Goal: Task Accomplishment & Management: Manage account settings

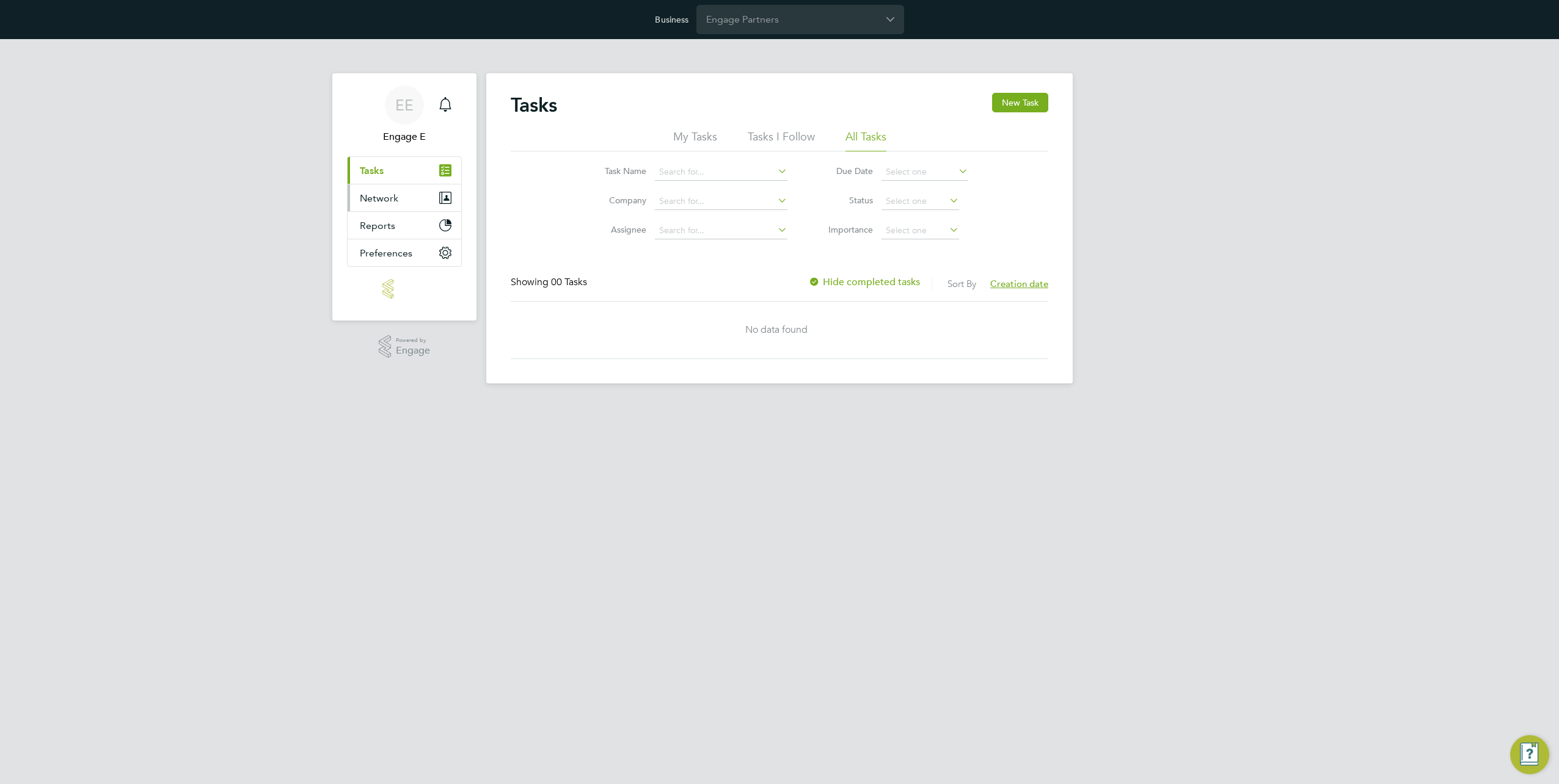
click at [376, 201] on span "Network" at bounding box center [379, 198] width 39 height 11
click at [392, 269] on span "Reports" at bounding box center [377, 275] width 35 height 11
click at [758, 26] on input "Engage Partners" at bounding box center [800, 19] width 207 height 29
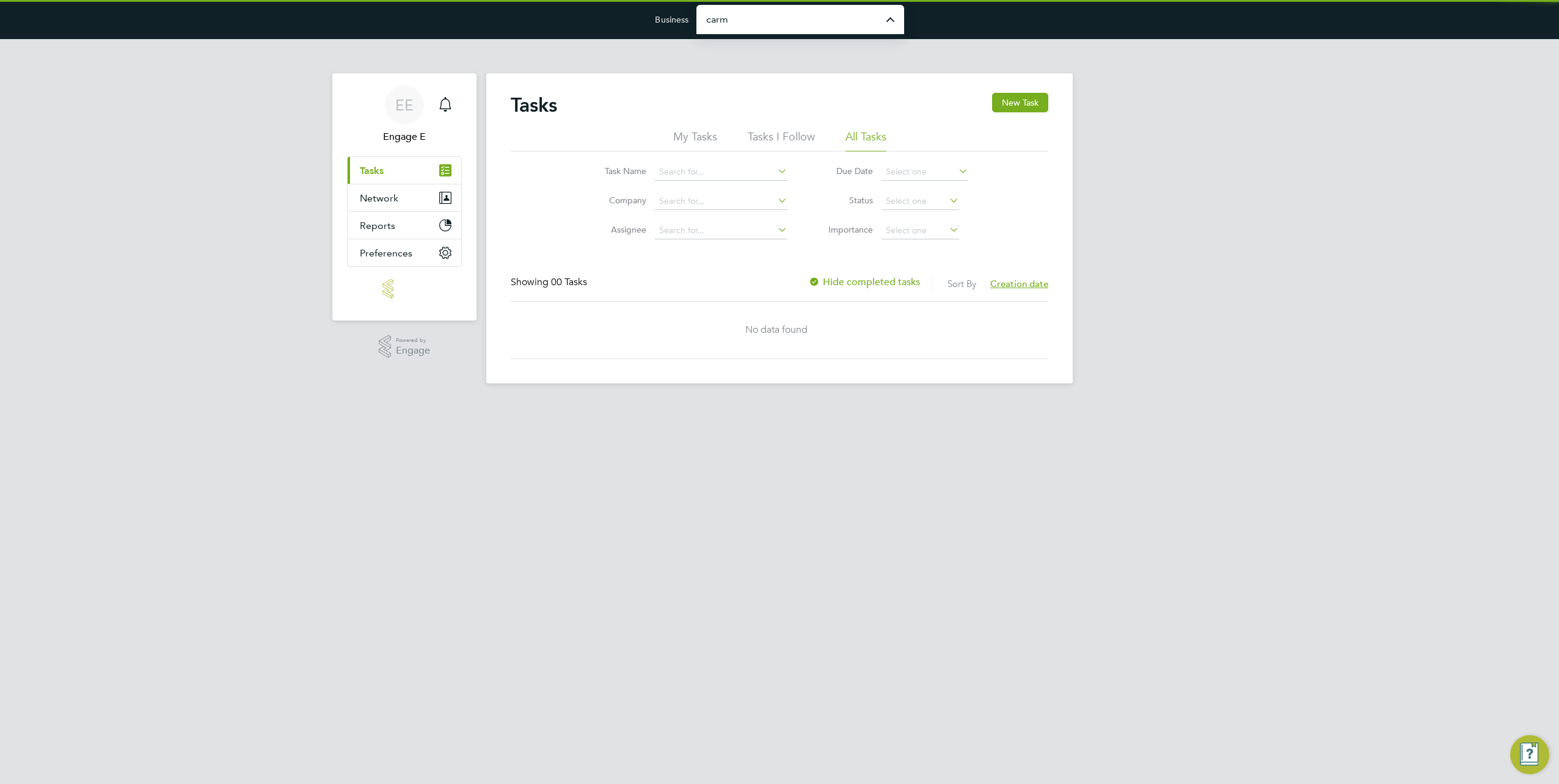
type input "[PERSON_NAME] Site Services Limited"
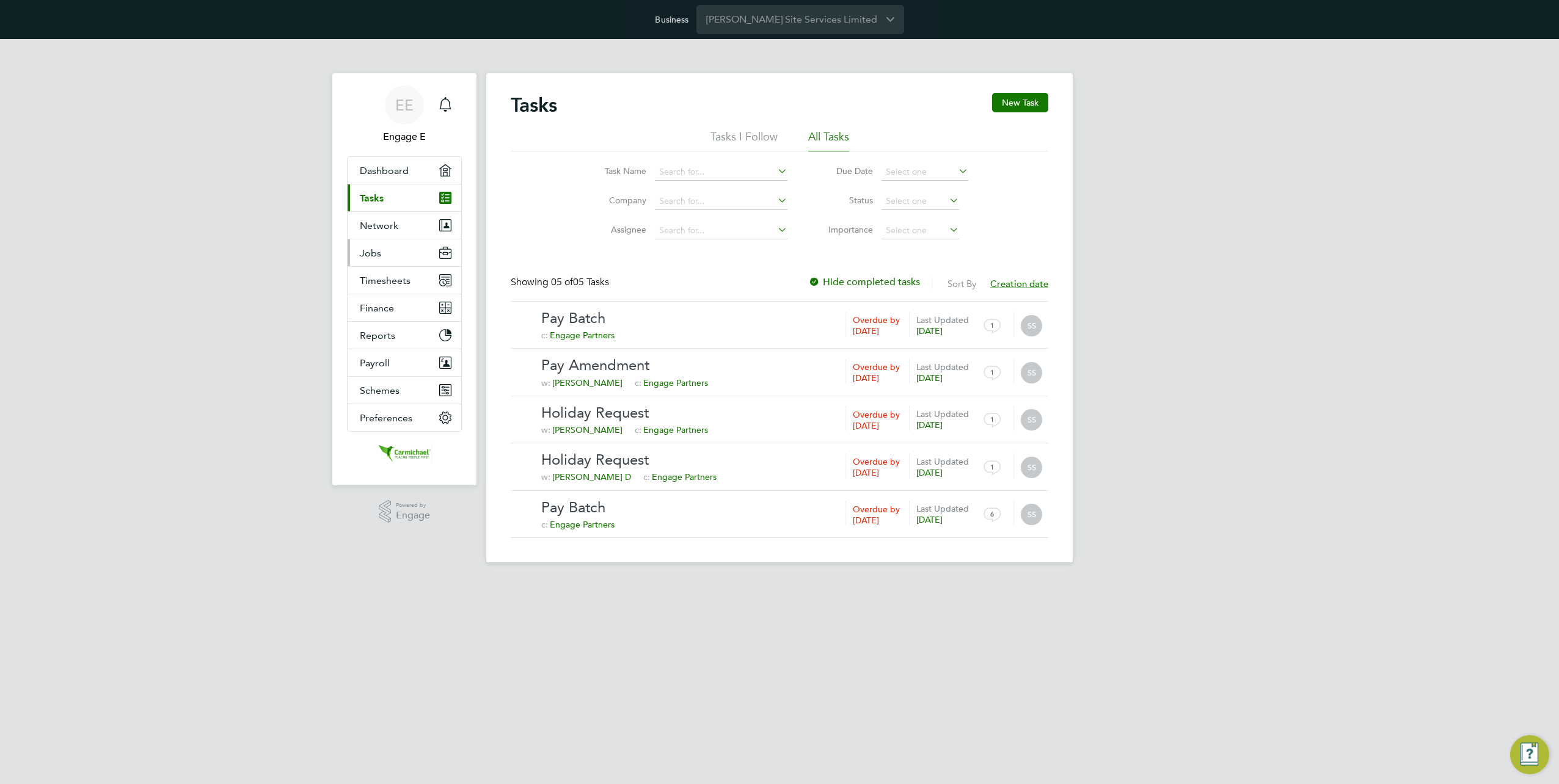
click at [401, 238] on li "Network Team Members Businesses Sites Workers Contacts" at bounding box center [404, 225] width 113 height 27
click at [409, 228] on button "Network" at bounding box center [404, 225] width 113 height 27
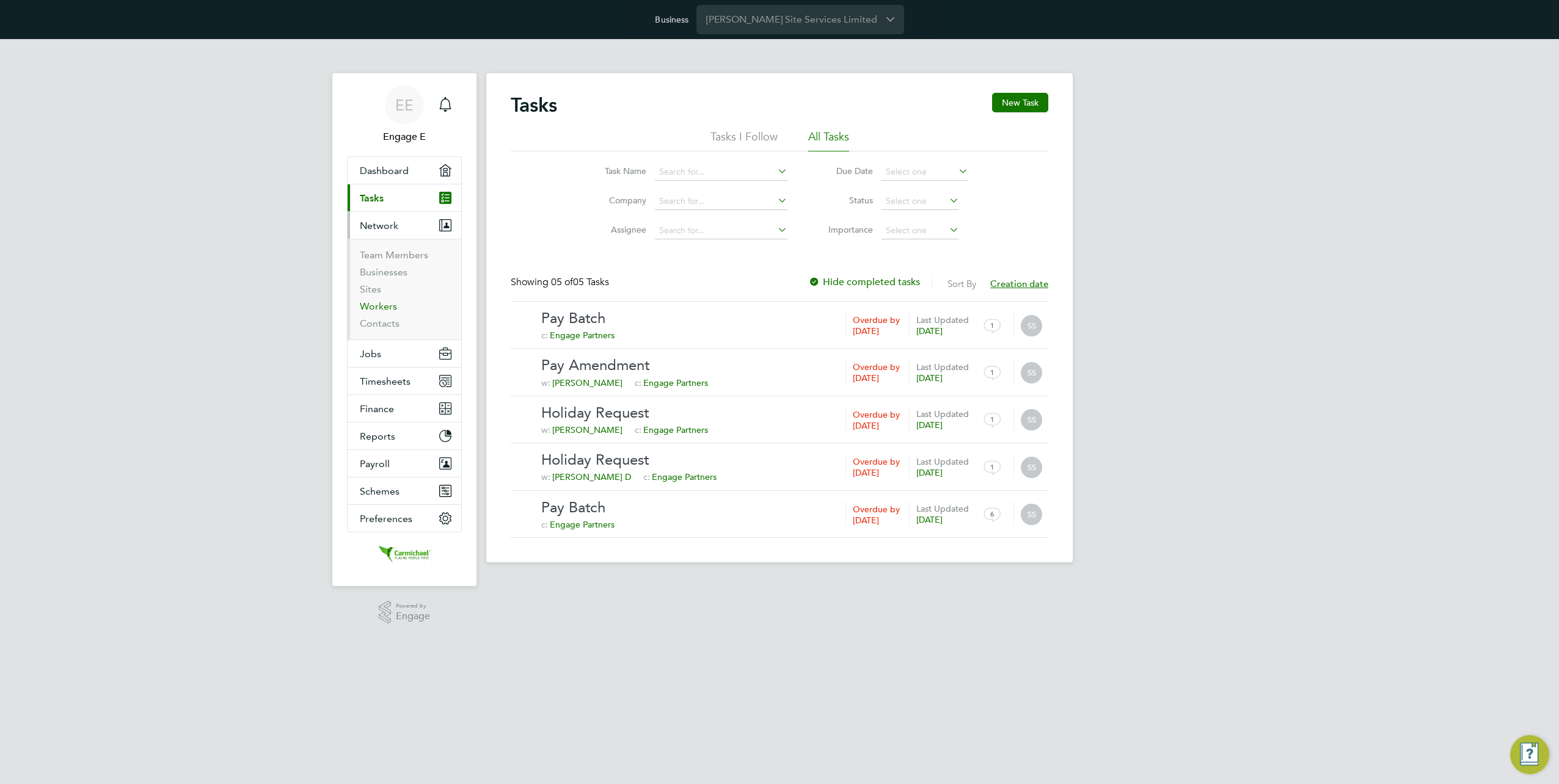
click at [380, 303] on link "Workers" at bounding box center [378, 306] width 37 height 11
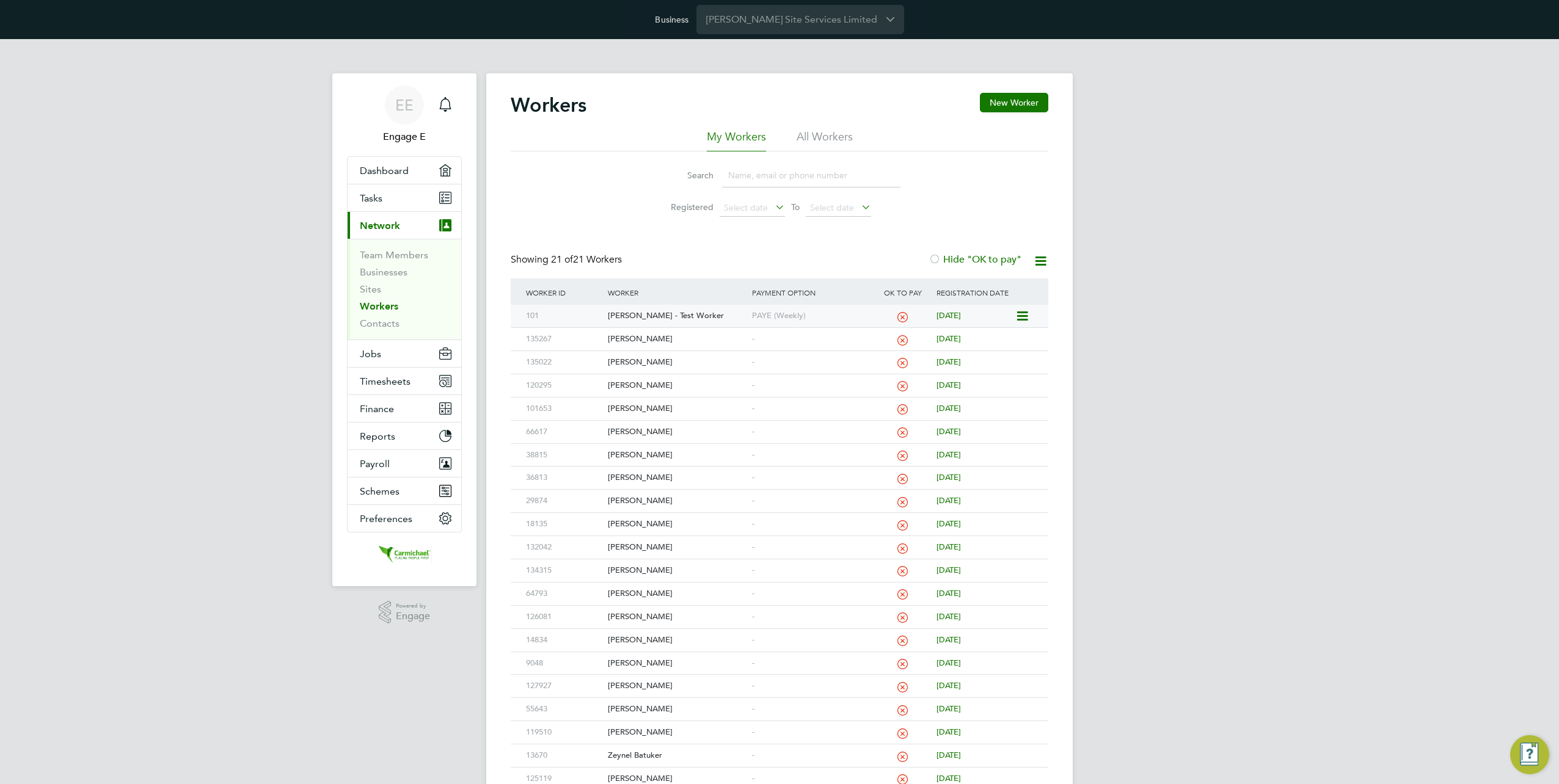
click at [961, 316] on span "20 days ago" at bounding box center [948, 315] width 24 height 10
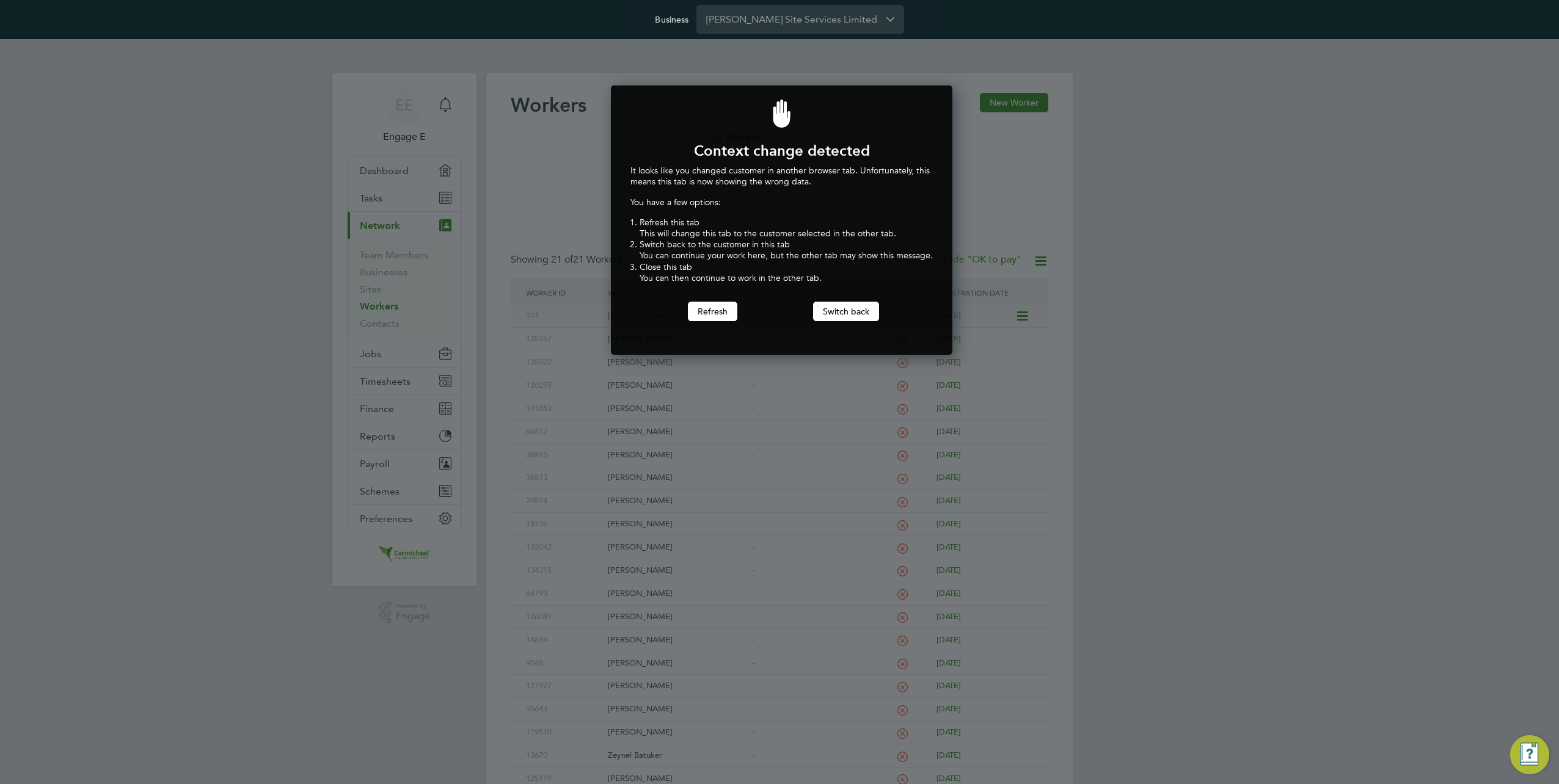
scroll to position [270, 337]
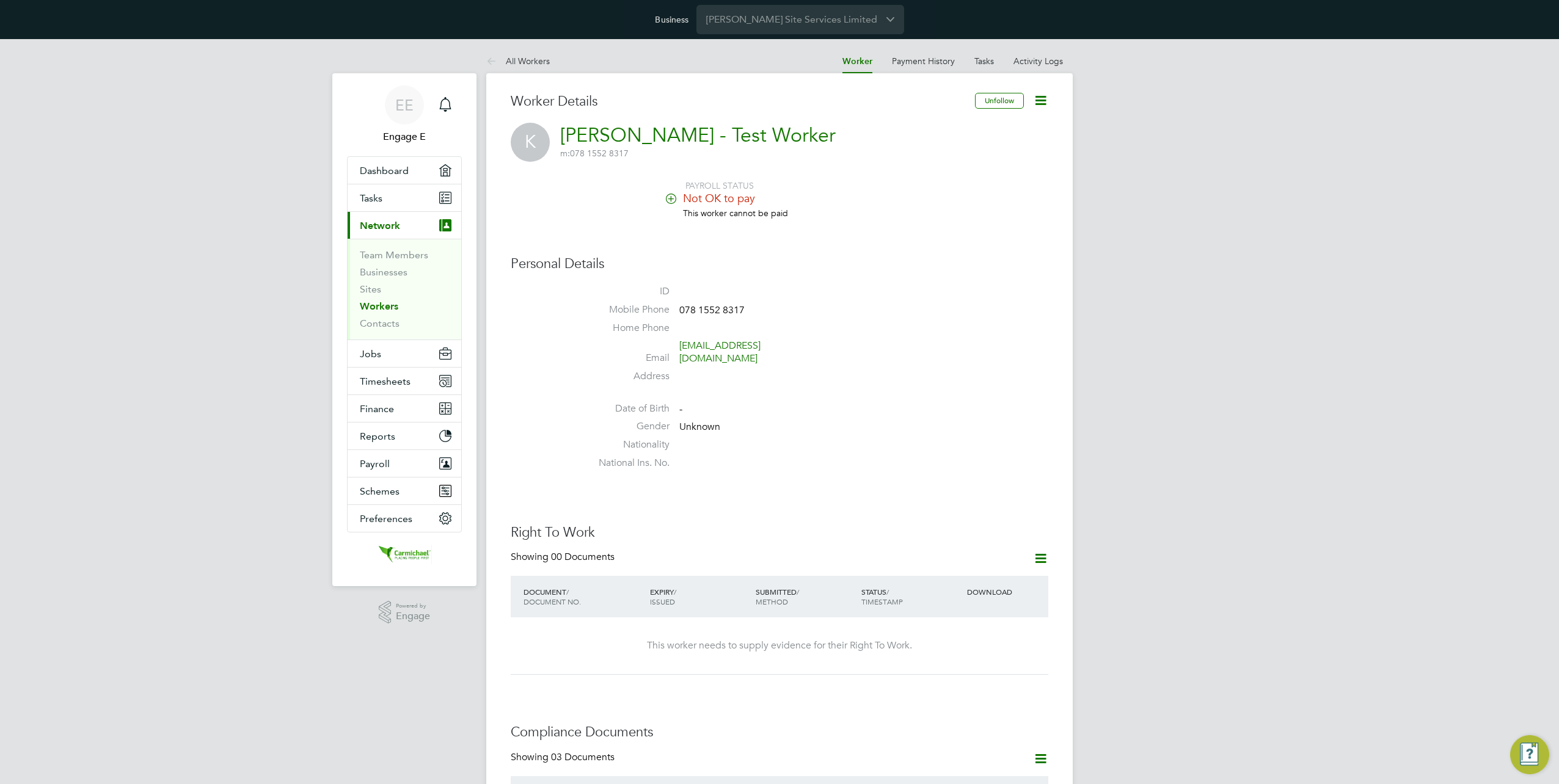
click at [1045, 97] on icon at bounding box center [1040, 100] width 15 height 15
click at [969, 298] on li "ID" at bounding box center [816, 295] width 464 height 19
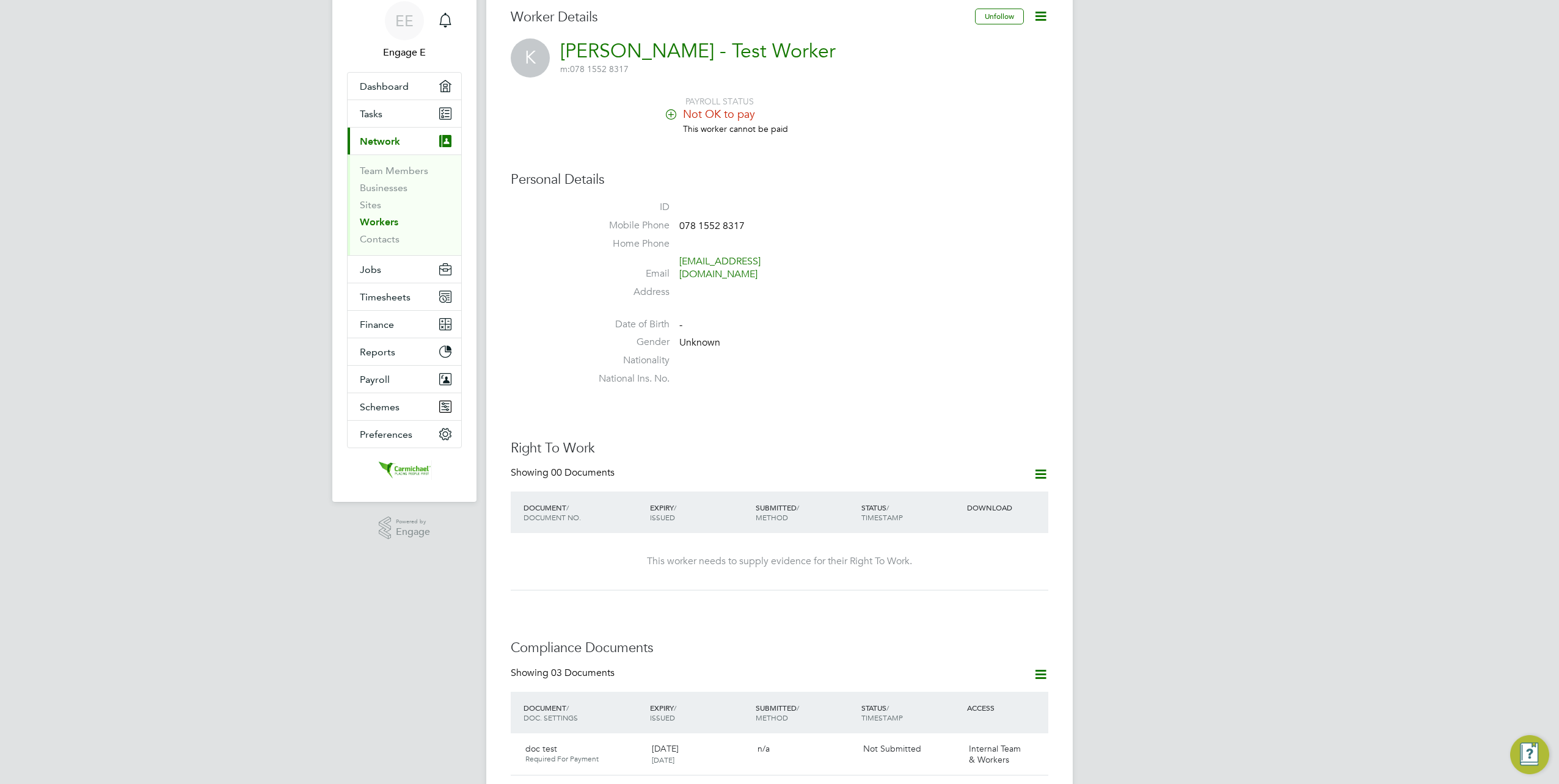
scroll to position [183, 0]
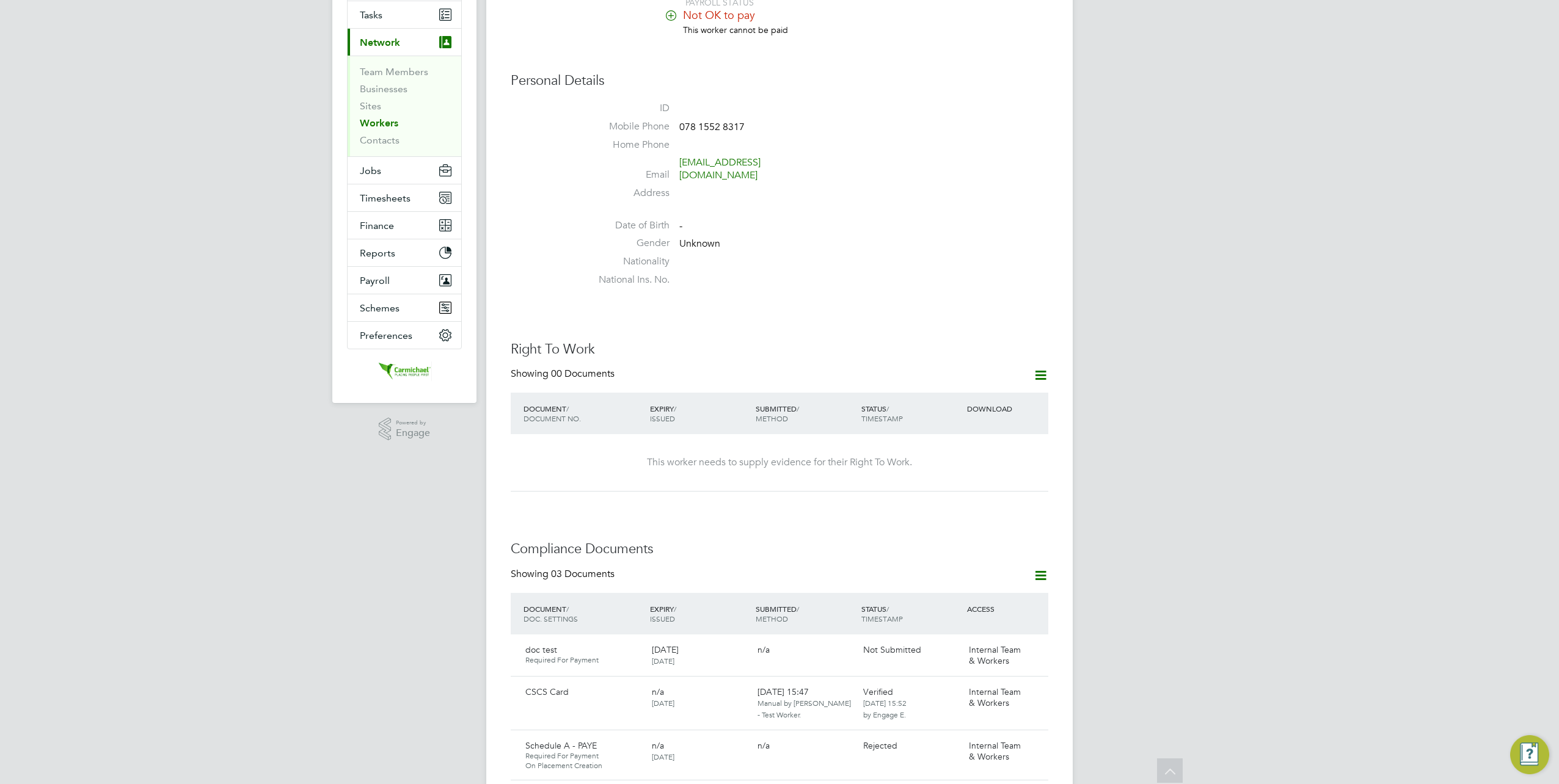
click at [1037, 374] on icon at bounding box center [1040, 375] width 15 height 15
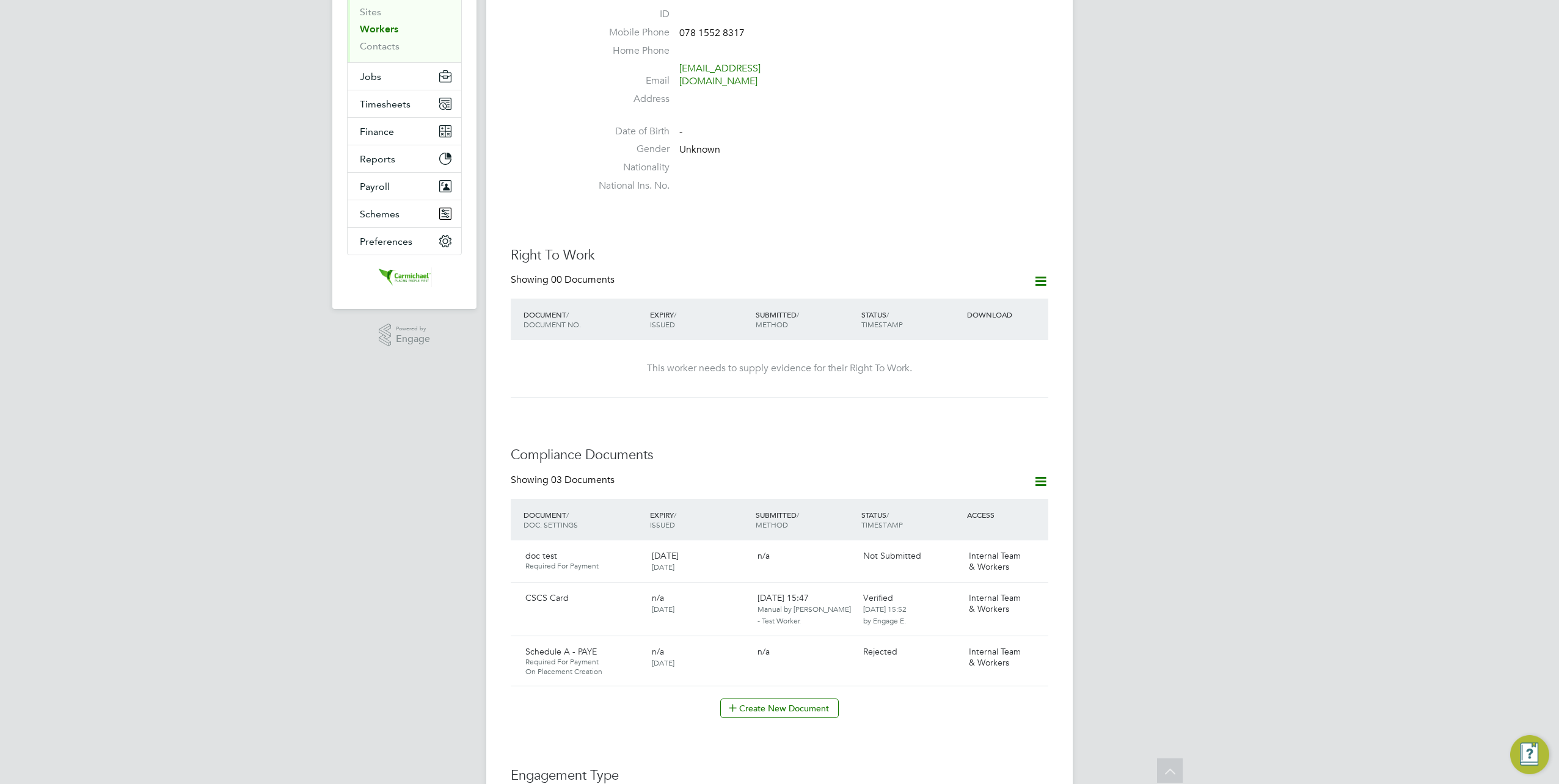
scroll to position [428, 0]
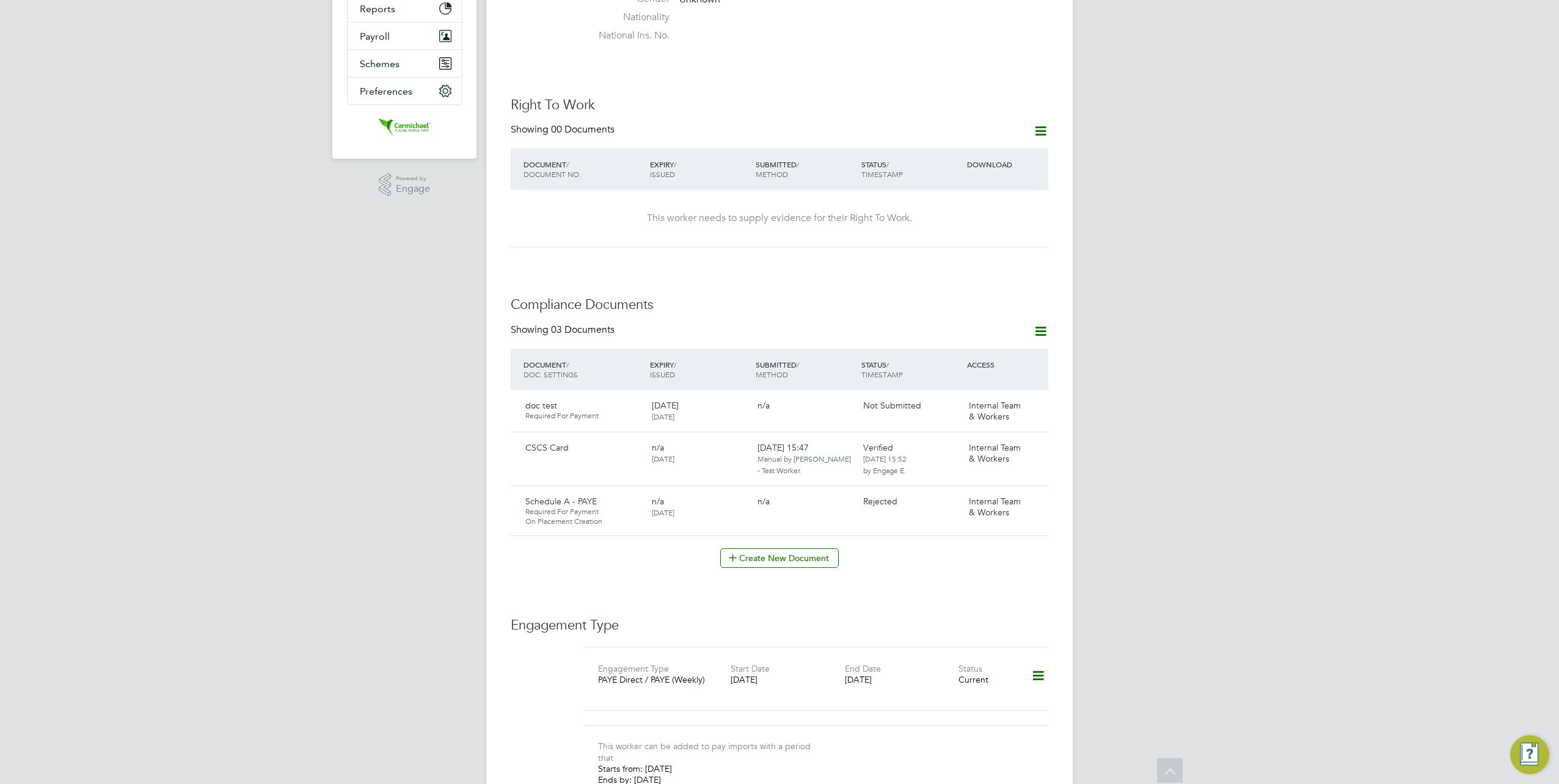
click at [1043, 329] on icon at bounding box center [1040, 331] width 15 height 15
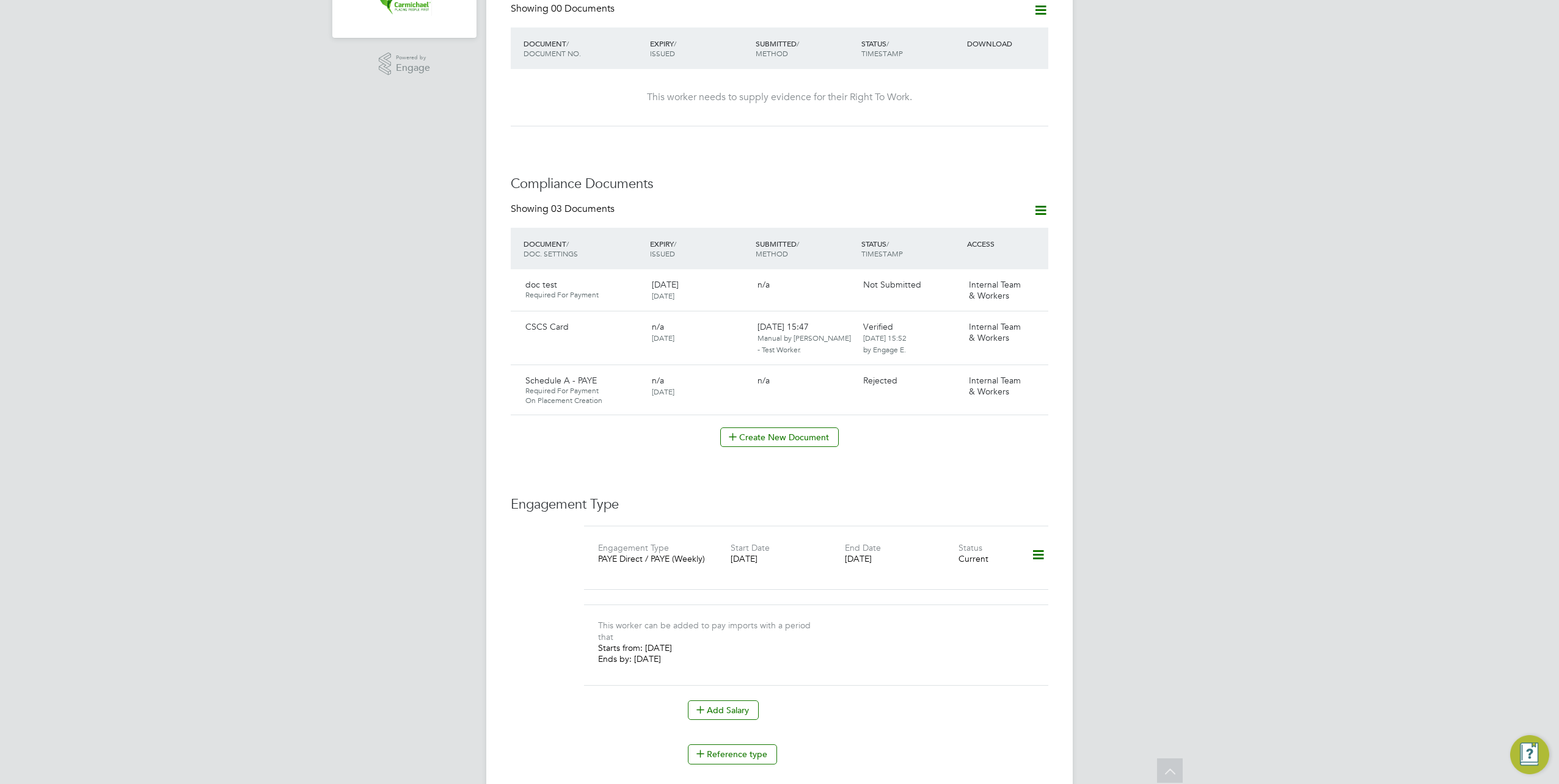
scroll to position [733, 0]
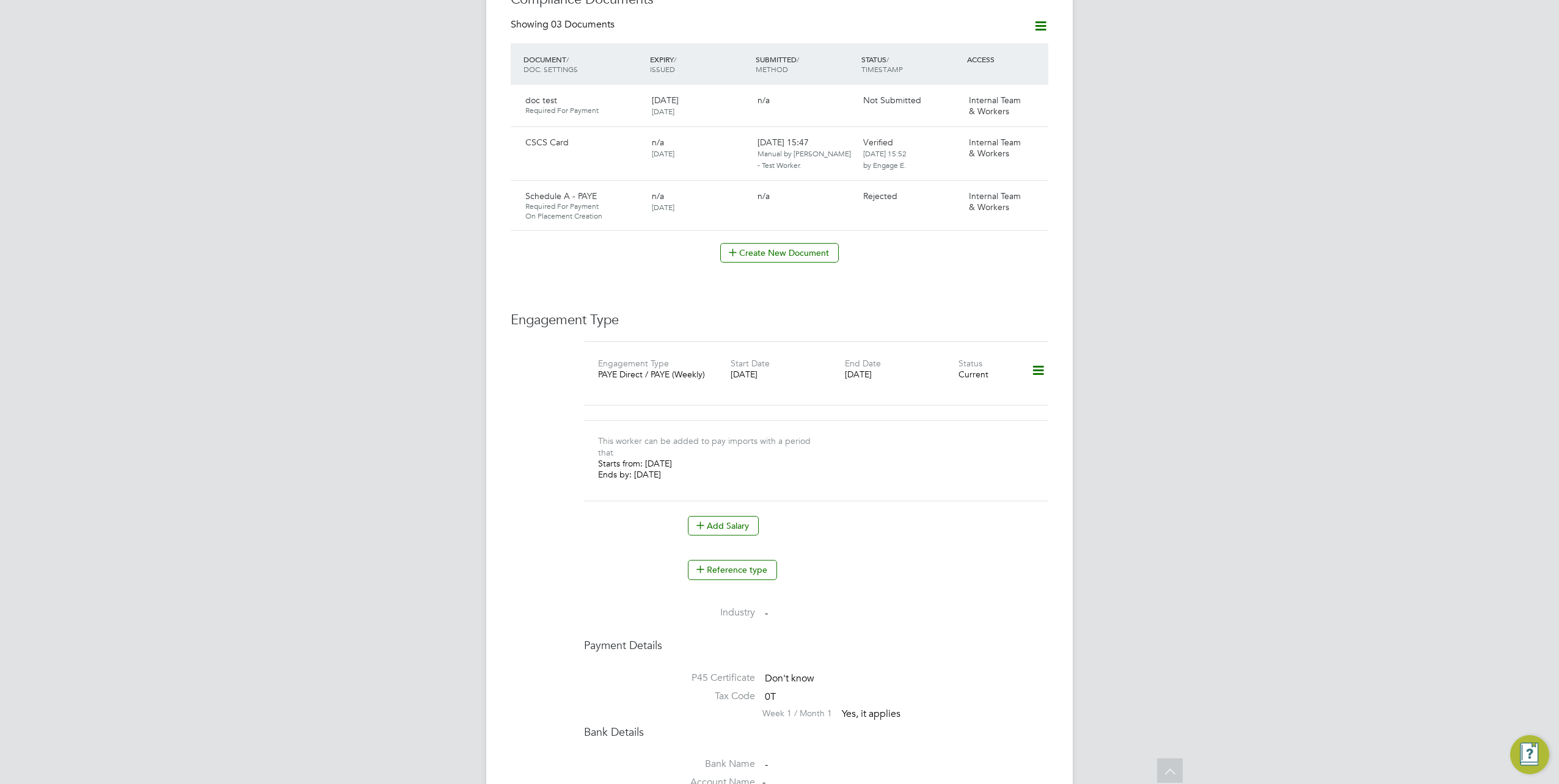
click at [1045, 362] on icon at bounding box center [1038, 370] width 22 height 28
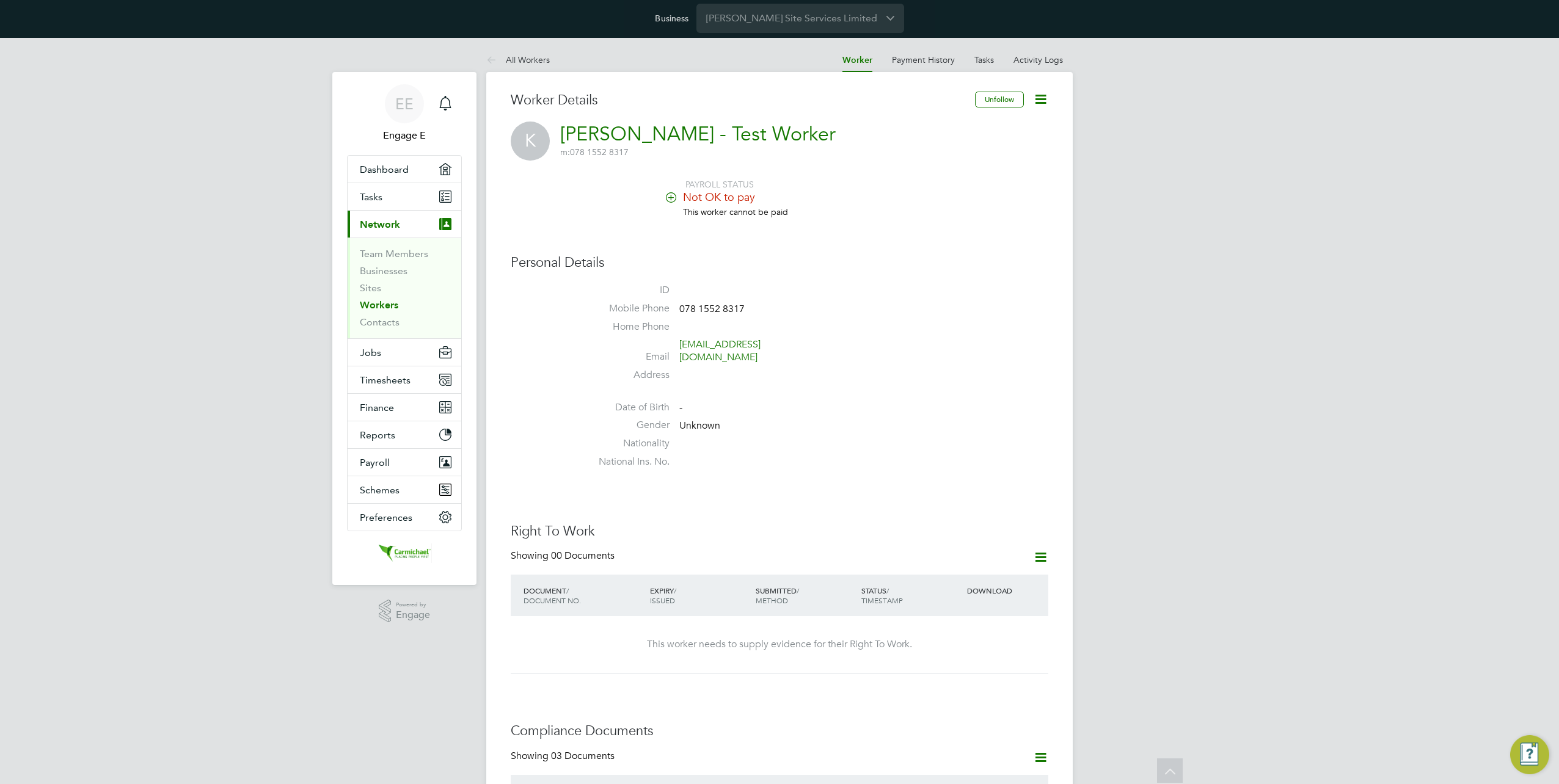
scroll to position [0, 0]
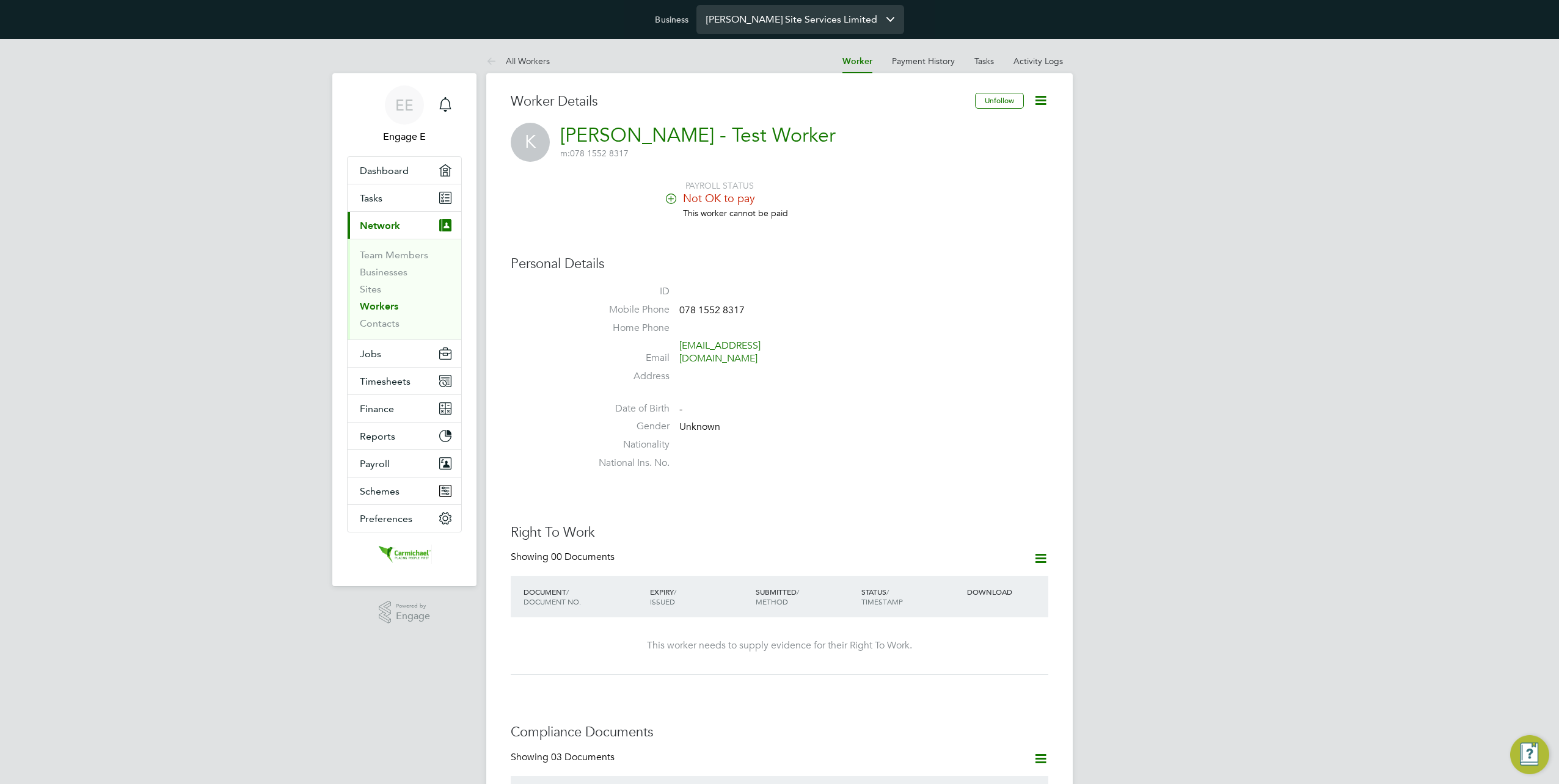
click at [749, 20] on input "[PERSON_NAME] Site Services Limited" at bounding box center [800, 19] width 207 height 29
type input "Engage Partners"
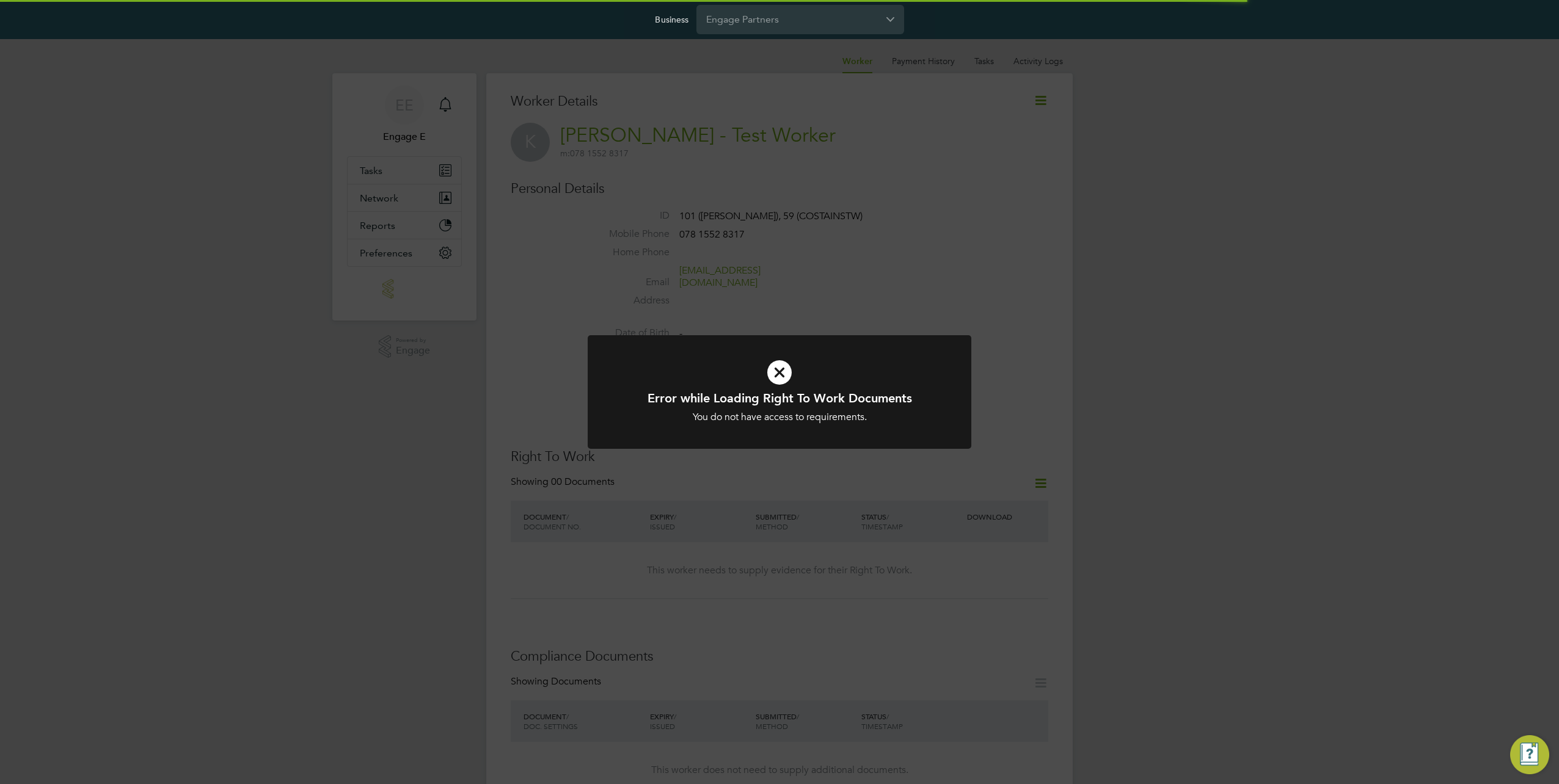
click at [906, 270] on div "Error while Loading Right To Work Documents You do not have access to requireme…" at bounding box center [779, 392] width 1559 height 784
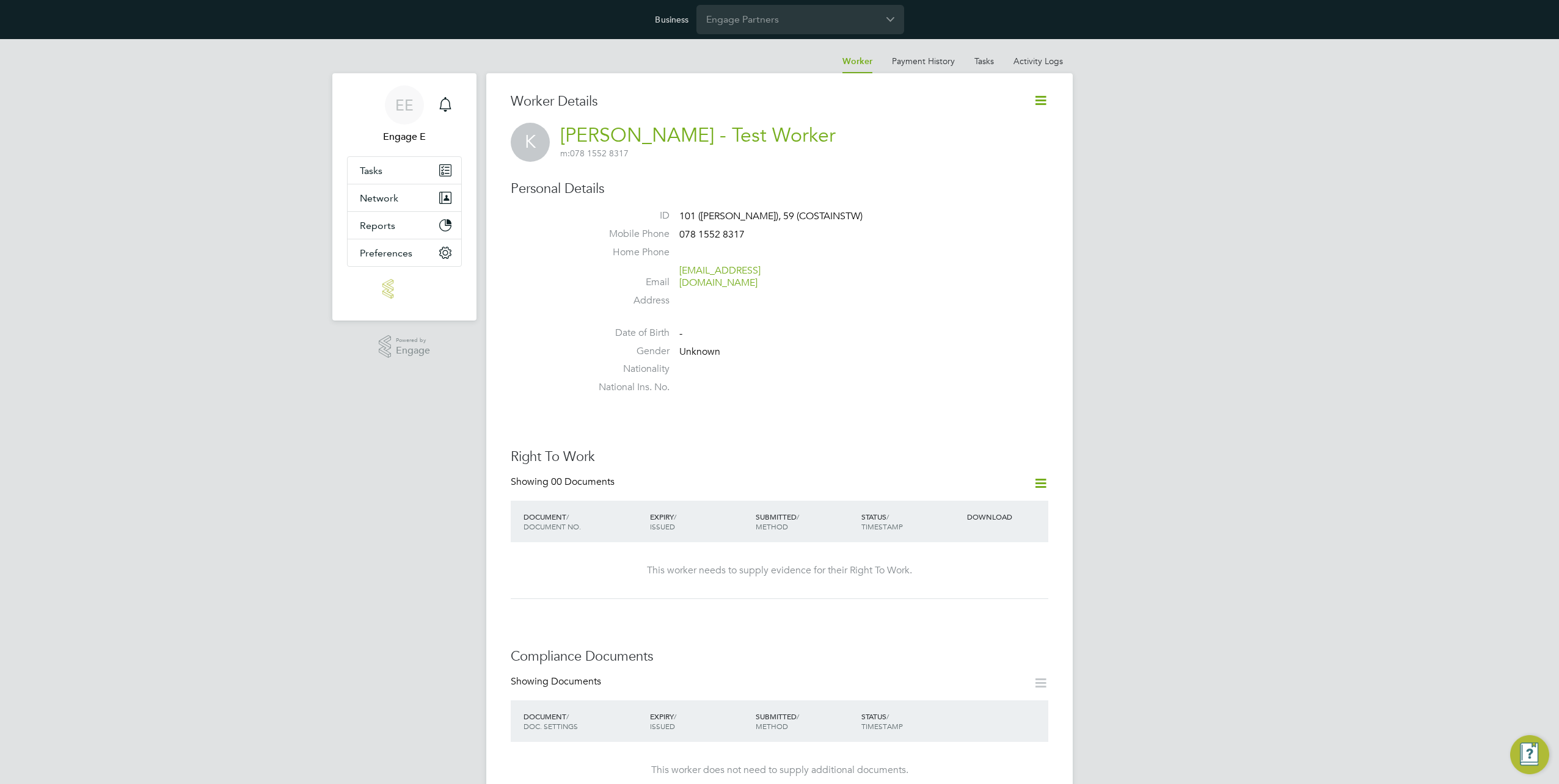
click at [1035, 95] on icon at bounding box center [1040, 100] width 15 height 15
click at [1040, 476] on icon at bounding box center [1040, 483] width 15 height 15
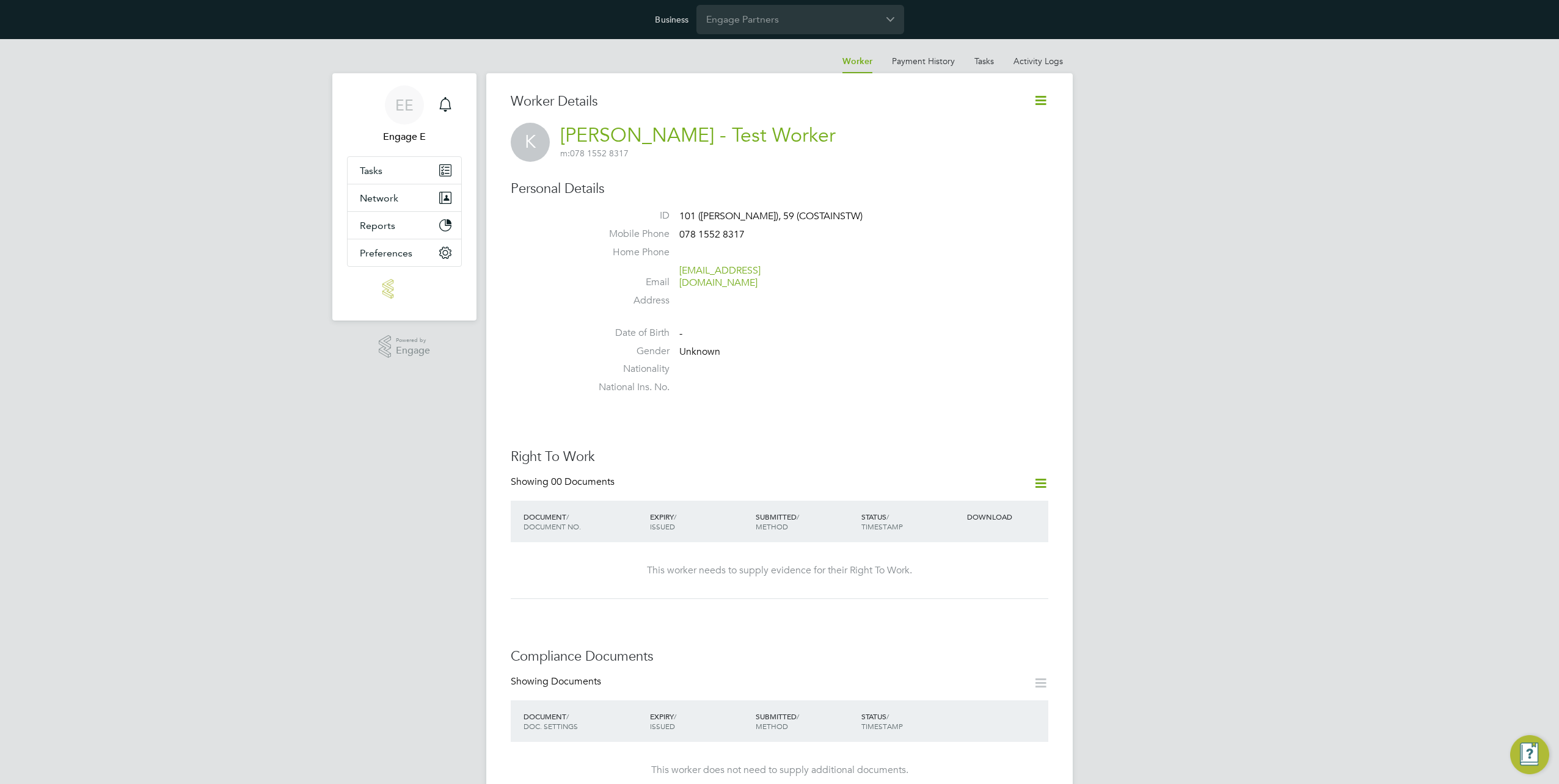
click at [1040, 476] on icon at bounding box center [1040, 483] width 15 height 15
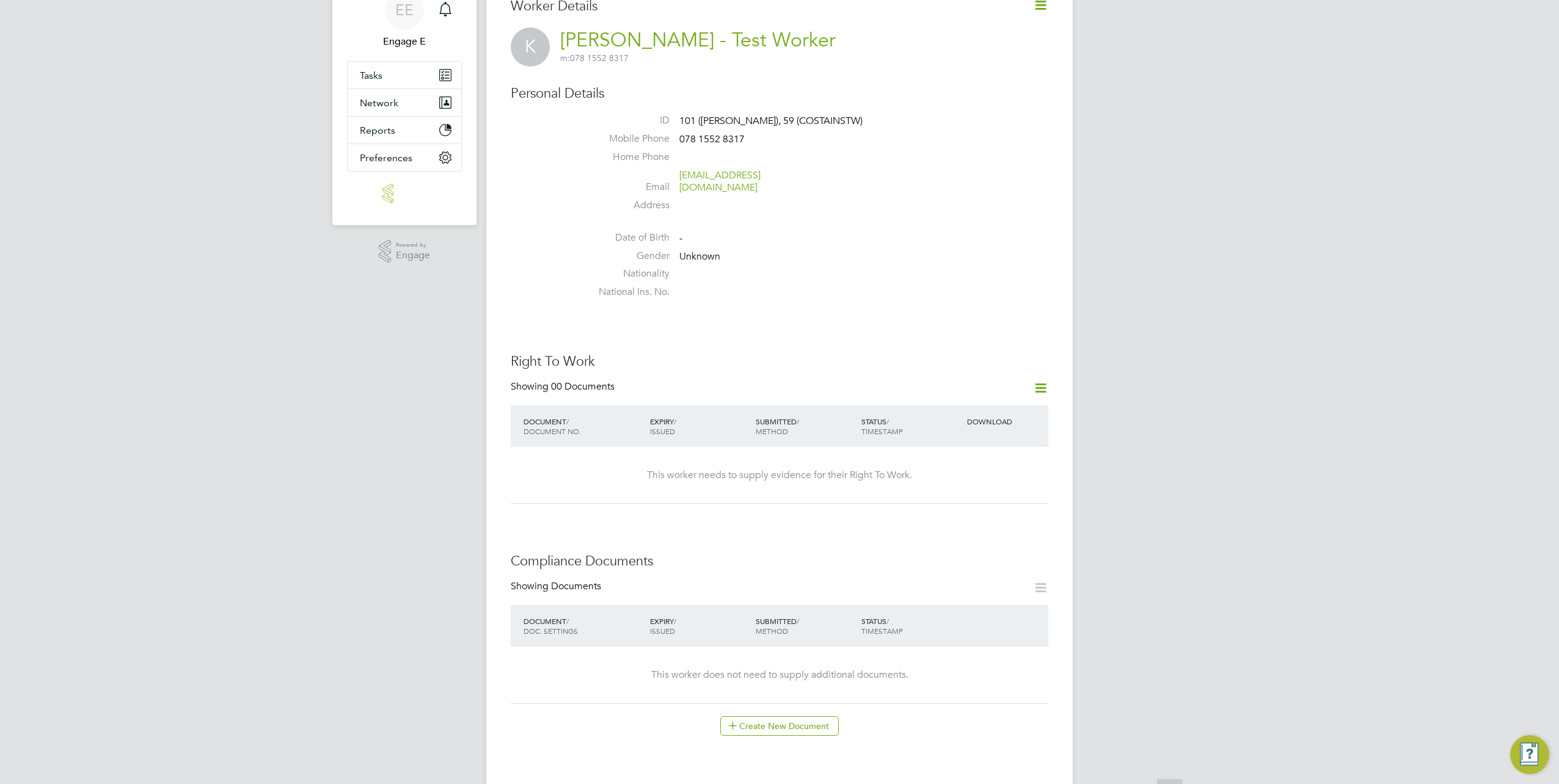
scroll to position [245, 0]
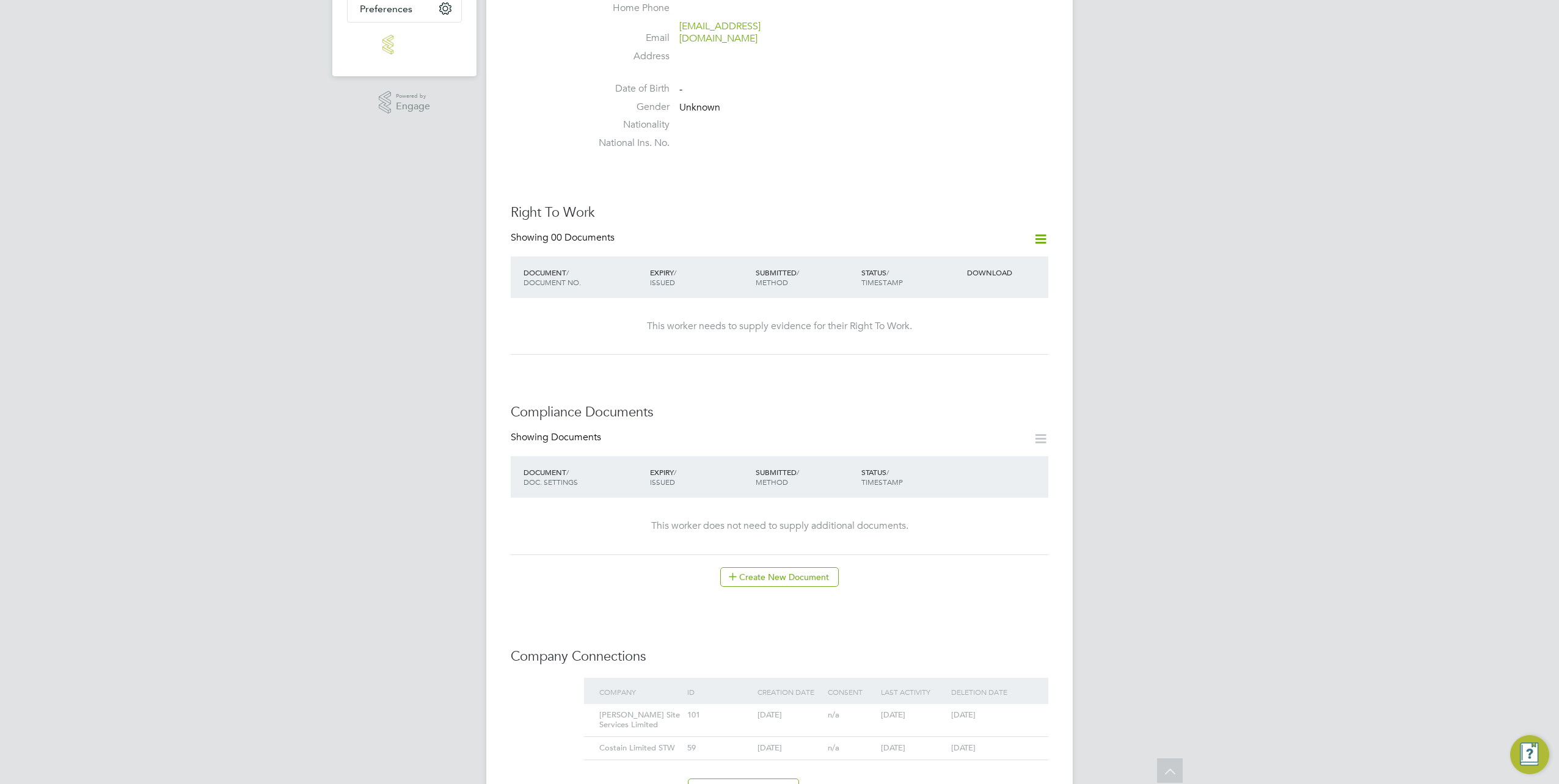
click at [1033, 433] on icon at bounding box center [1040, 438] width 15 height 15
click at [1041, 433] on icon at bounding box center [1040, 438] width 15 height 15
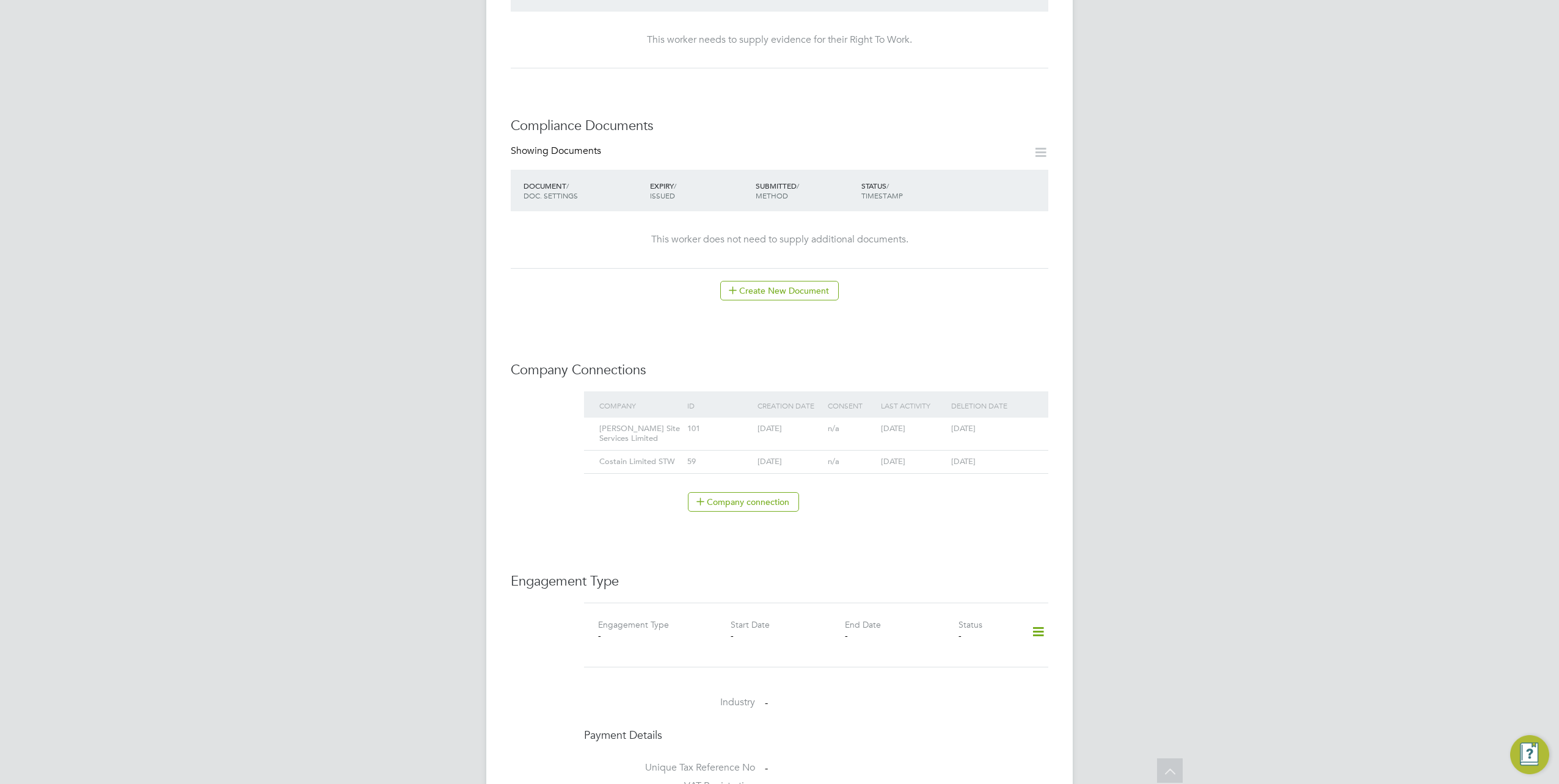
scroll to position [549, 0]
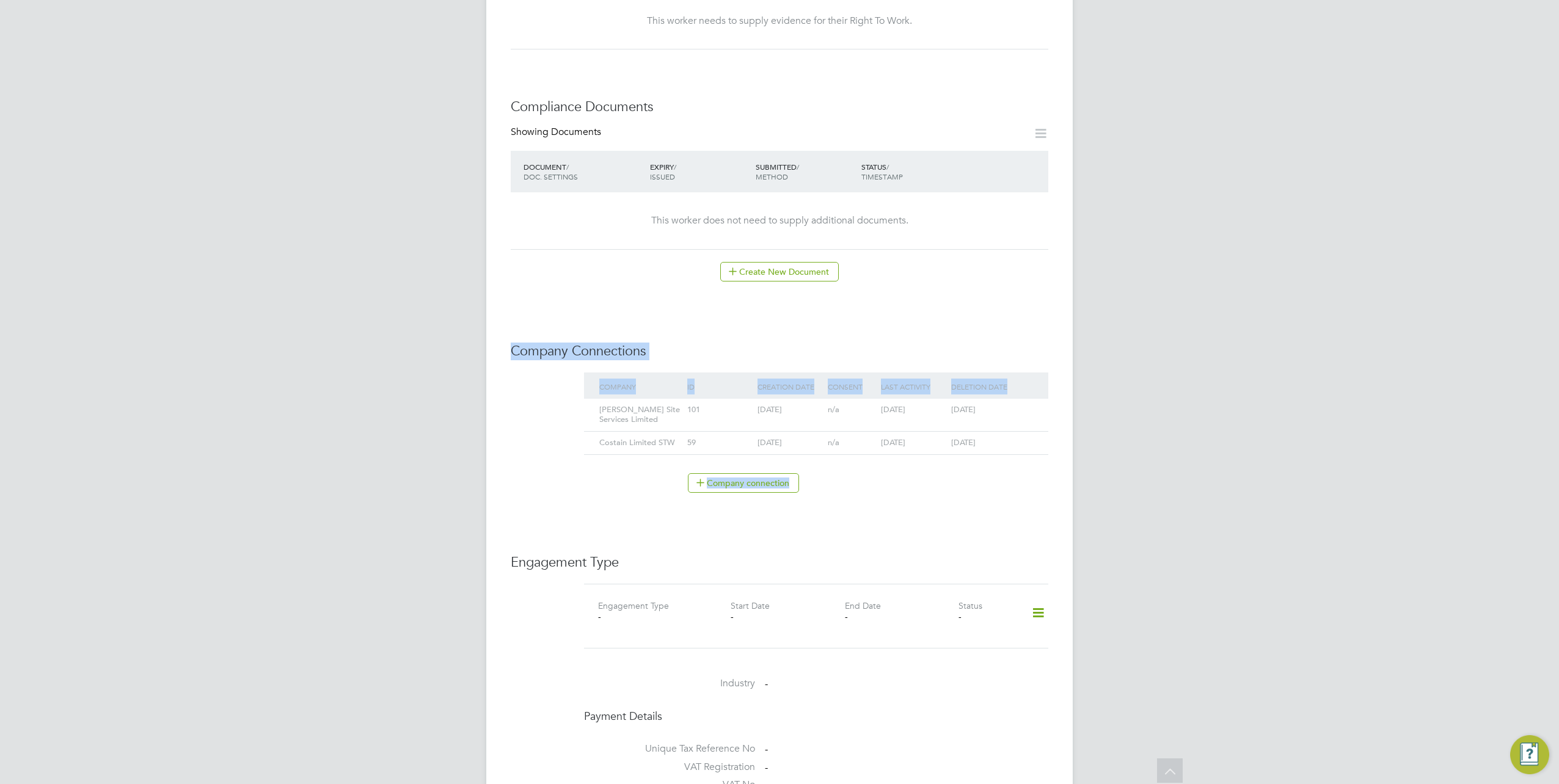
drag, startPoint x: 501, startPoint y: 350, endPoint x: 853, endPoint y: 478, distance: 374.6
click at [853, 478] on div "Worker Details K Karolina - Test Worker m: 078 1552 8317 Personal Details ID 10…" at bounding box center [779, 356] width 586 height 1666
drag, startPoint x: 853, startPoint y: 478, endPoint x: 897, endPoint y: 501, distance: 49.6
click at [896, 501] on div "Company connection" at bounding box center [816, 489] width 464 height 32
click at [1024, 410] on icon at bounding box center [1024, 410] width 12 height 14
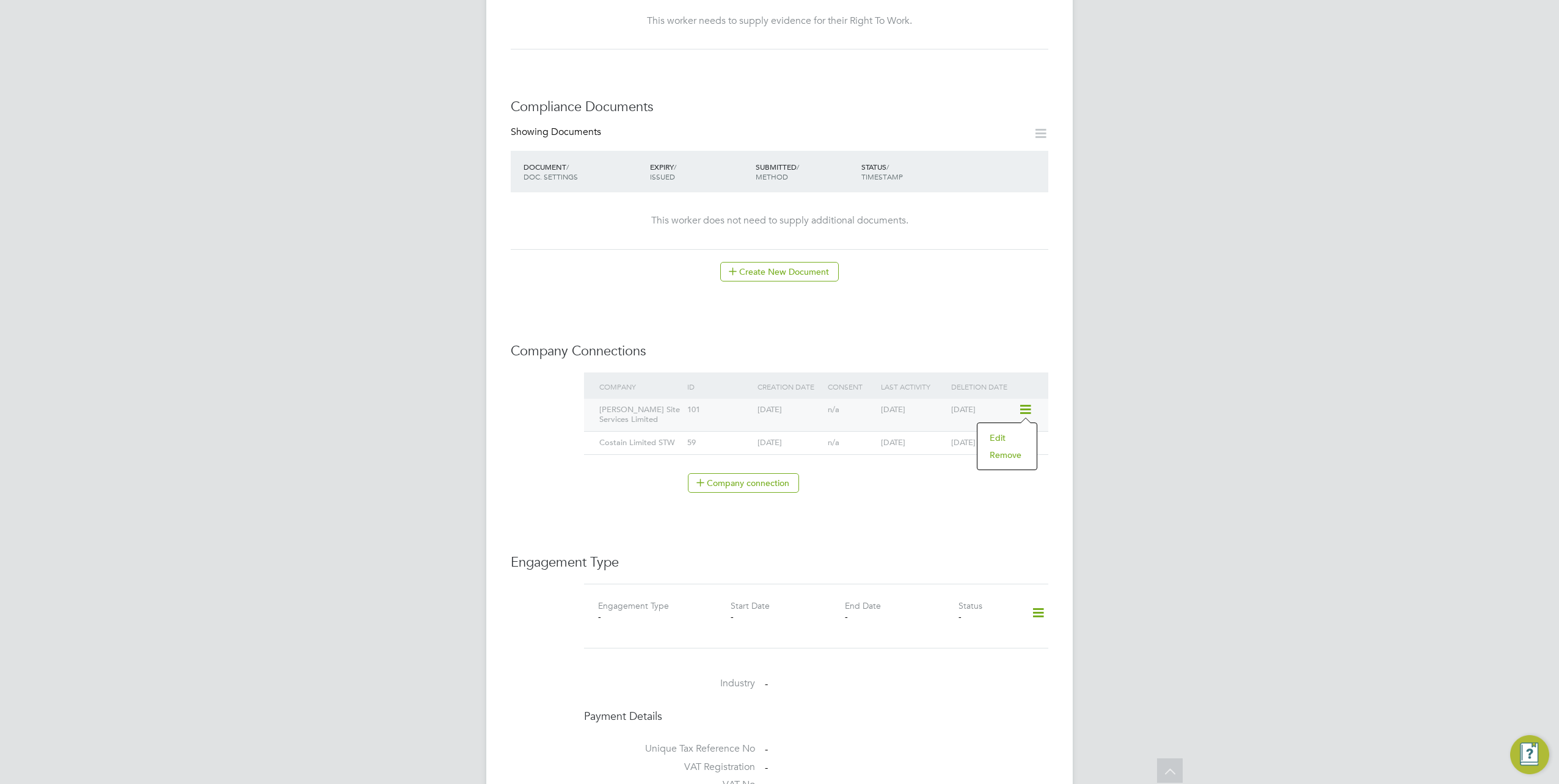
click at [1025, 409] on icon at bounding box center [1024, 410] width 12 height 14
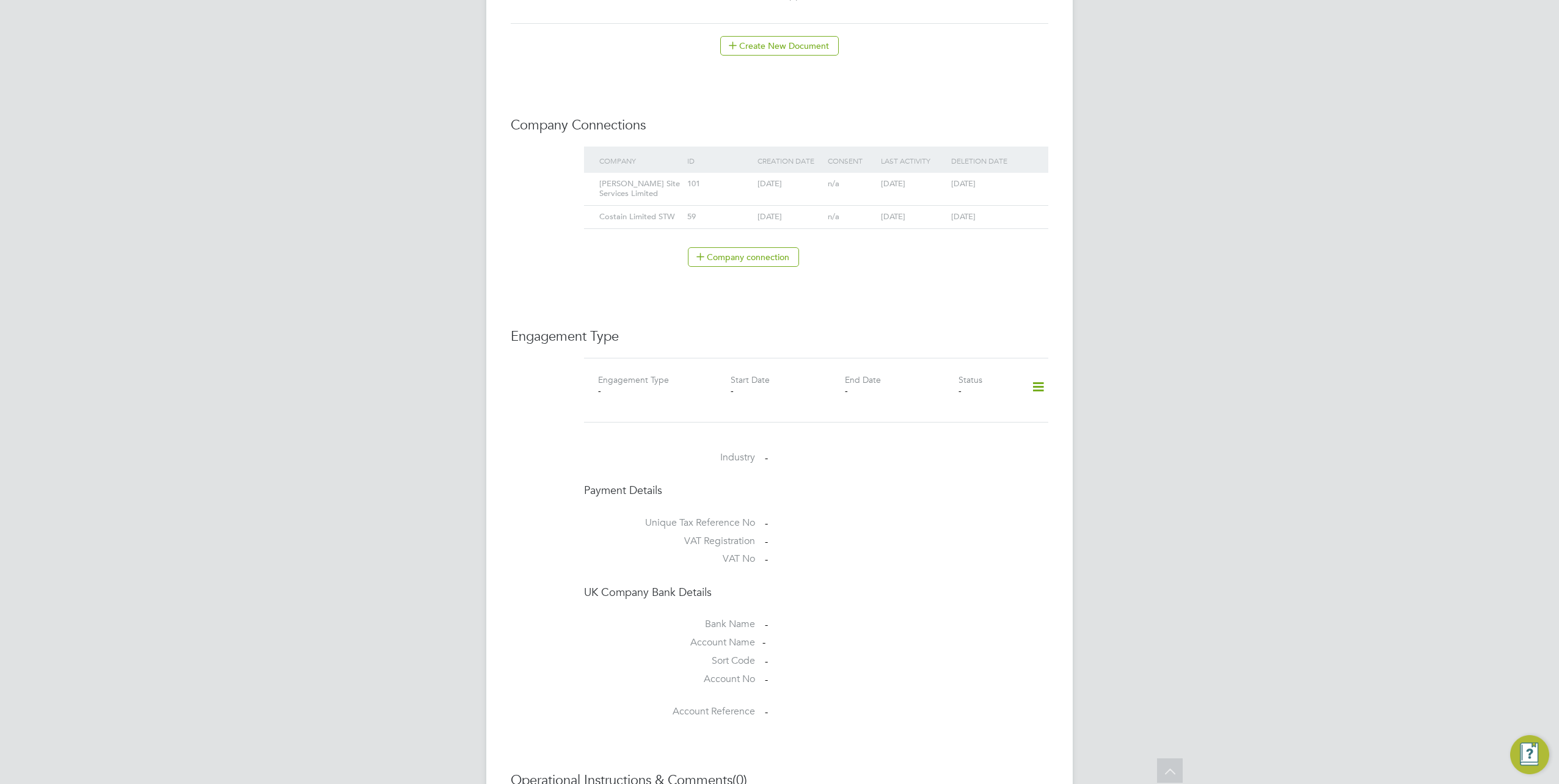
scroll to position [728, 0]
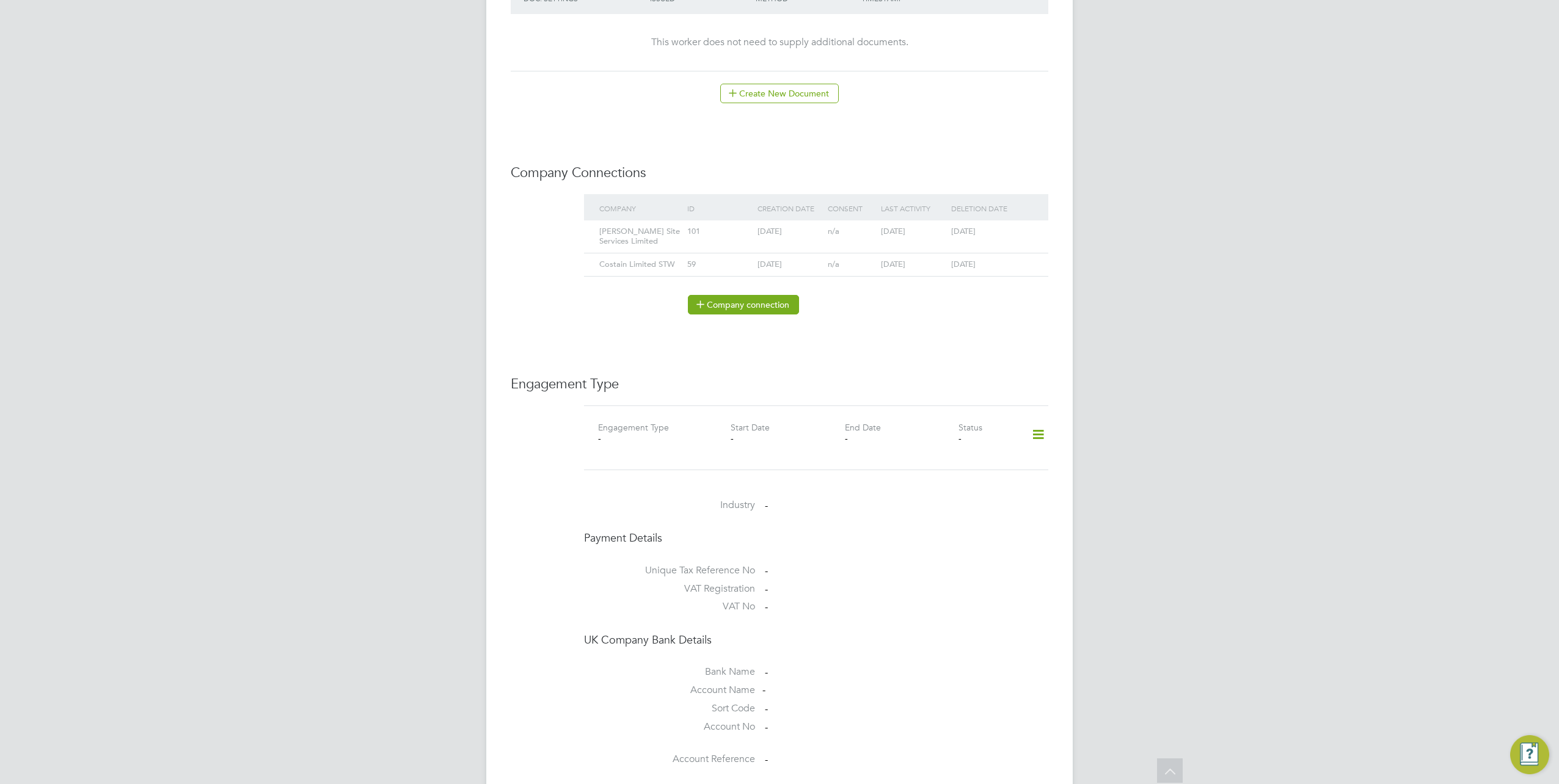
click at [750, 305] on button "Company connection" at bounding box center [743, 304] width 111 height 19
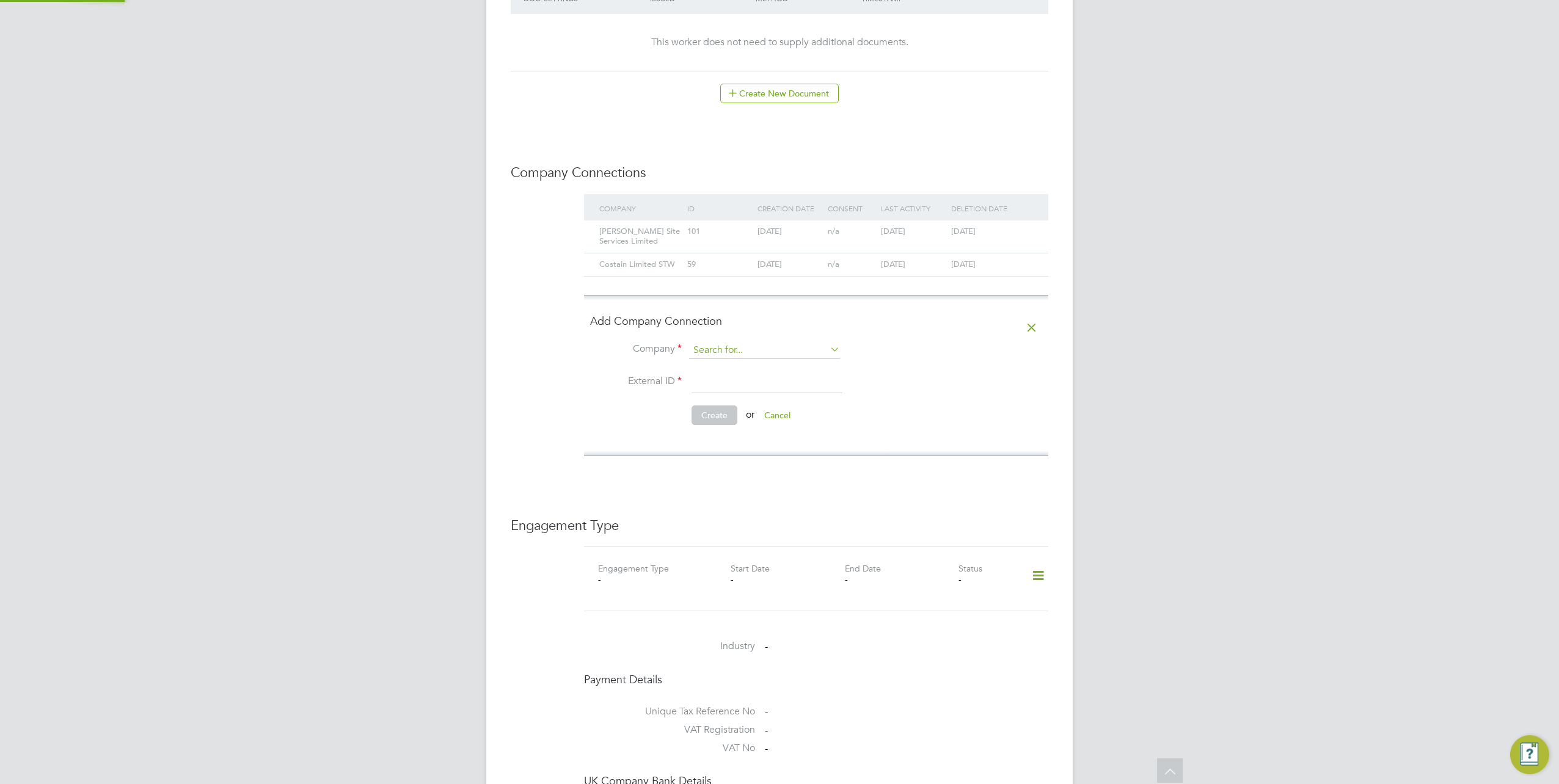
click at [815, 355] on input at bounding box center [764, 351] width 151 height 17
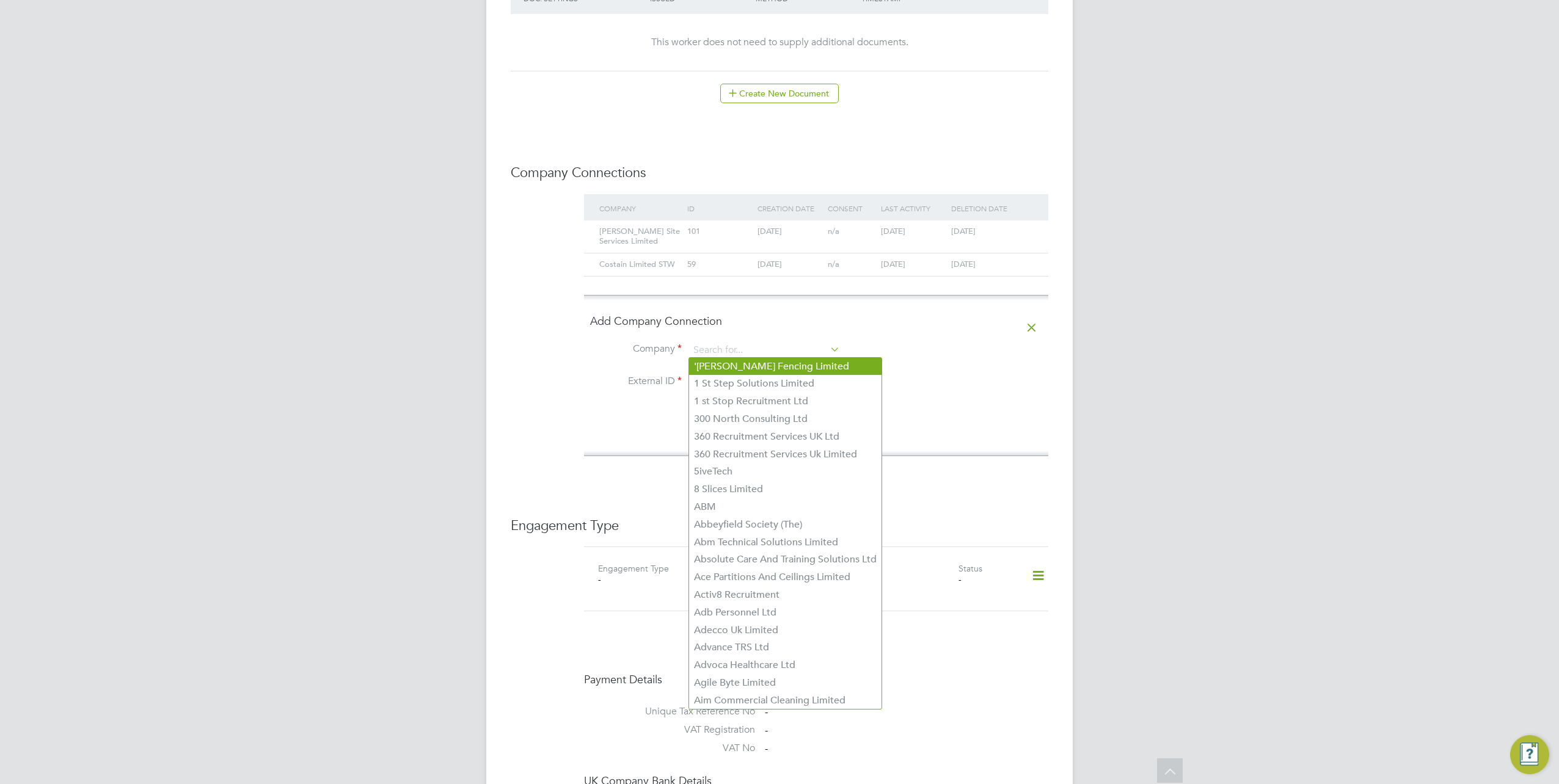
click at [808, 367] on li "'O' Connor Fencing Limited" at bounding box center [785, 367] width 192 height 18
type input "'O' Connor Fencing Limited"
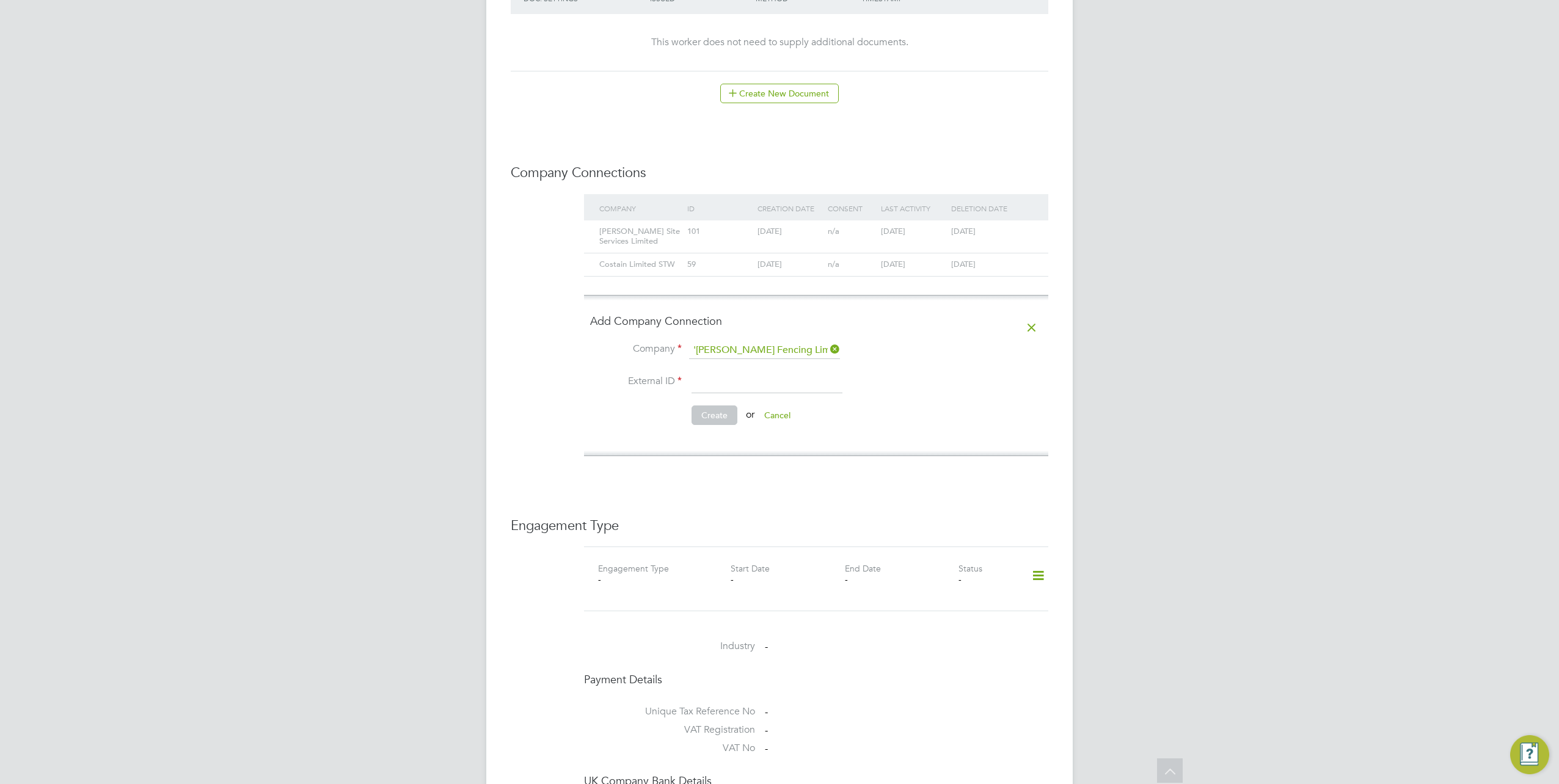
click at [811, 372] on input at bounding box center [767, 382] width 151 height 22
click at [779, 417] on button "Cancel" at bounding box center [777, 415] width 46 height 19
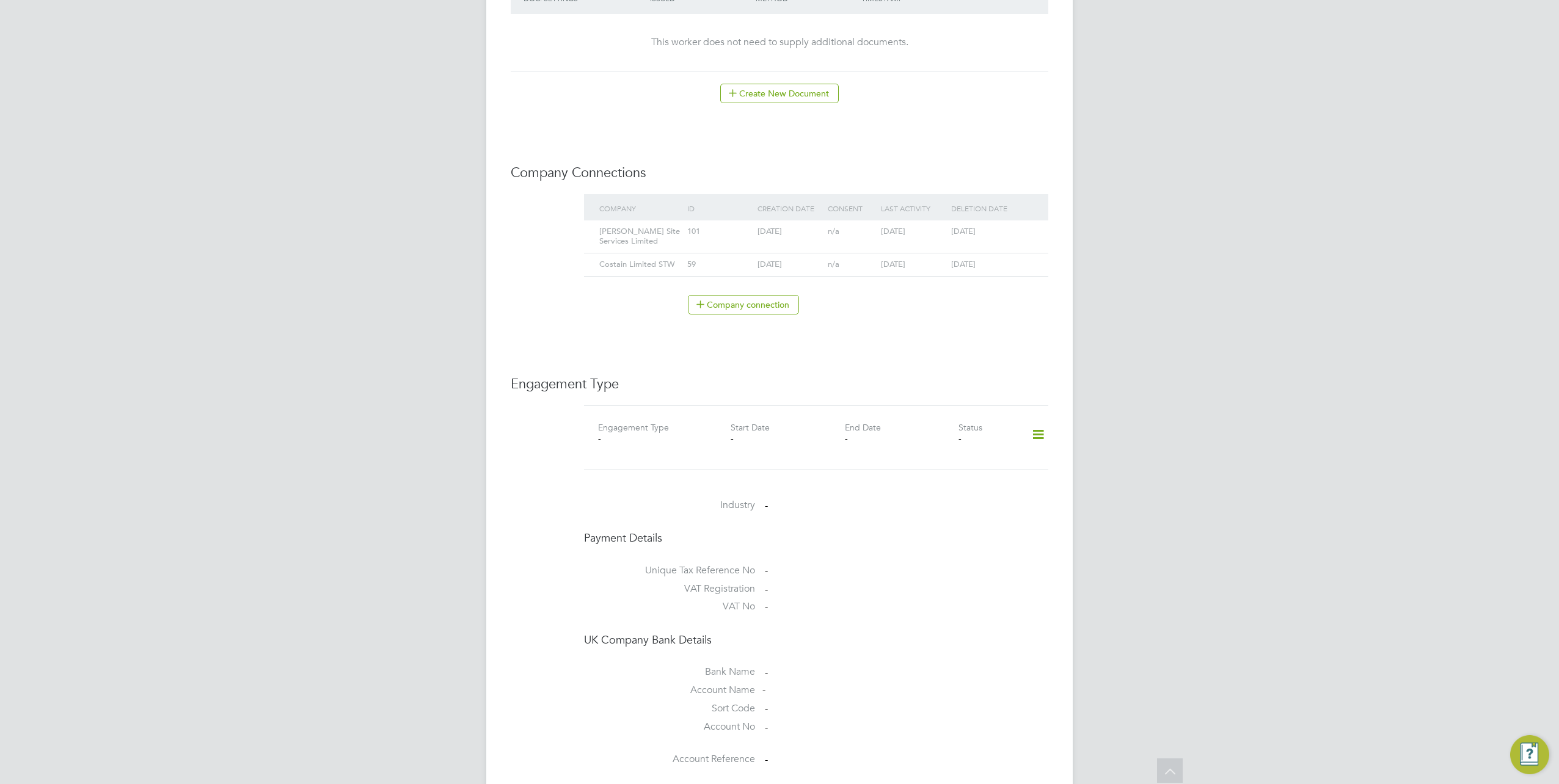
scroll to position [850, 0]
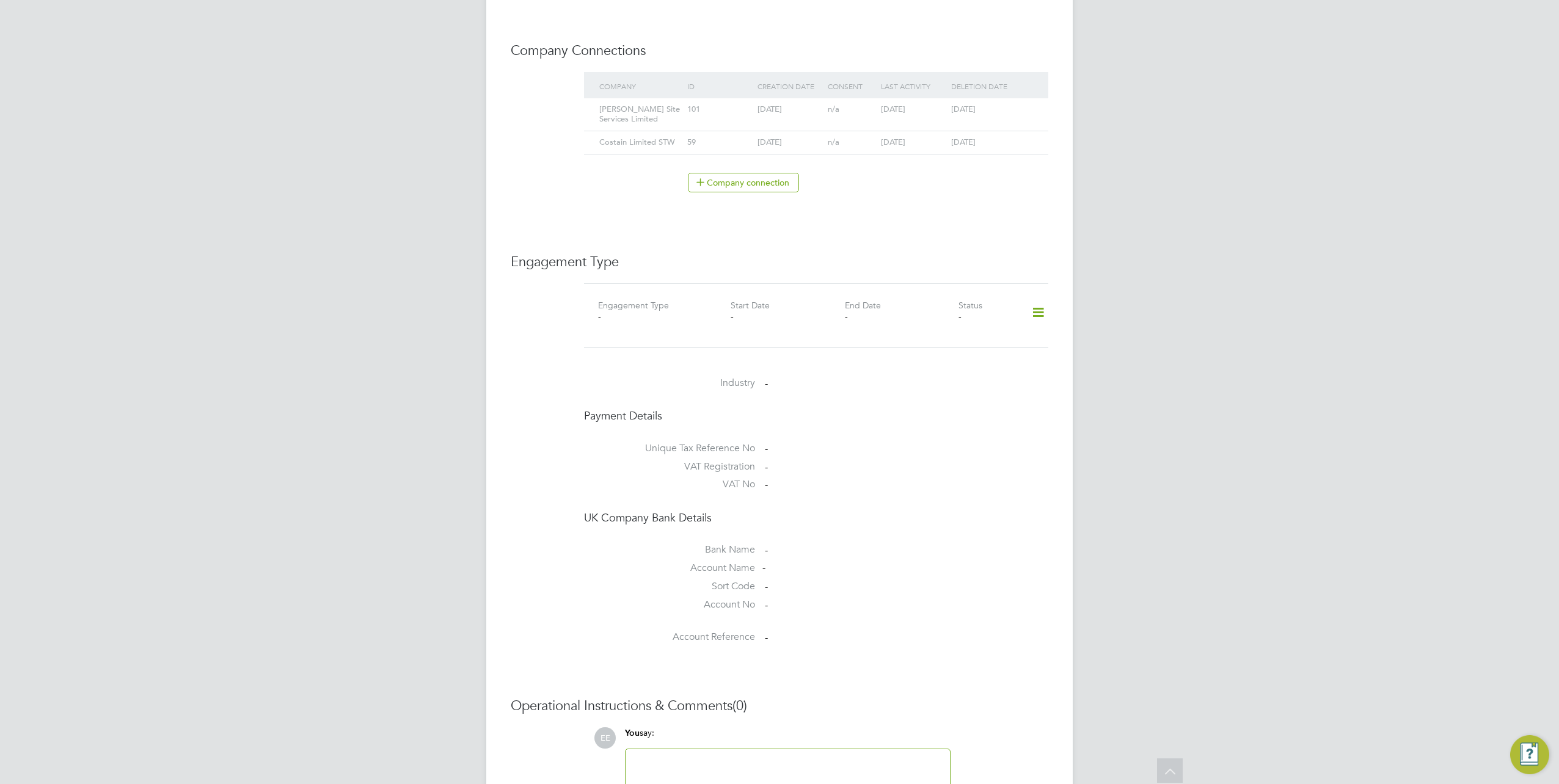
click at [1040, 306] on icon at bounding box center [1038, 312] width 22 height 28
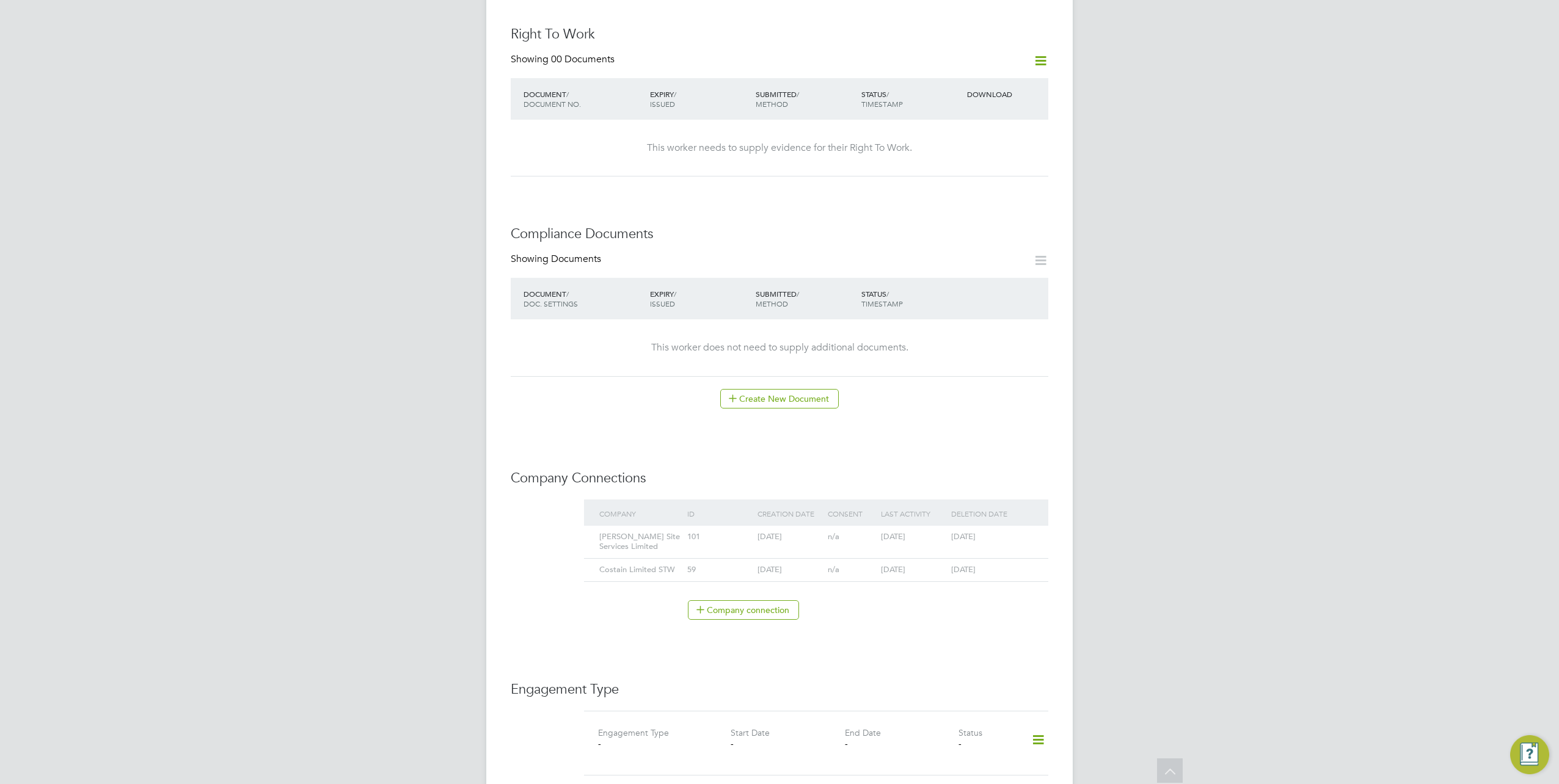
click at [1037, 268] on icon at bounding box center [1040, 260] width 15 height 15
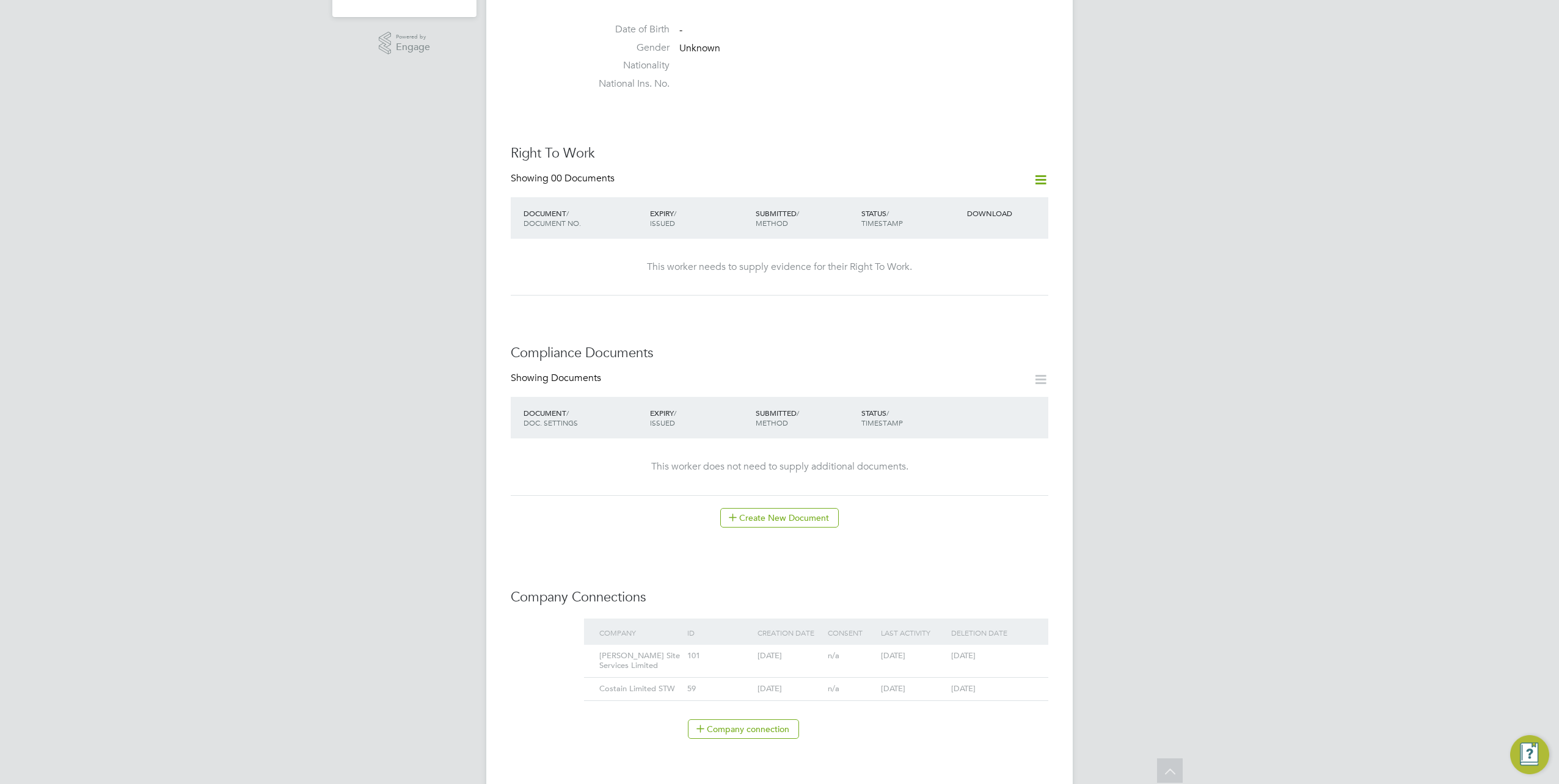
scroll to position [301, 0]
click at [1045, 183] on icon at bounding box center [1040, 182] width 15 height 15
click at [963, 159] on h3 "Right To Work" at bounding box center [779, 156] width 537 height 18
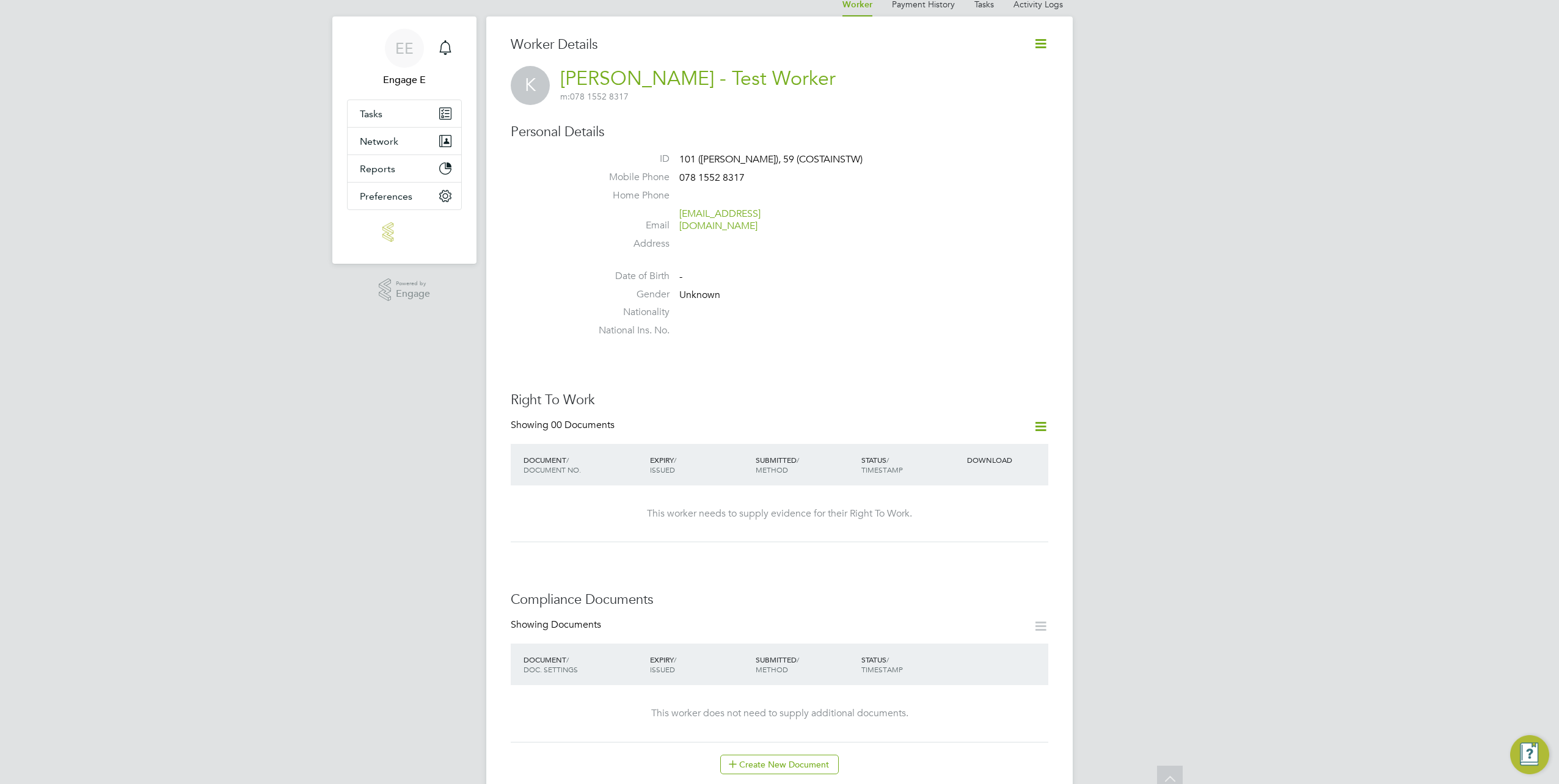
scroll to position [0, 0]
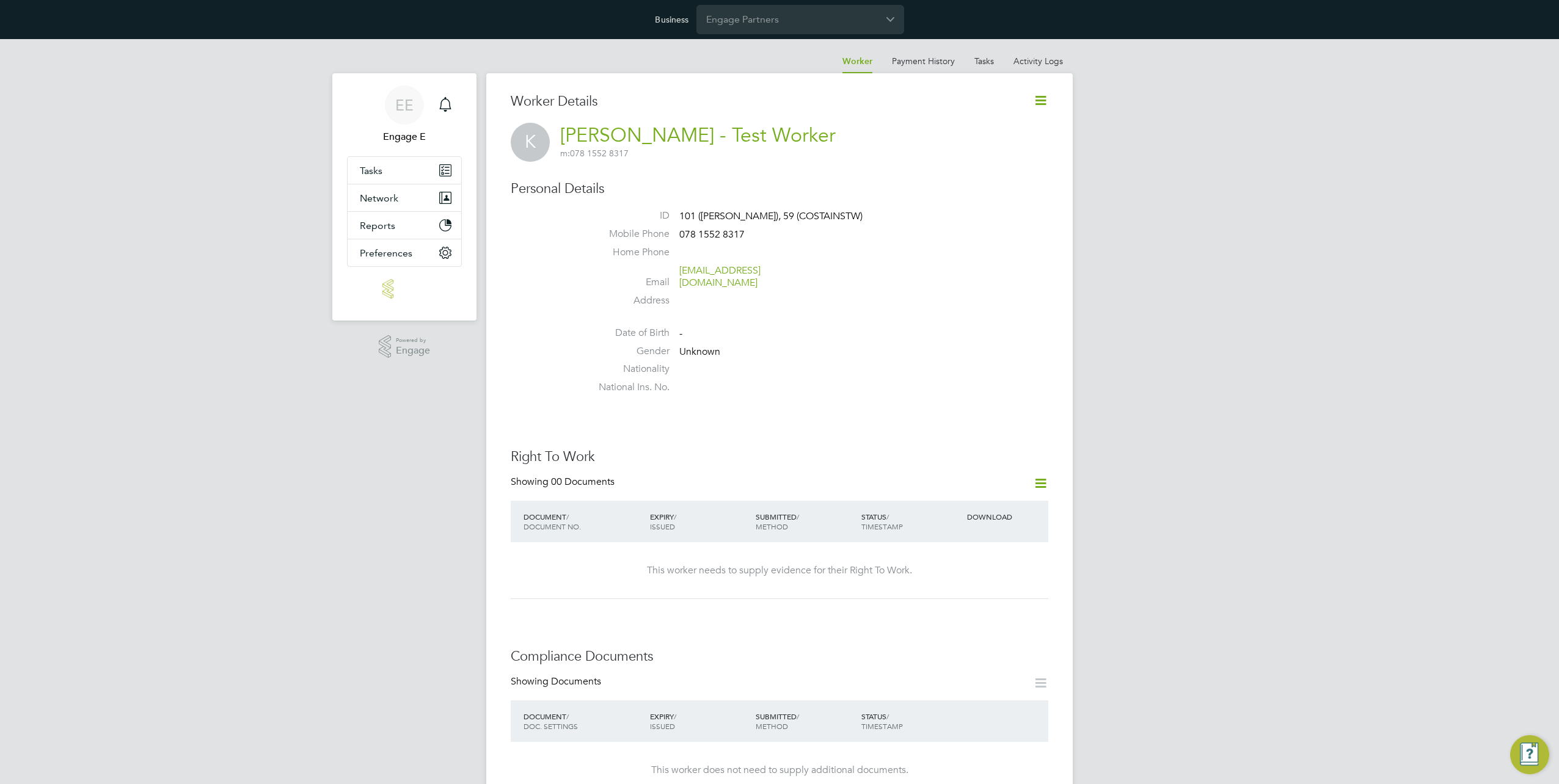
click at [1048, 100] on icon at bounding box center [1040, 100] width 15 height 15
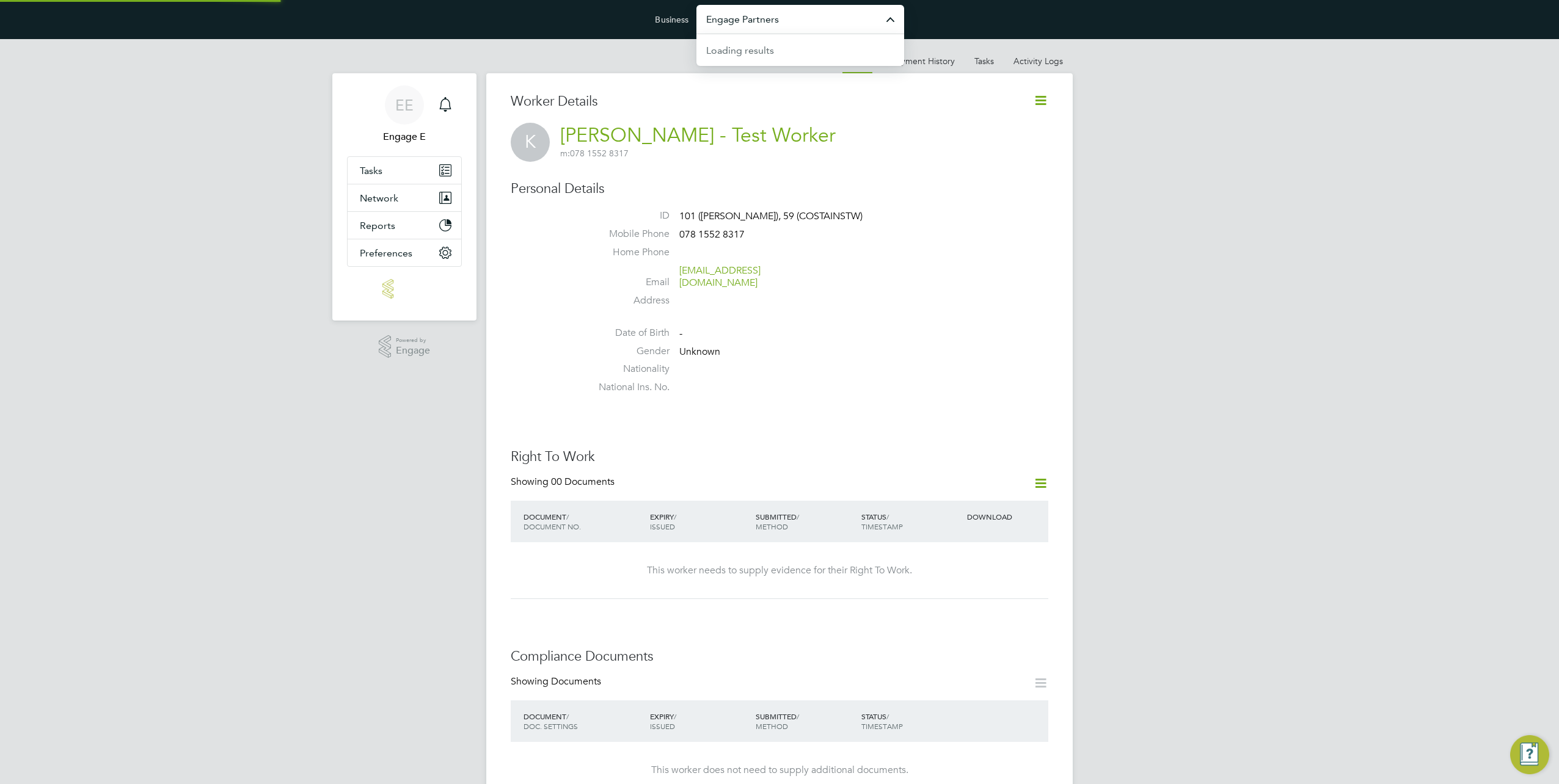
click at [821, 26] on input "Engage Partners" at bounding box center [800, 19] width 207 height 29
type input "i"
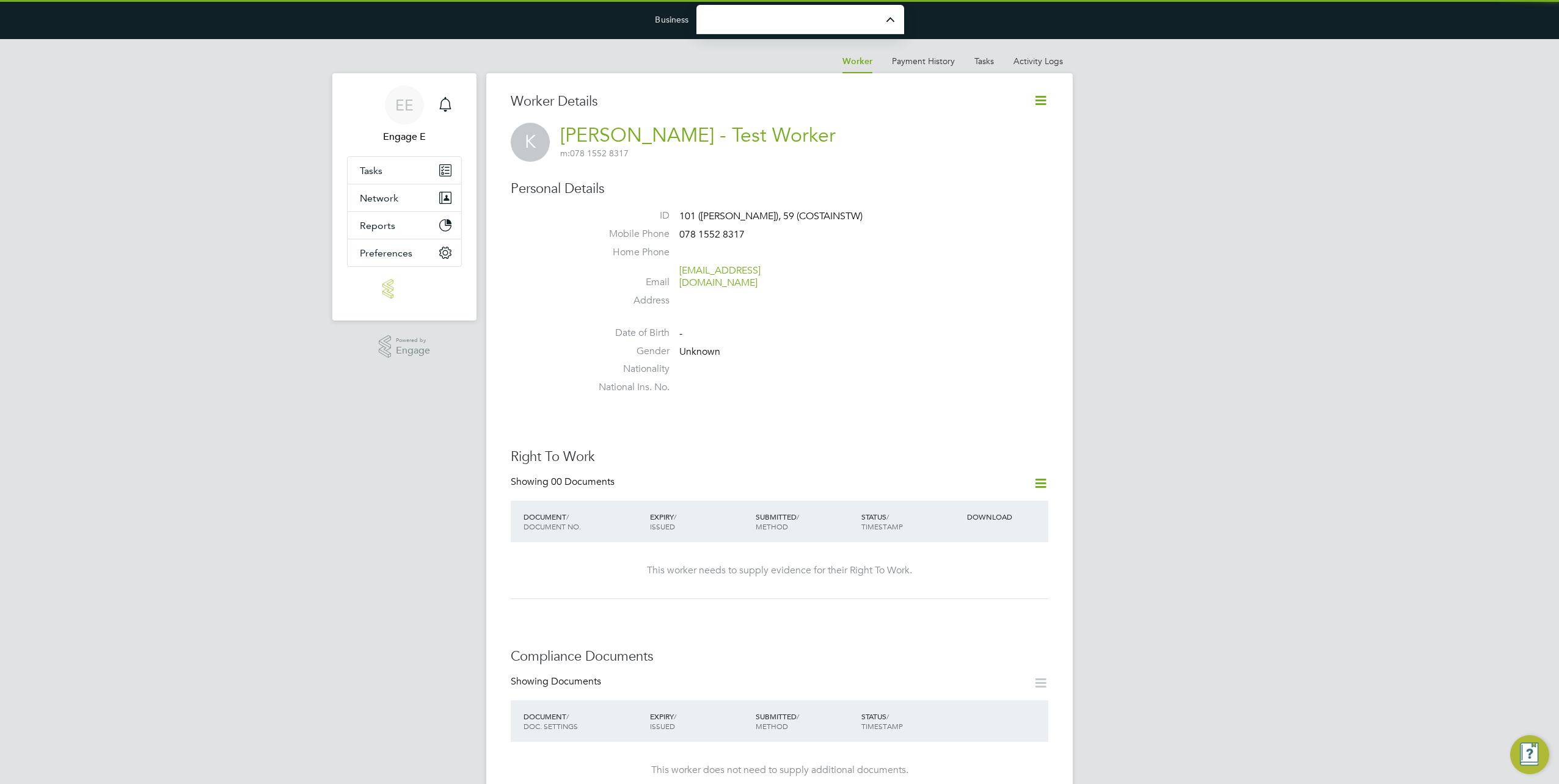
type input "Engage Partners"
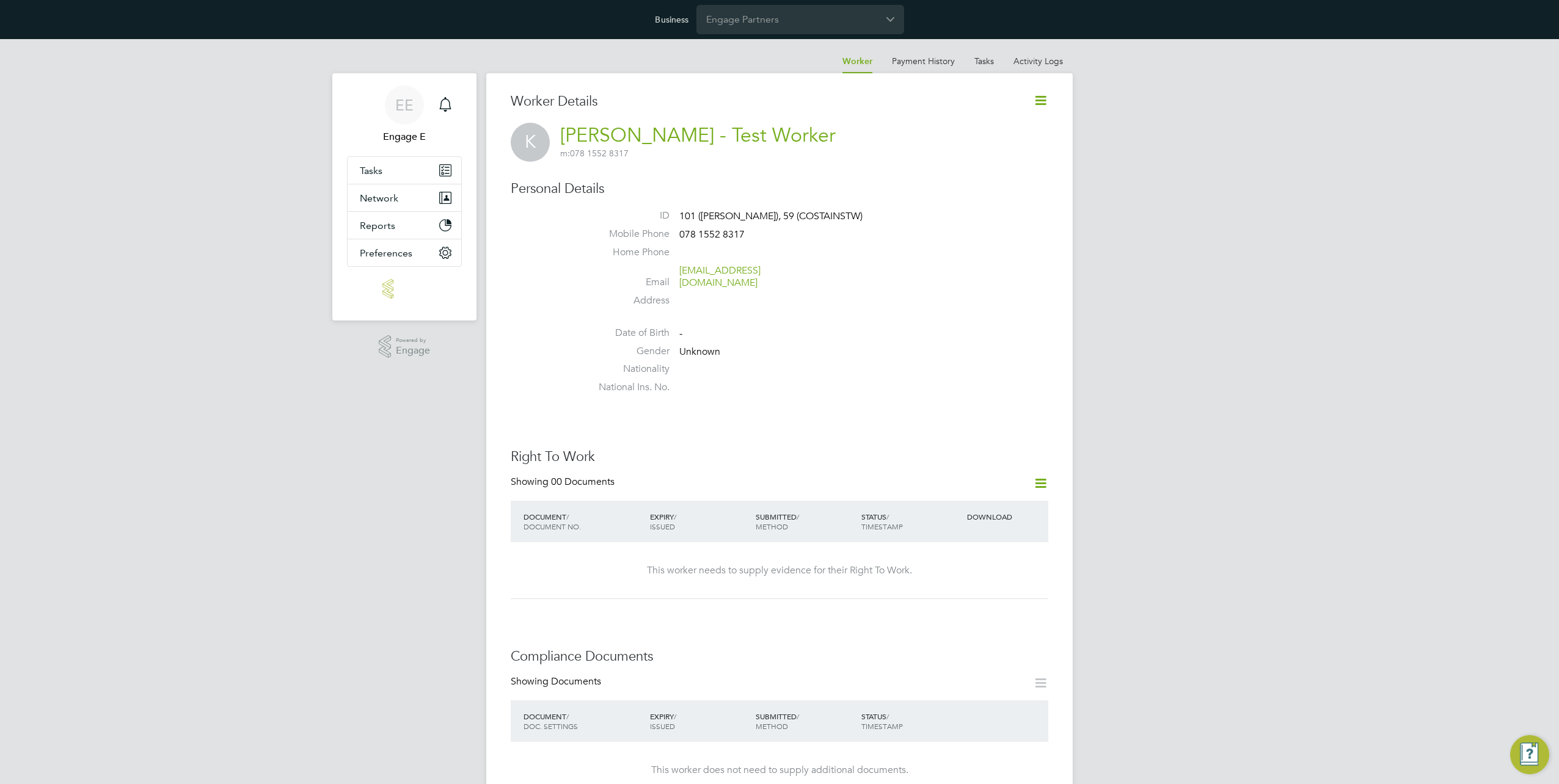
click at [1033, 95] on icon at bounding box center [1040, 100] width 15 height 15
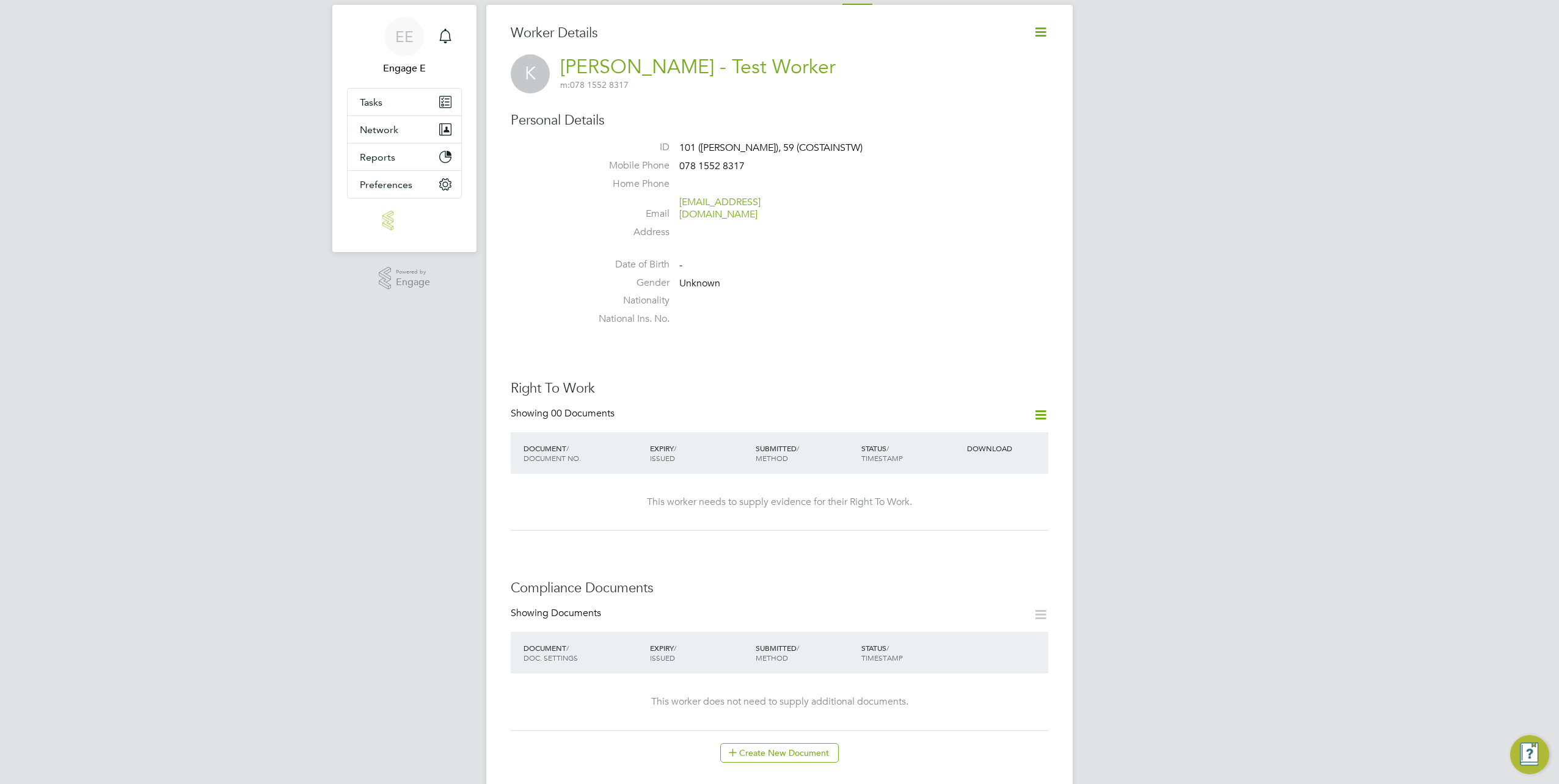
scroll to position [122, 0]
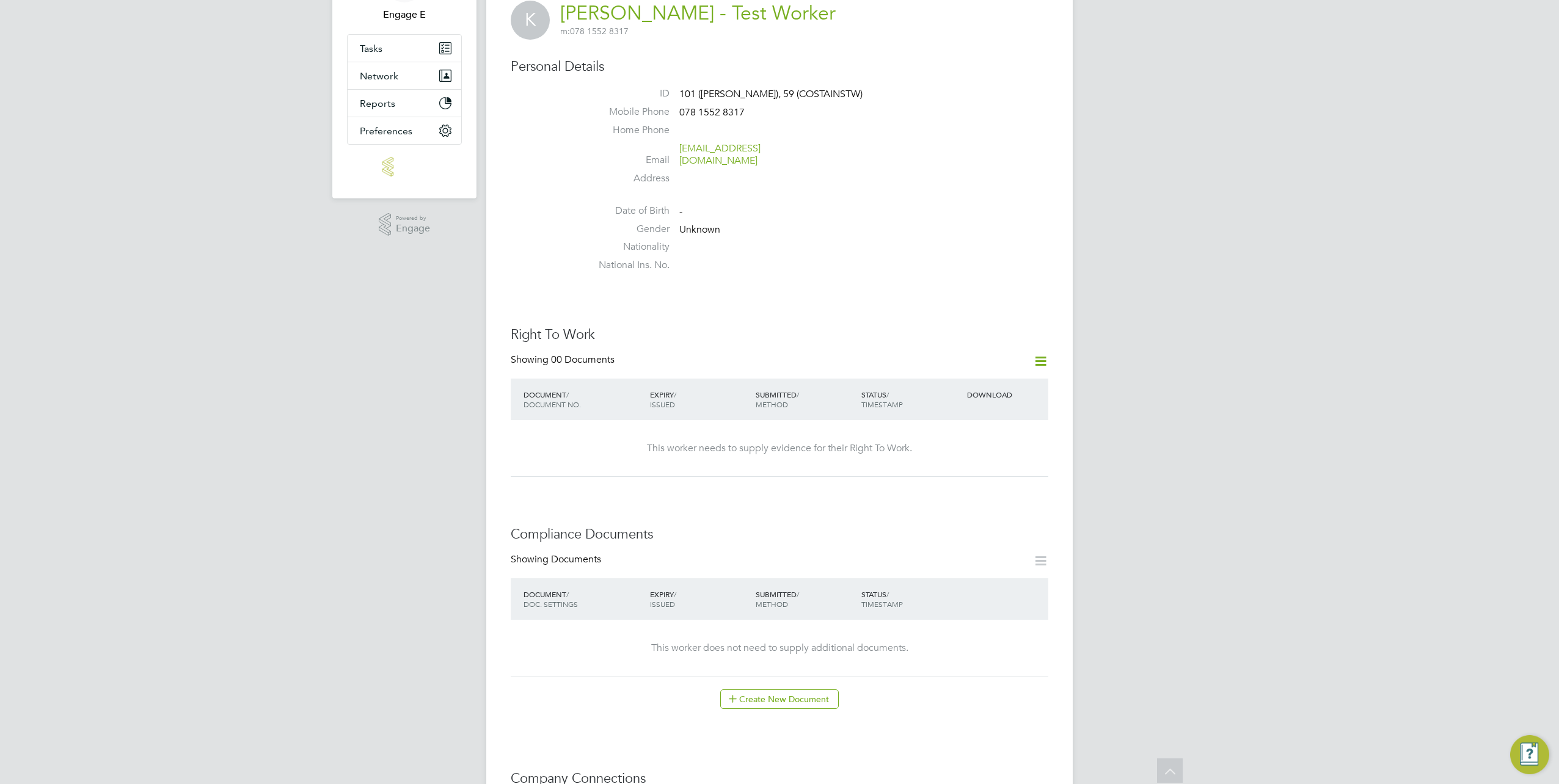
click at [1045, 351] on div "Right To Work Showing 00 Documents DOCUMENT / DOCUMENT NO. EXPIRY / ISSUED SUBM…" at bounding box center [779, 402] width 537 height 151
click at [1045, 355] on icon at bounding box center [1040, 361] width 15 height 15
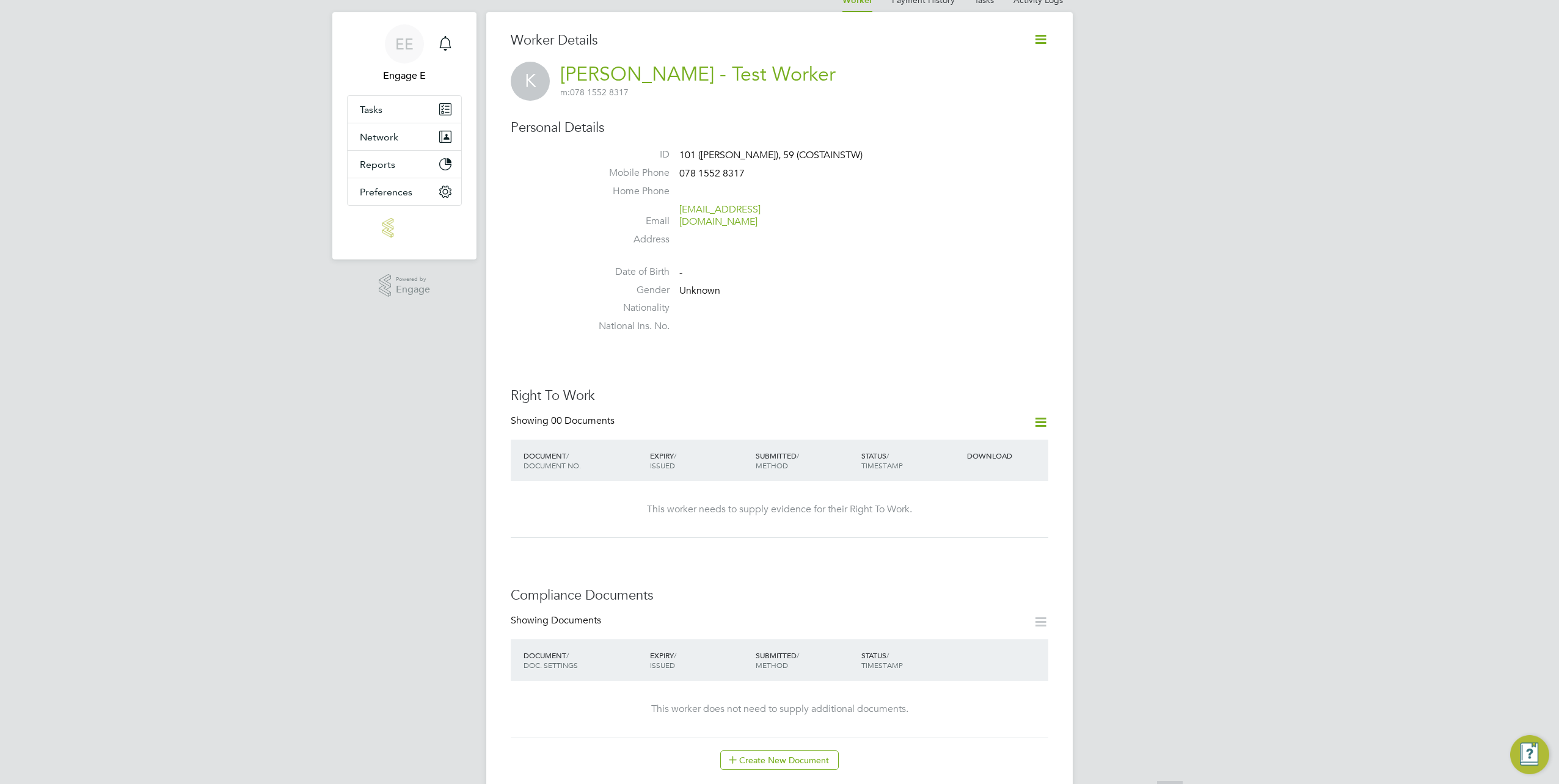
scroll to position [0, 0]
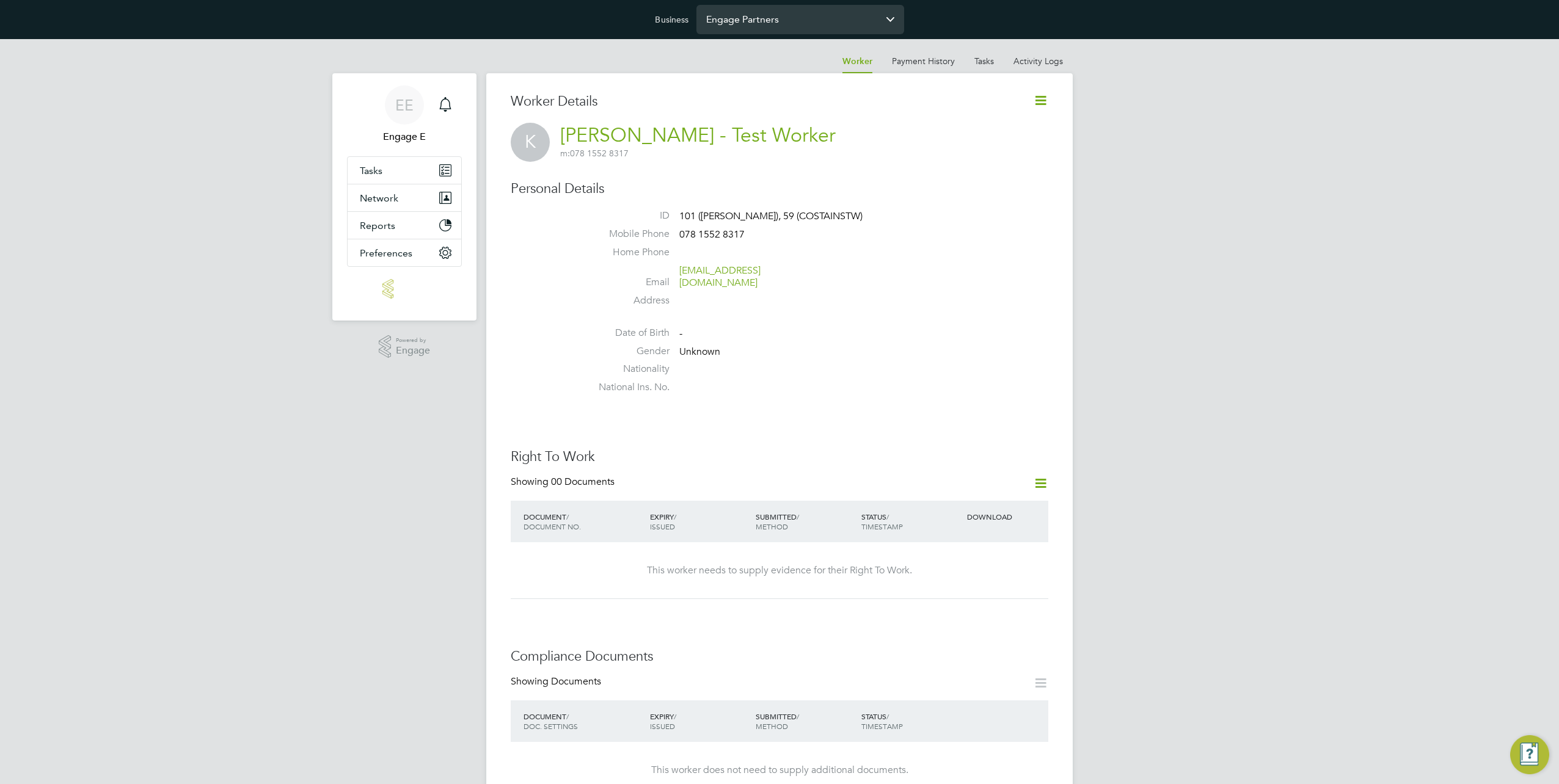
click at [769, 21] on input "Engage Partners" at bounding box center [800, 19] width 207 height 29
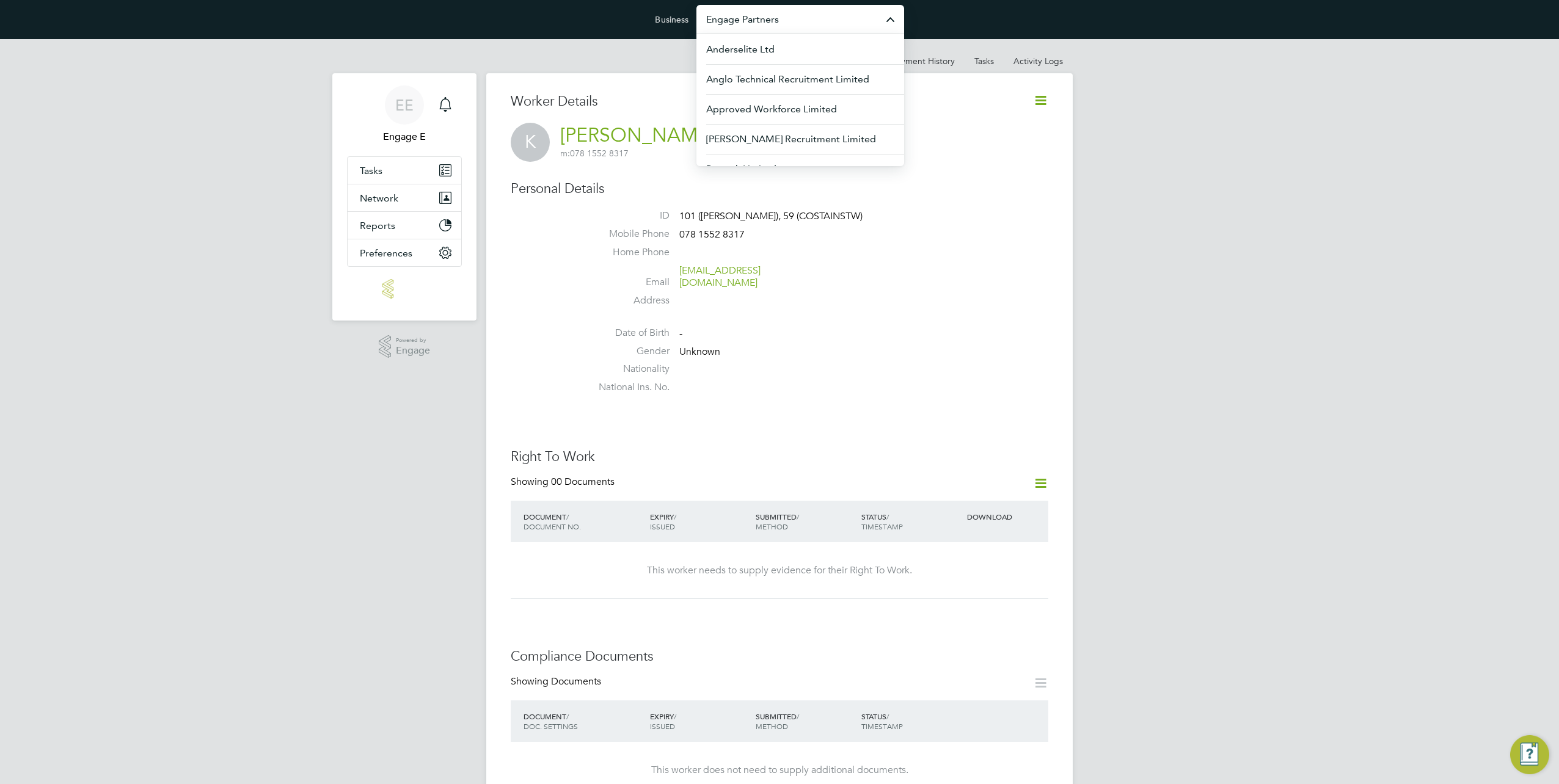
click at [633, 180] on h3 "Personal Details" at bounding box center [779, 189] width 537 height 18
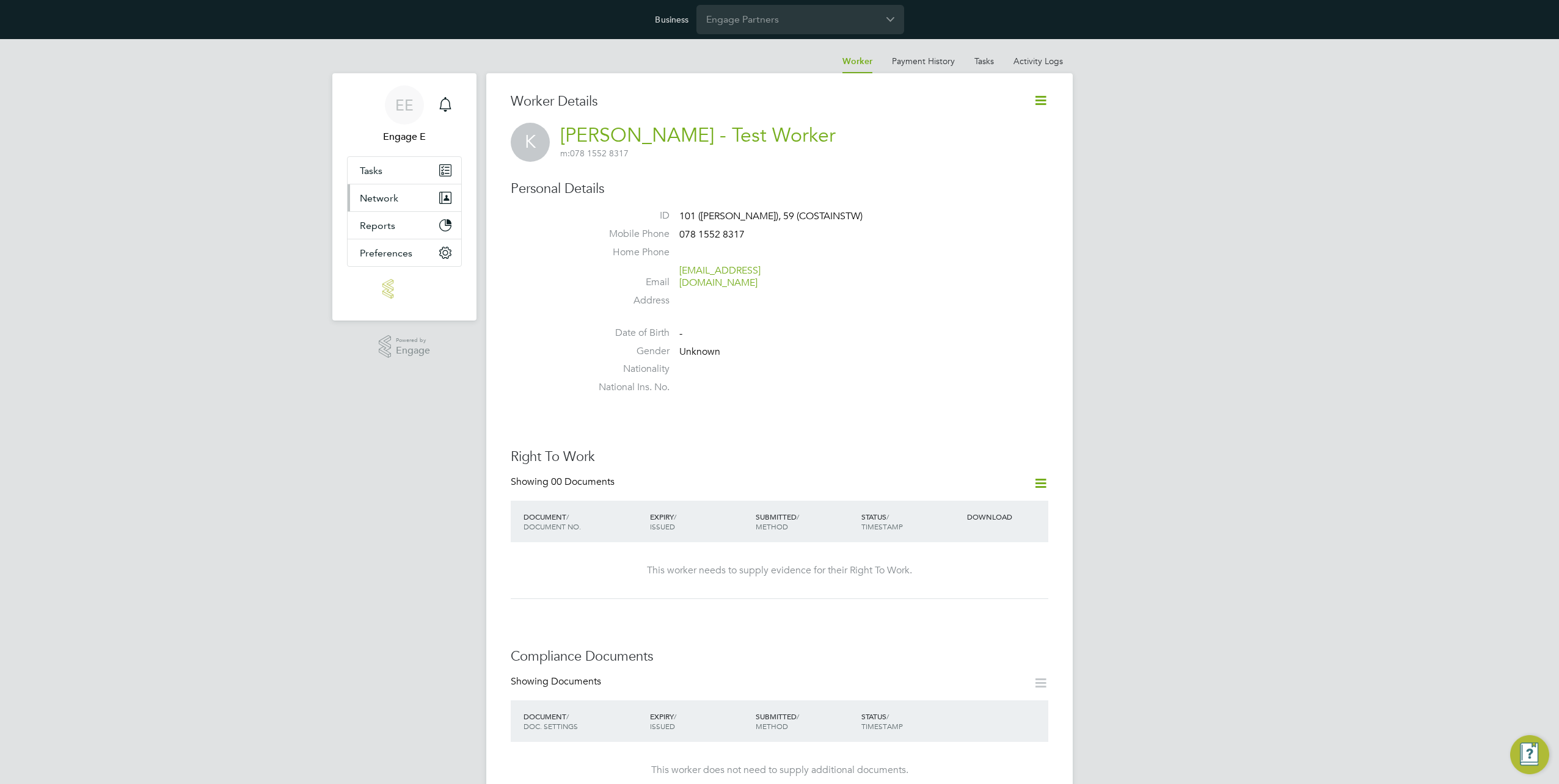
click at [435, 201] on button "Network" at bounding box center [404, 197] width 113 height 27
click at [397, 222] on link "Businesses" at bounding box center [383, 227] width 47 height 11
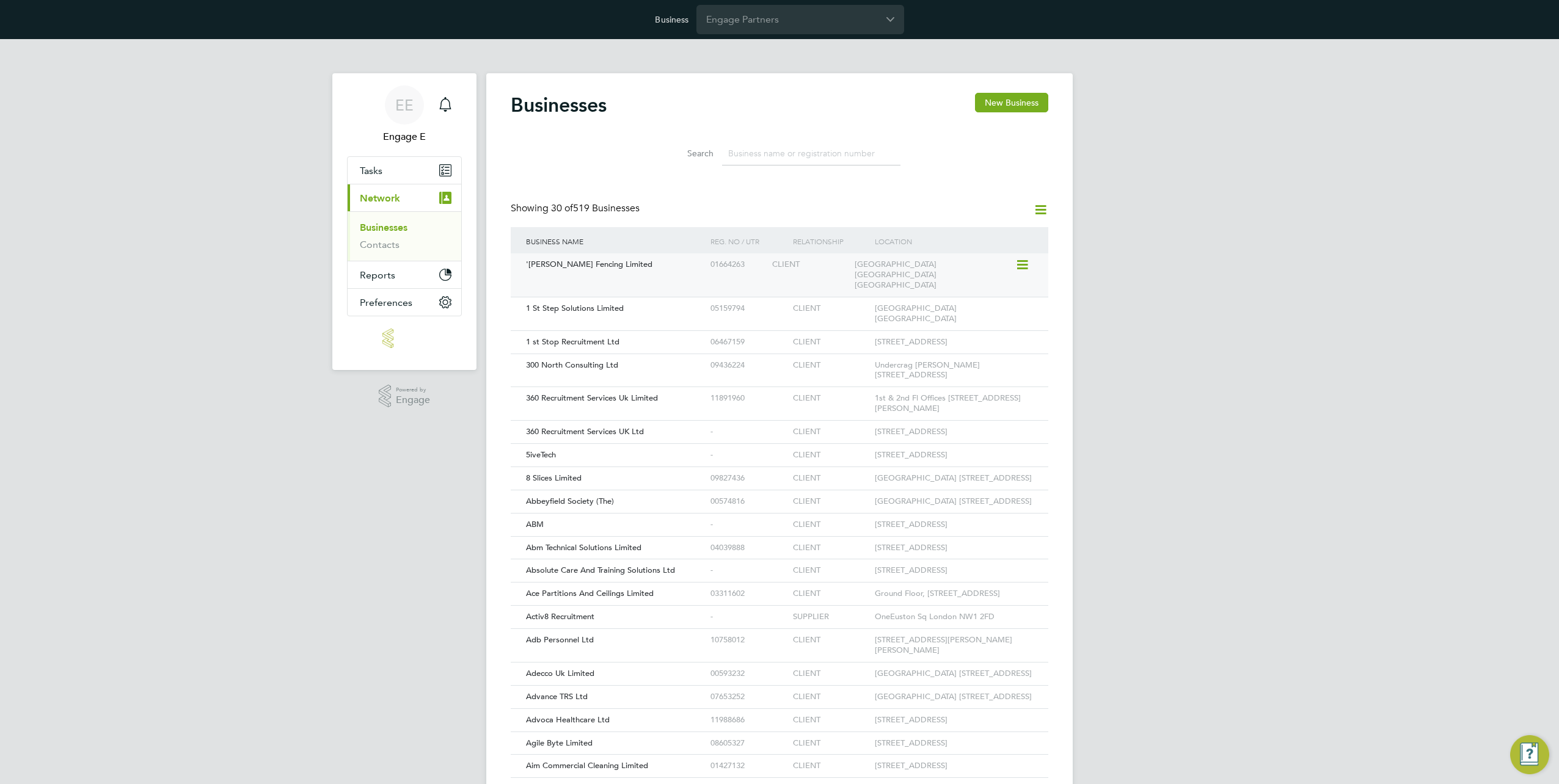
click at [595, 260] on span "'[PERSON_NAME] Fencing Limited" at bounding box center [589, 264] width 126 height 10
click at [320, 600] on div "EE Engage E Notifications Applications: Tasks Current page: Network Businesses …" at bounding box center [779, 580] width 1559 height 1082
click at [567, 259] on div "'[PERSON_NAME] Fencing Limited" at bounding box center [615, 265] width 184 height 23
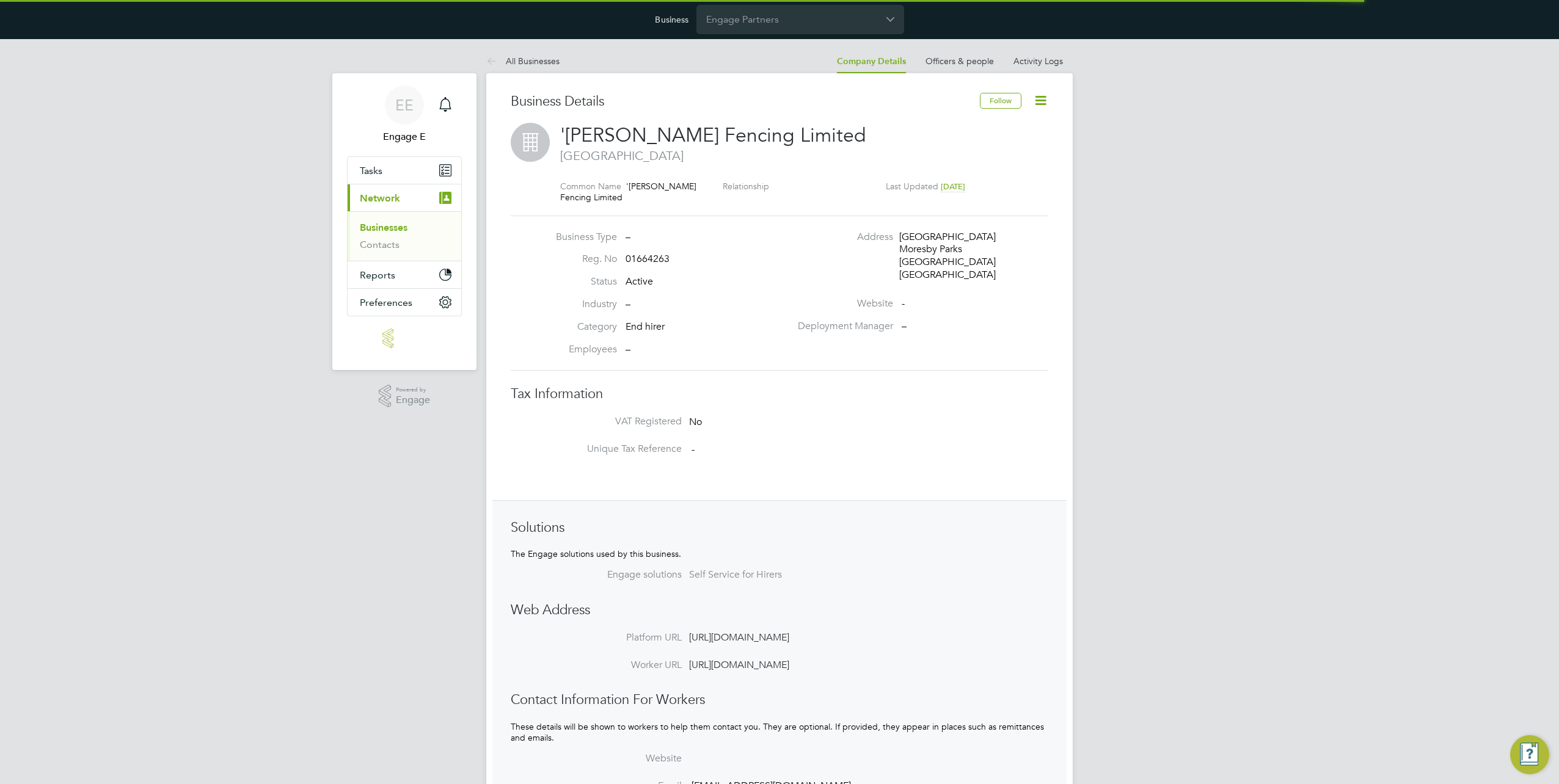
click at [1041, 101] on icon at bounding box center [1040, 100] width 15 height 15
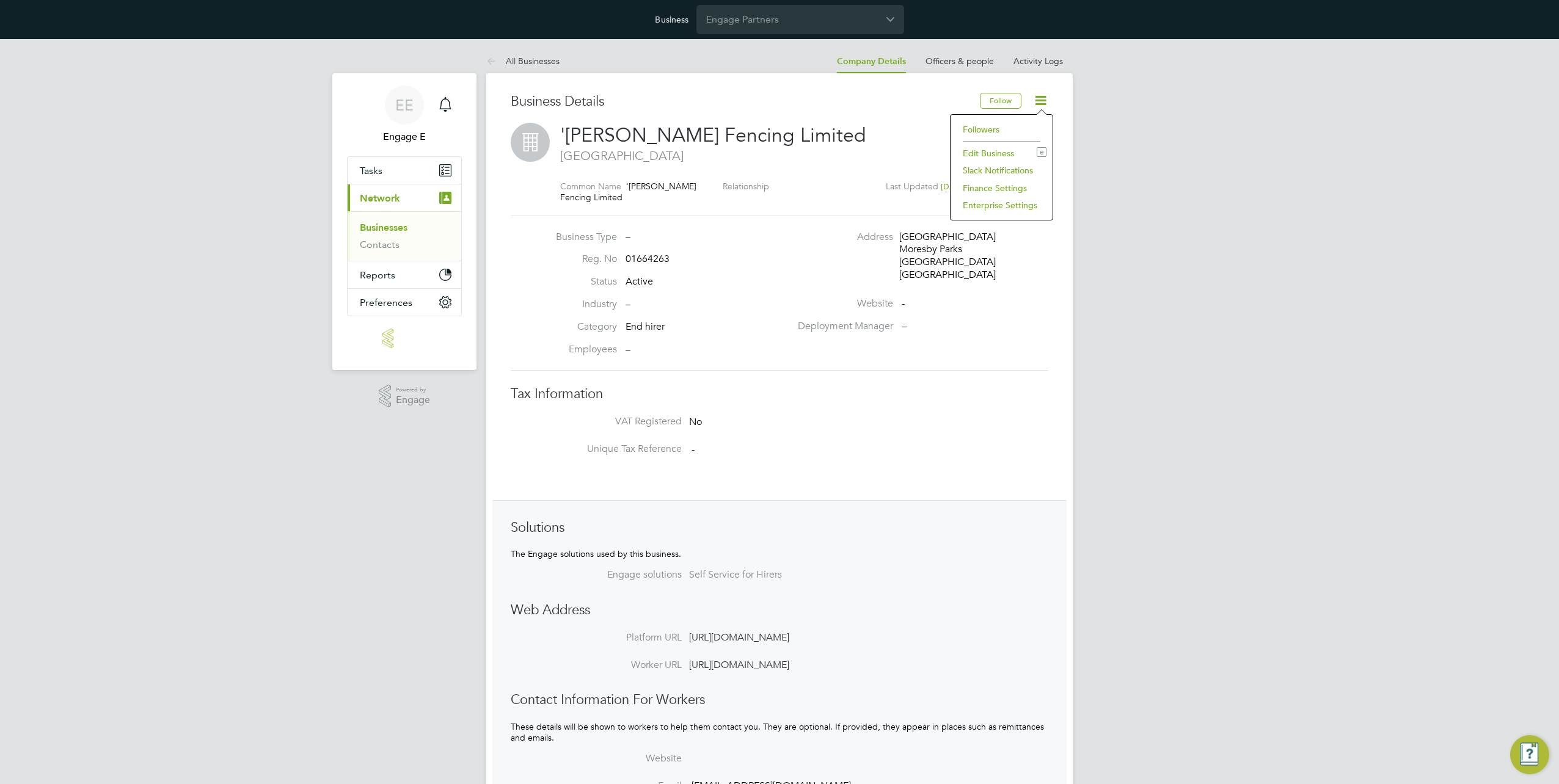
click at [1144, 284] on div "EE Engage E Notifications Applications: Tasks Current page: Network Businesses …" at bounding box center [779, 477] width 1559 height 877
click at [1040, 97] on icon at bounding box center [1040, 100] width 15 height 15
click at [1003, 151] on li "Edit Business e" at bounding box center [1001, 154] width 90 height 17
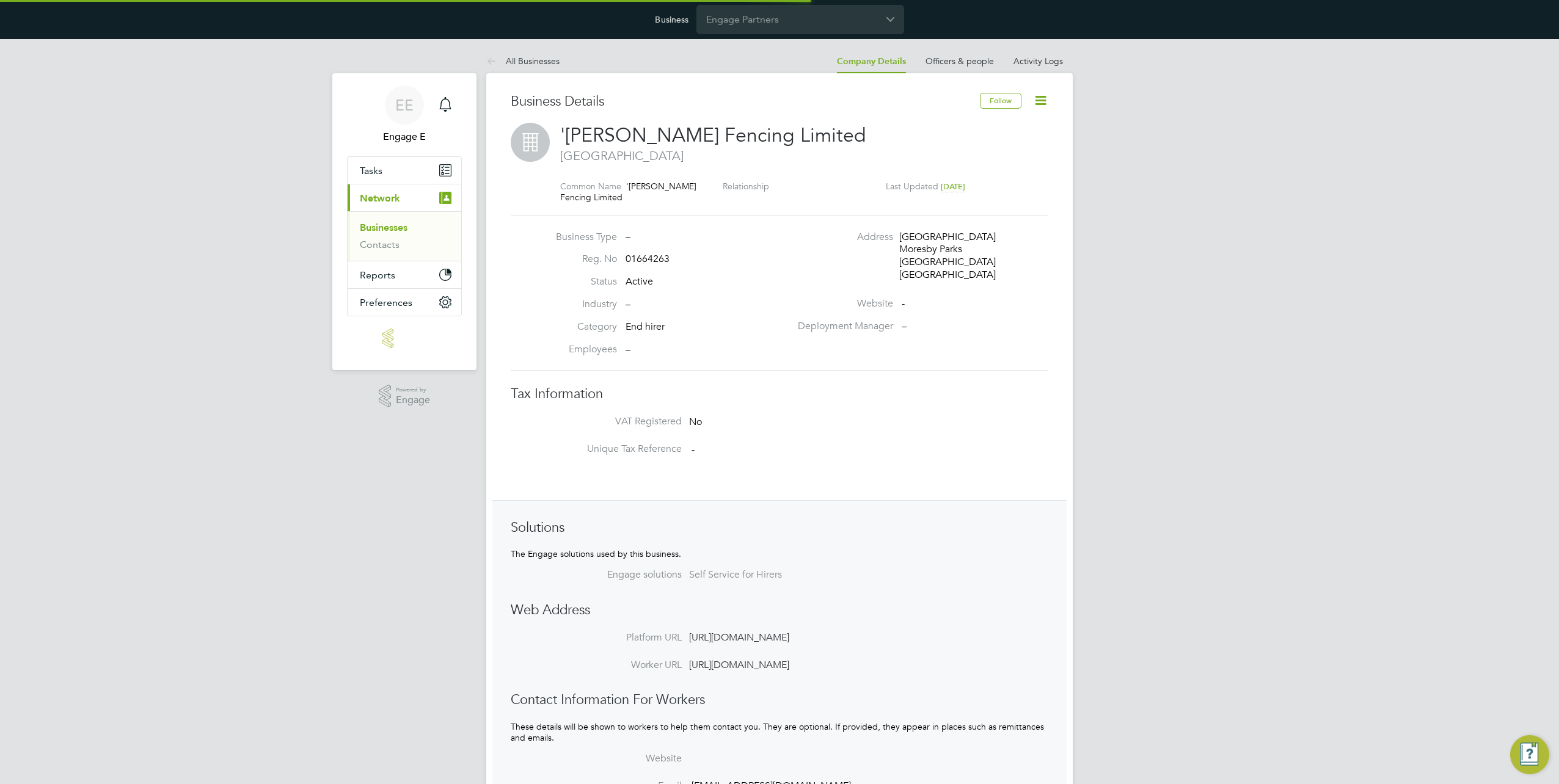
type input "[GEOGRAPHIC_DATA]"
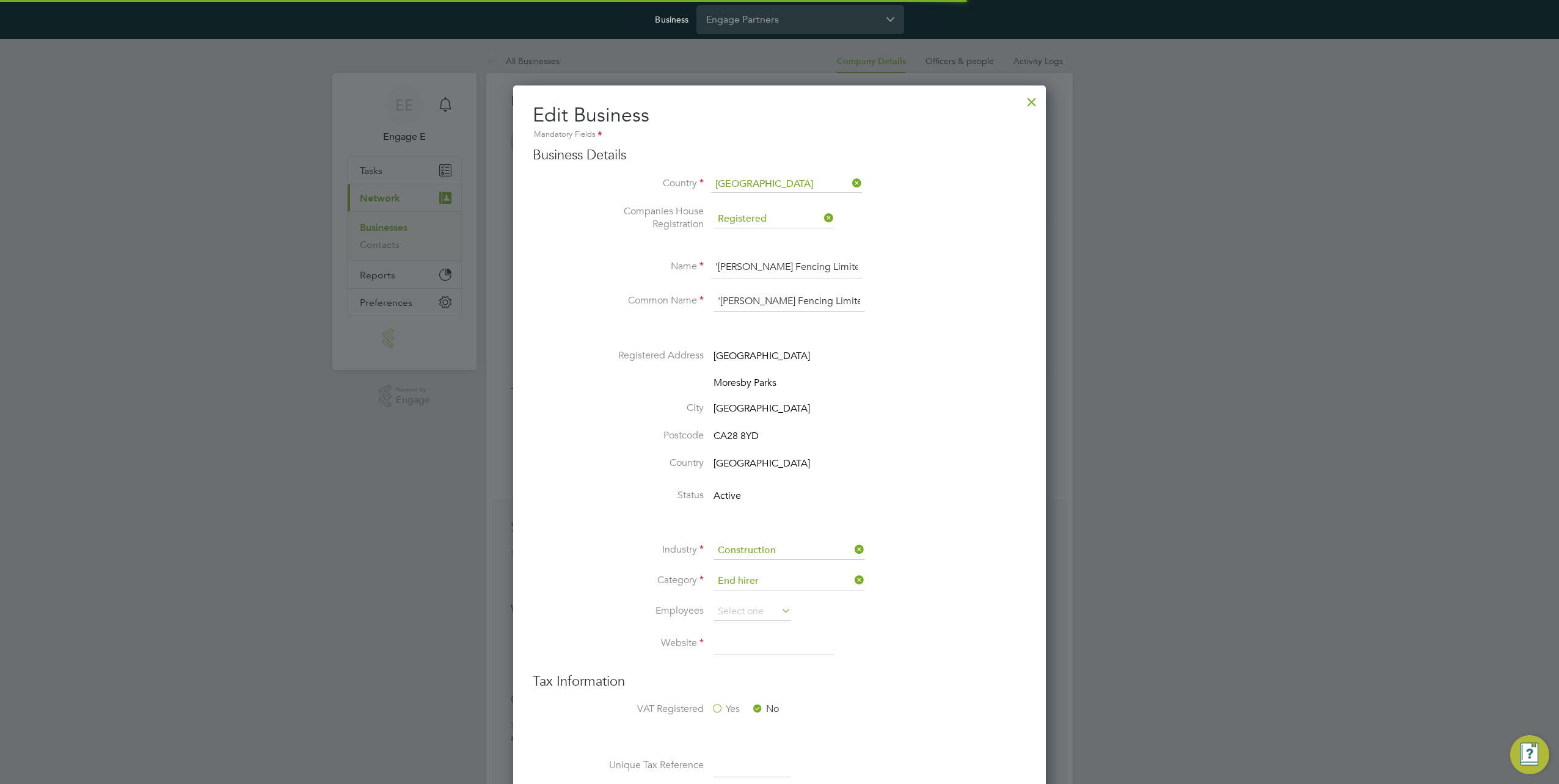
scroll to position [1460, 532]
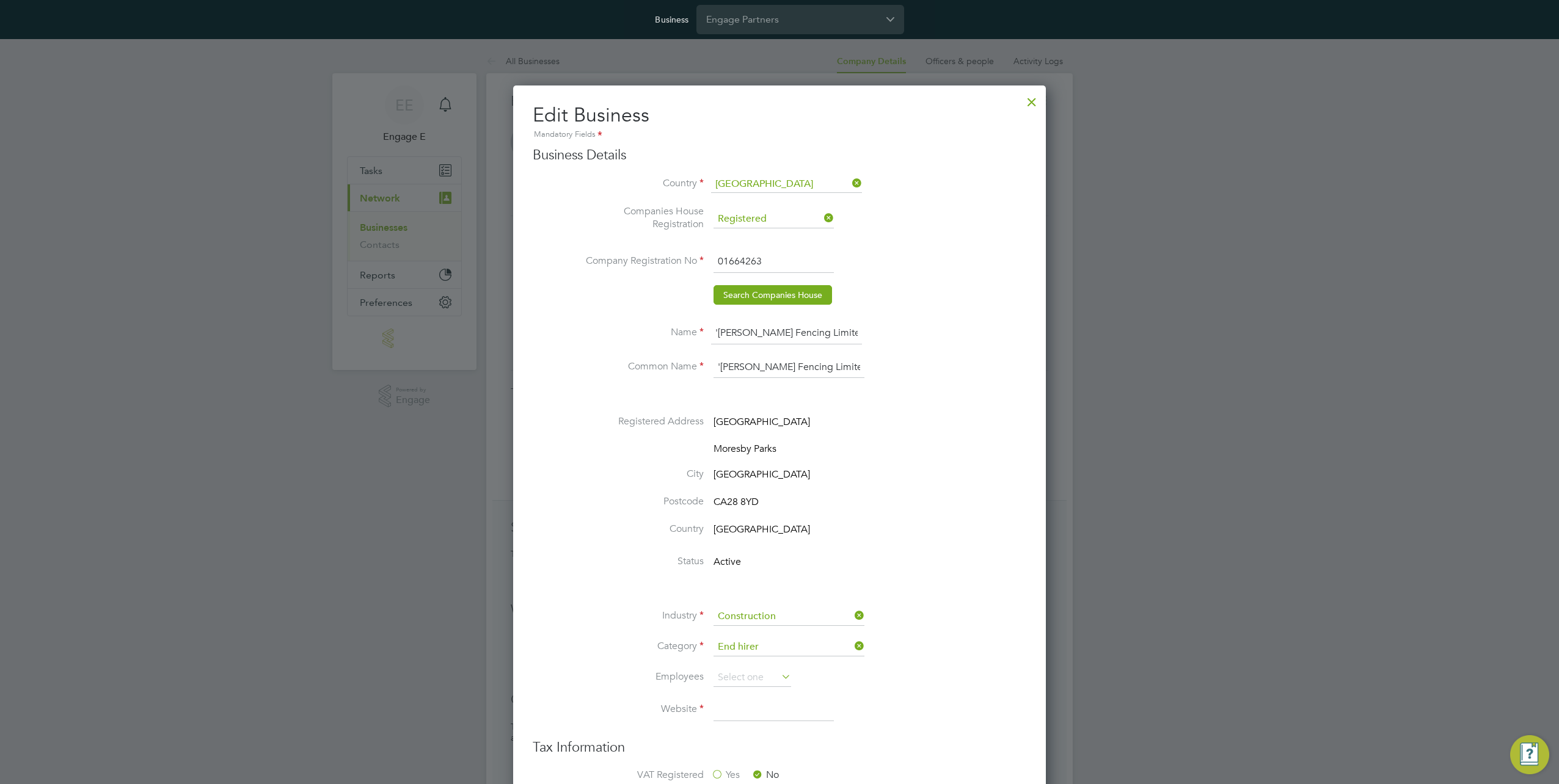
click at [819, 263] on input "01664263" at bounding box center [773, 262] width 121 height 22
click at [936, 263] on li "Company Registration No 01664263" at bounding box center [804, 268] width 445 height 34
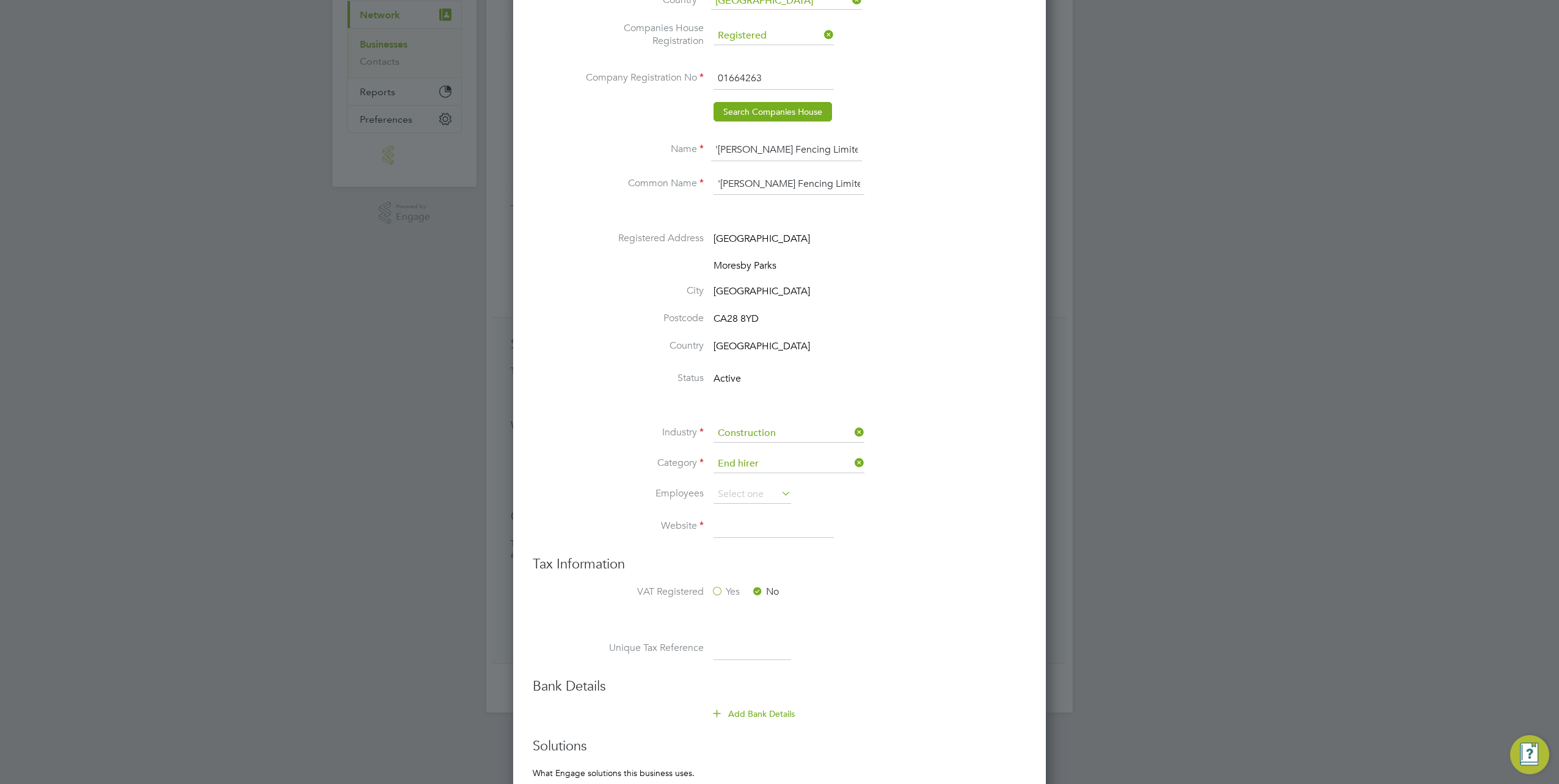
scroll to position [0, 0]
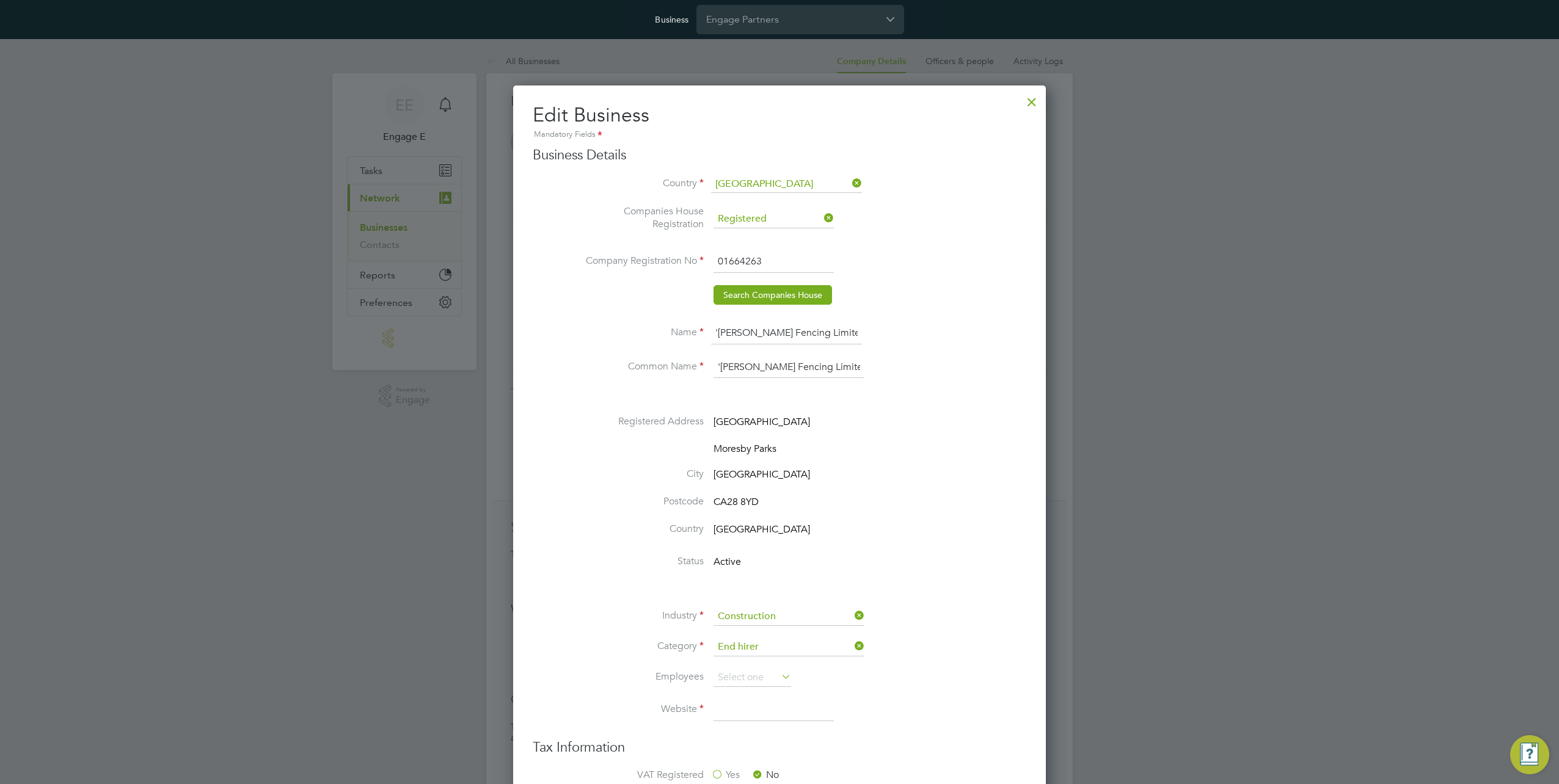
click at [1032, 105] on div at bounding box center [1032, 99] width 22 height 22
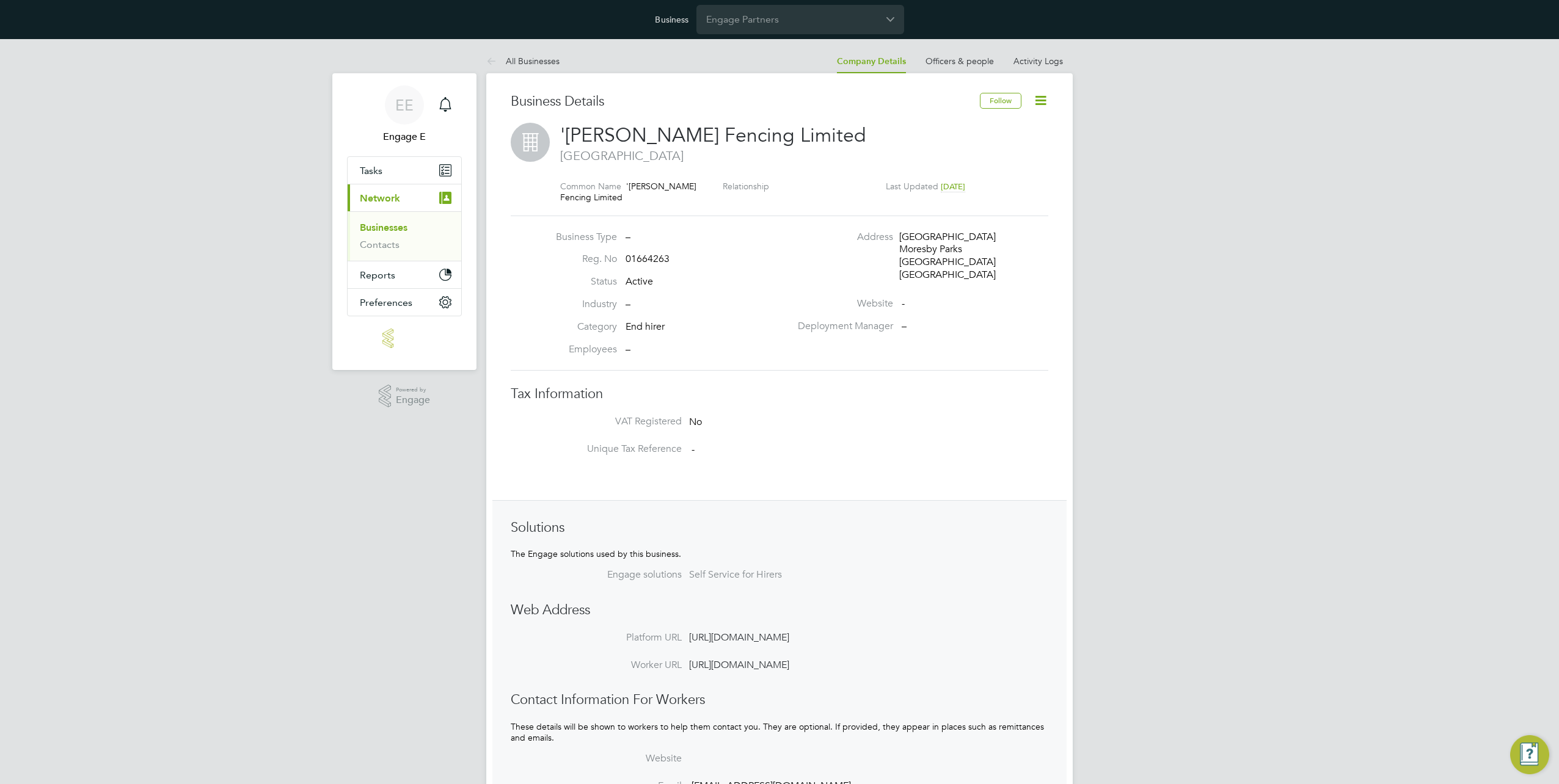
click at [1040, 103] on icon at bounding box center [1040, 100] width 15 height 15
click at [1121, 121] on div "EE Engage E Notifications Applications: Tasks Current page: Network Businesses …" at bounding box center [779, 477] width 1559 height 877
click at [1046, 104] on icon at bounding box center [1040, 100] width 15 height 15
click at [1009, 151] on li "Edit Business e" at bounding box center [1001, 154] width 90 height 17
type input "United Kingdom"
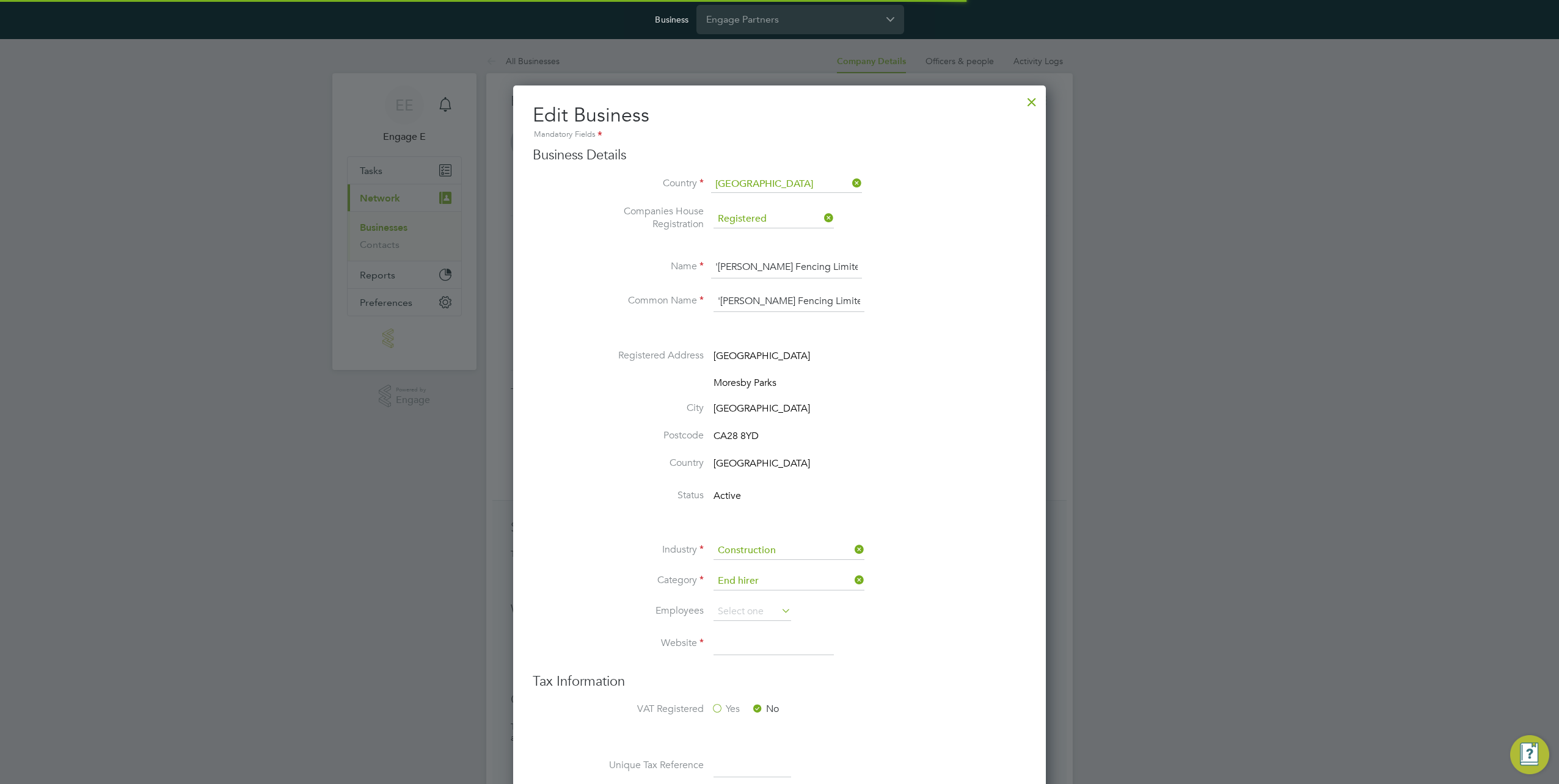
scroll to position [1460, 532]
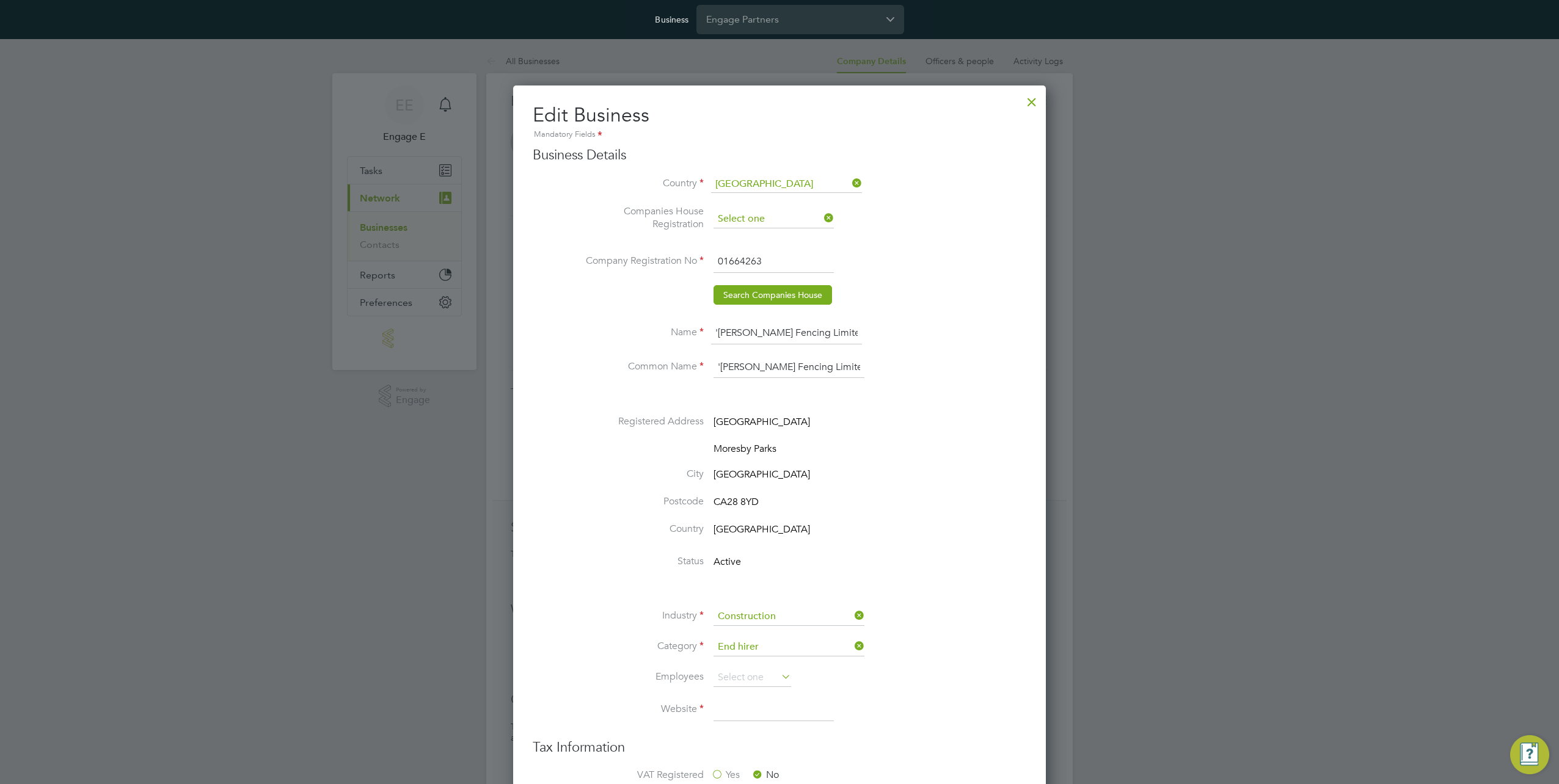
click at [758, 224] on input at bounding box center [773, 219] width 121 height 19
click at [779, 226] on input at bounding box center [773, 219] width 121 height 19
click at [893, 221] on li "Companies House Registration" at bounding box center [804, 225] width 445 height 40
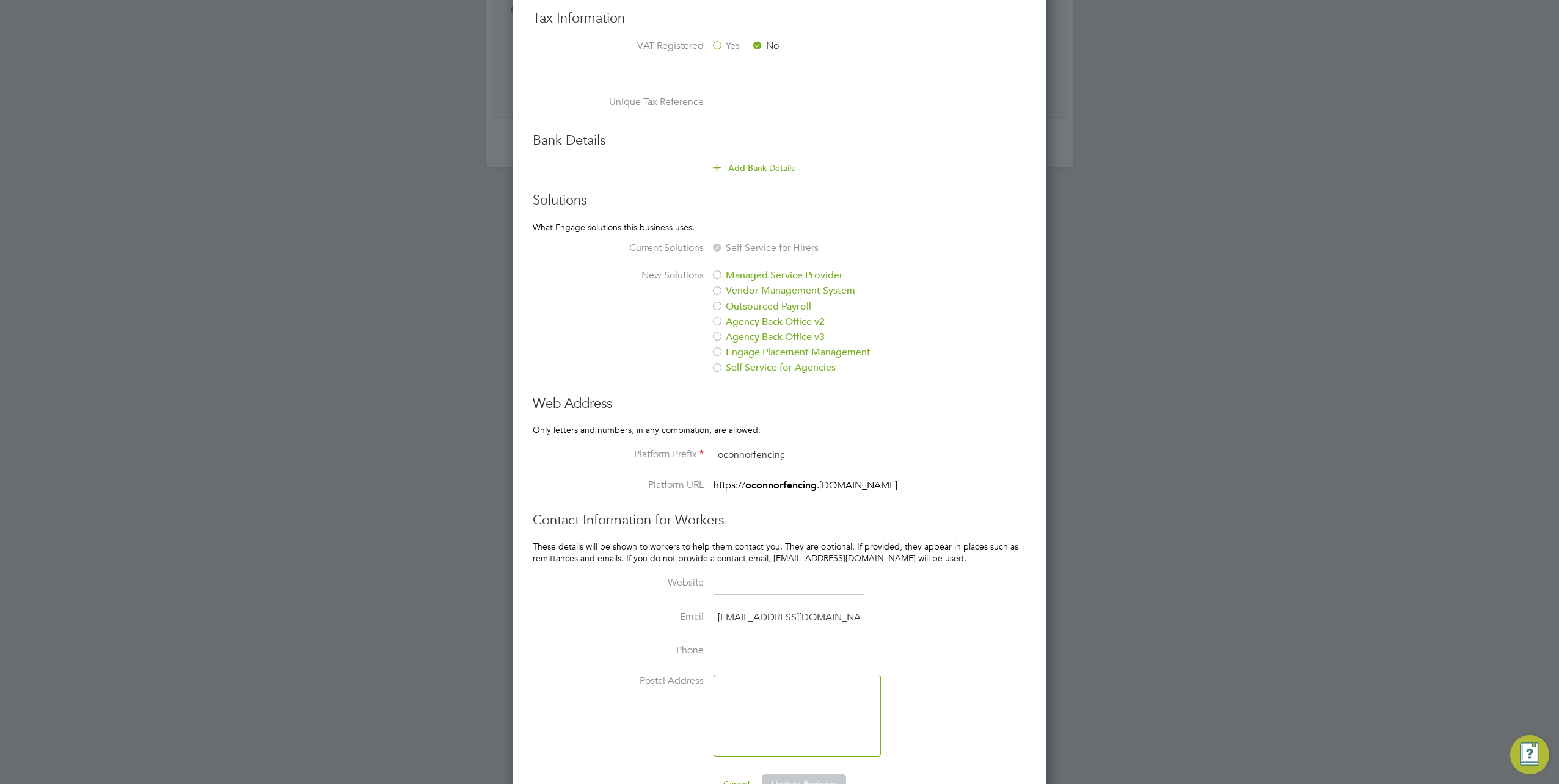
scroll to position [760, 0]
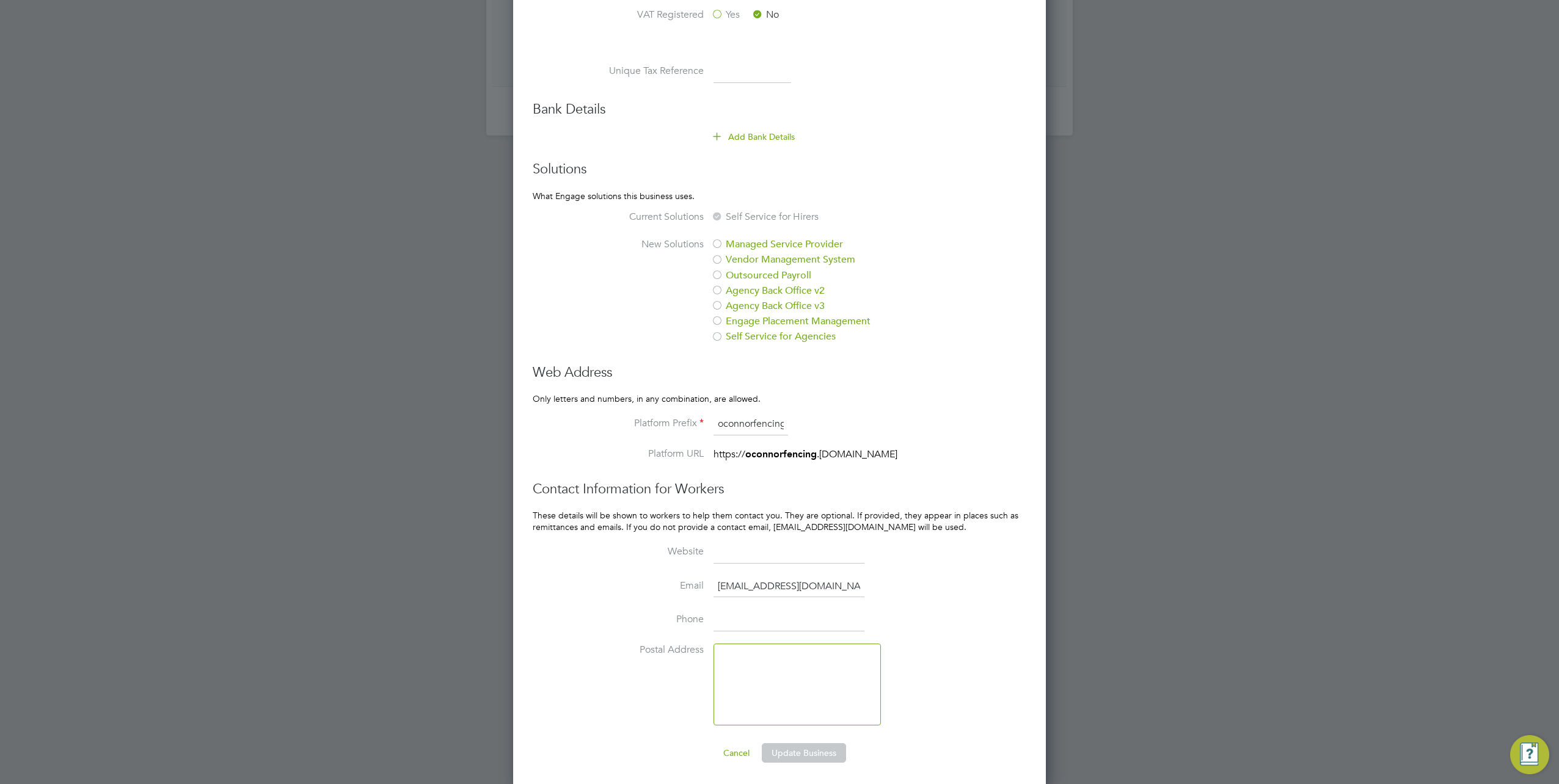
click at [740, 753] on button "Cancel" at bounding box center [736, 752] width 46 height 19
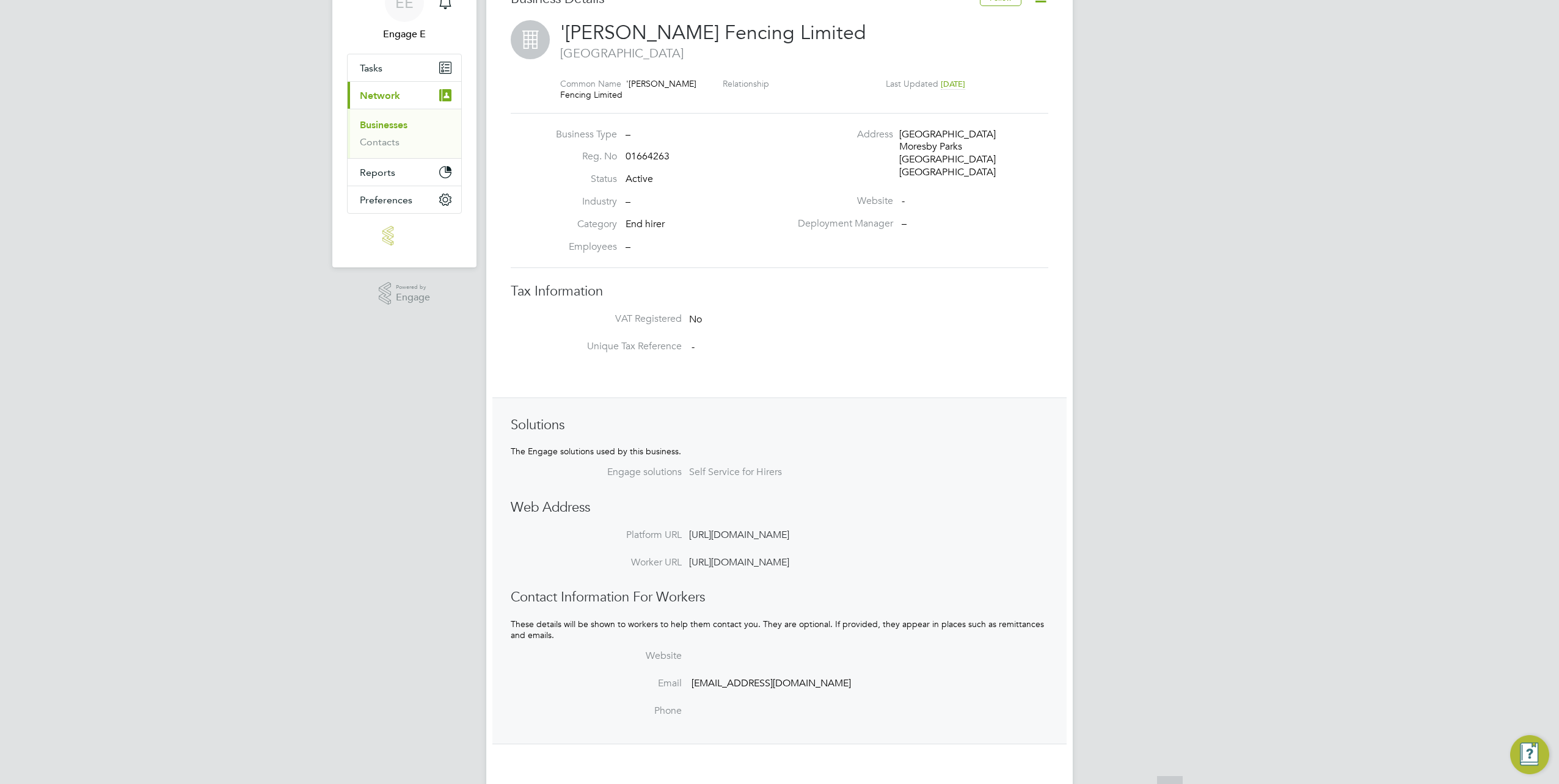
scroll to position [0, 0]
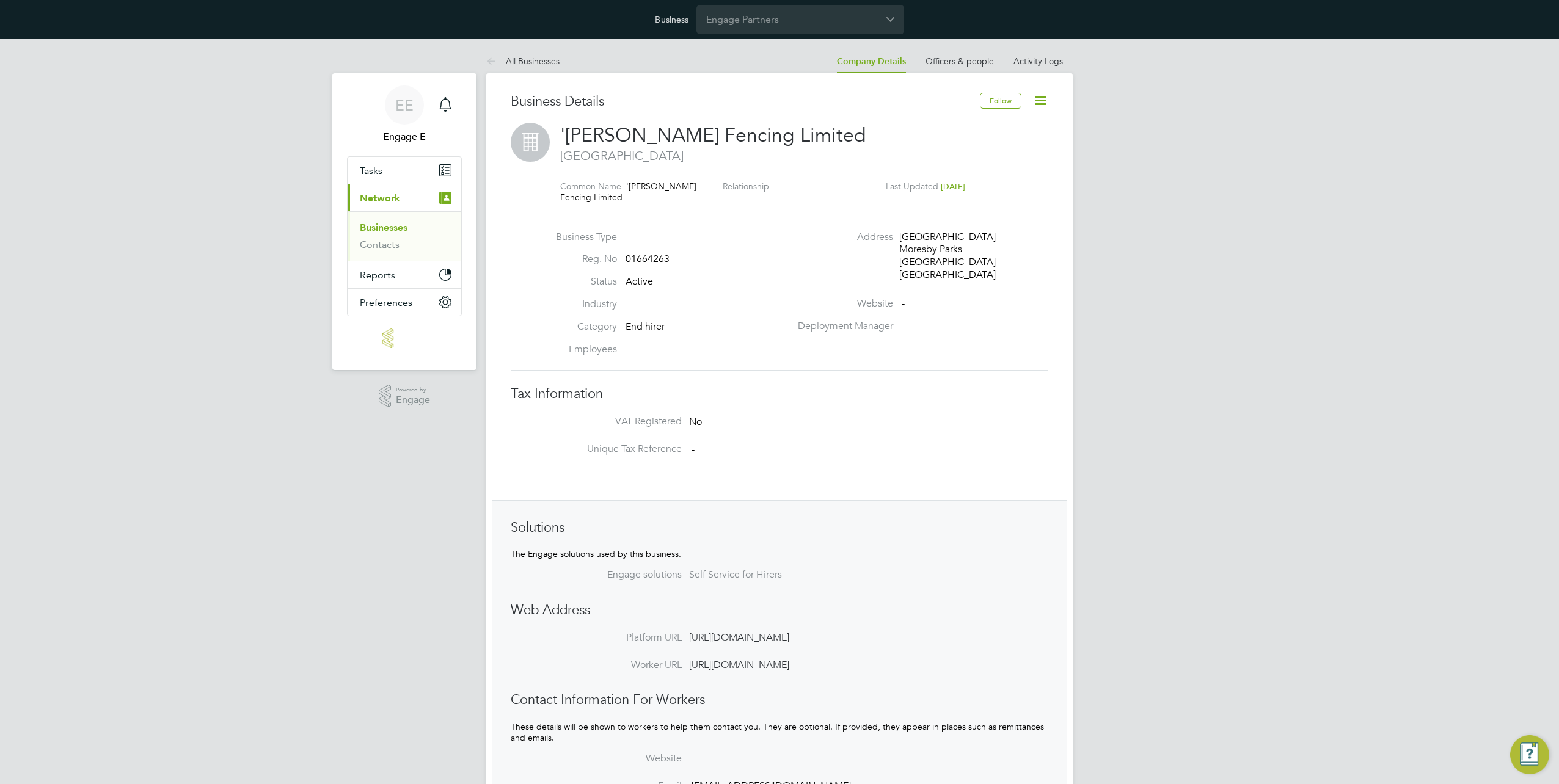
click at [1031, 166] on div "'O' Connor Fencing Limited Whitehaven" at bounding box center [804, 146] width 488 height 47
type input "United Kingdom"
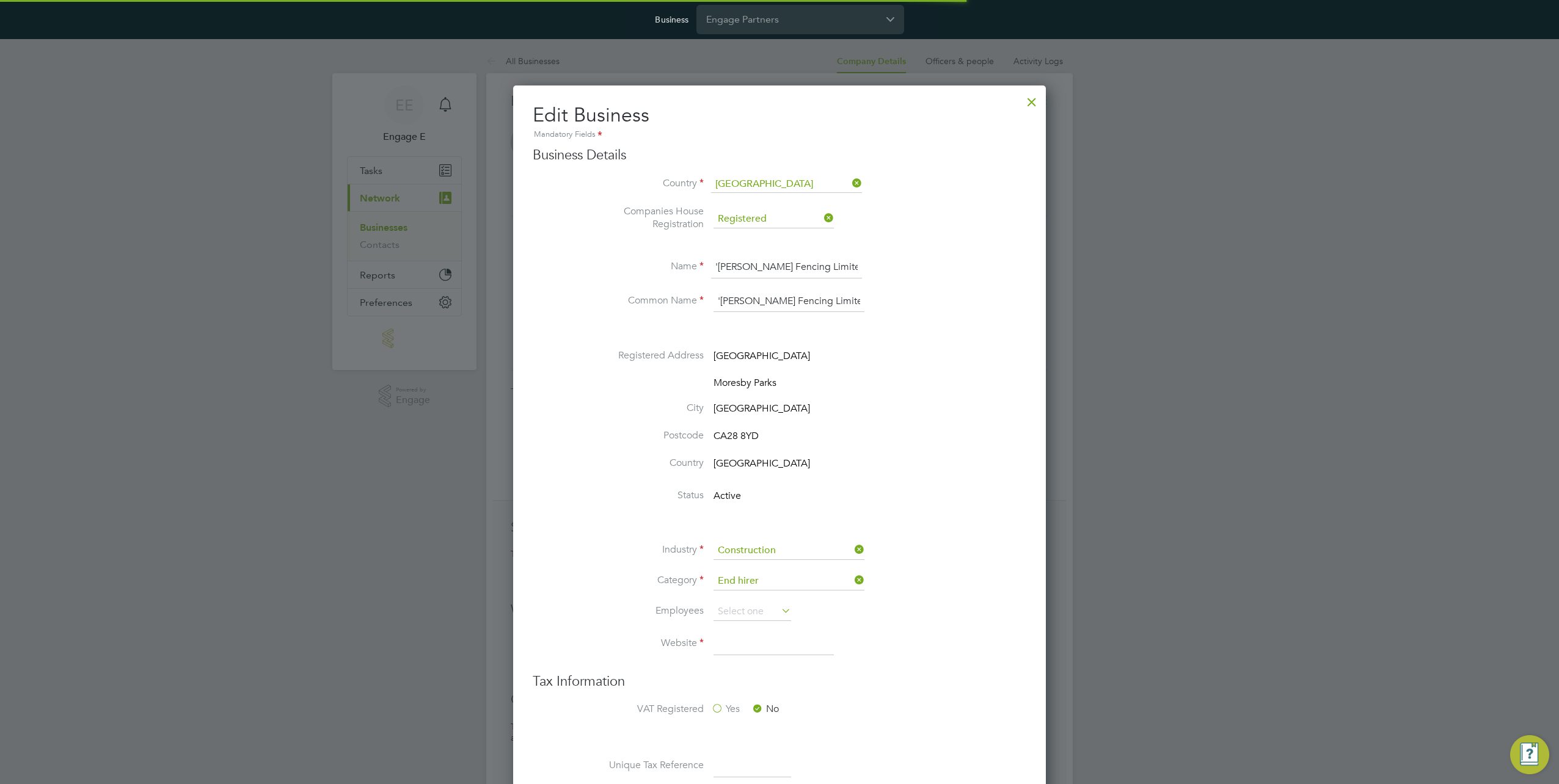
scroll to position [1460, 532]
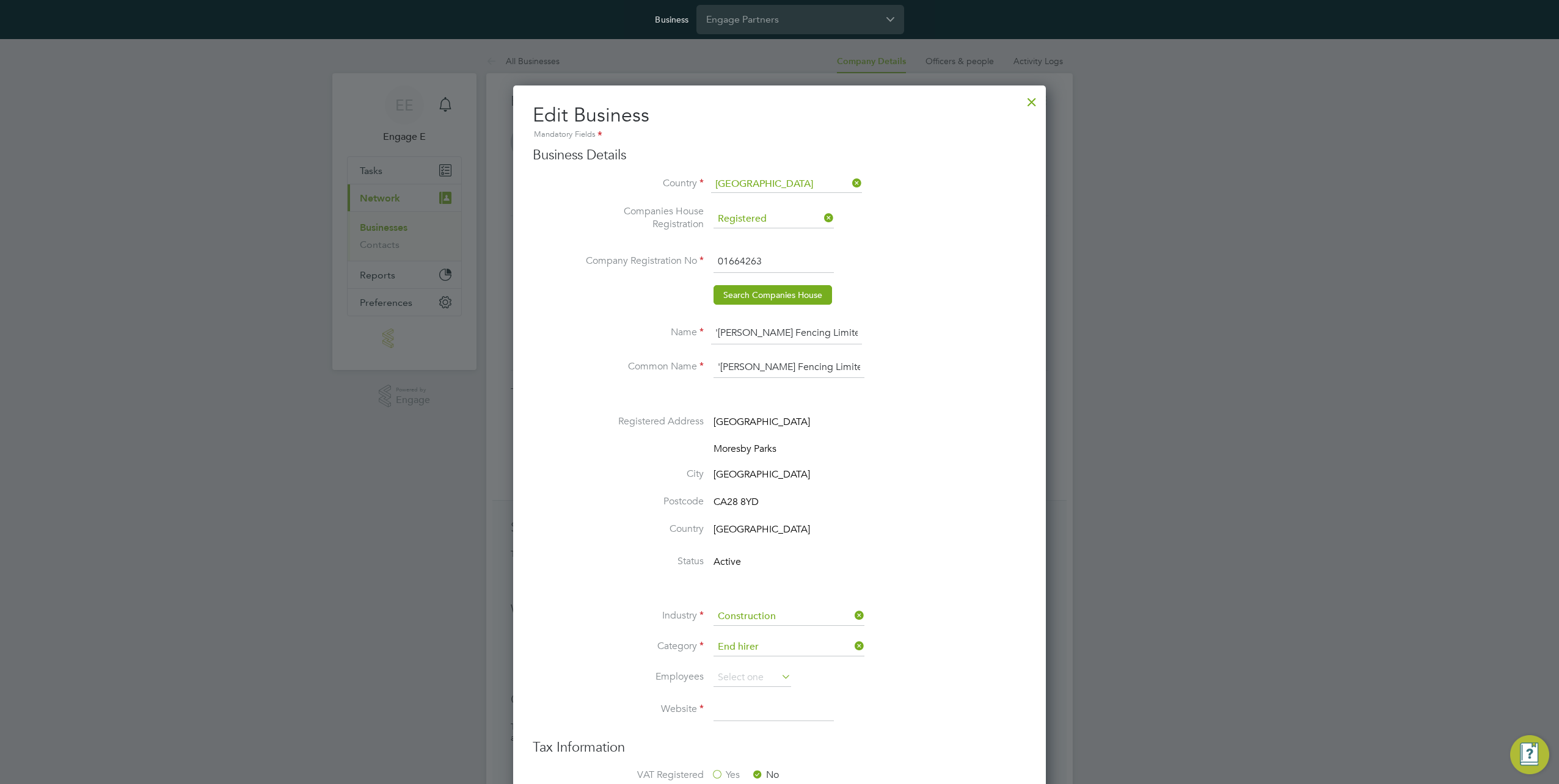
click at [1026, 100] on div at bounding box center [1032, 99] width 22 height 22
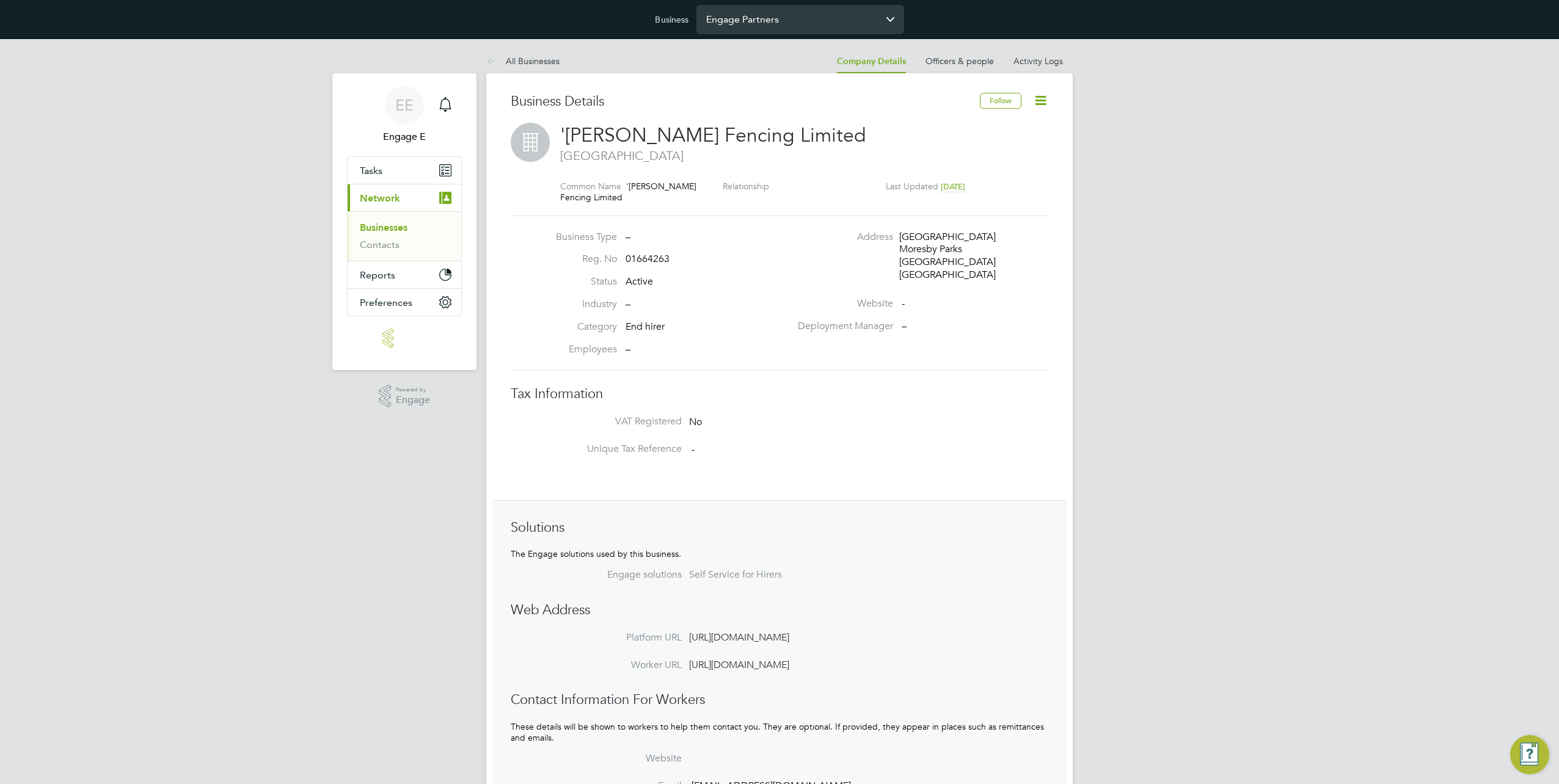
click at [771, 19] on input "Engage Partners" at bounding box center [800, 19] width 207 height 29
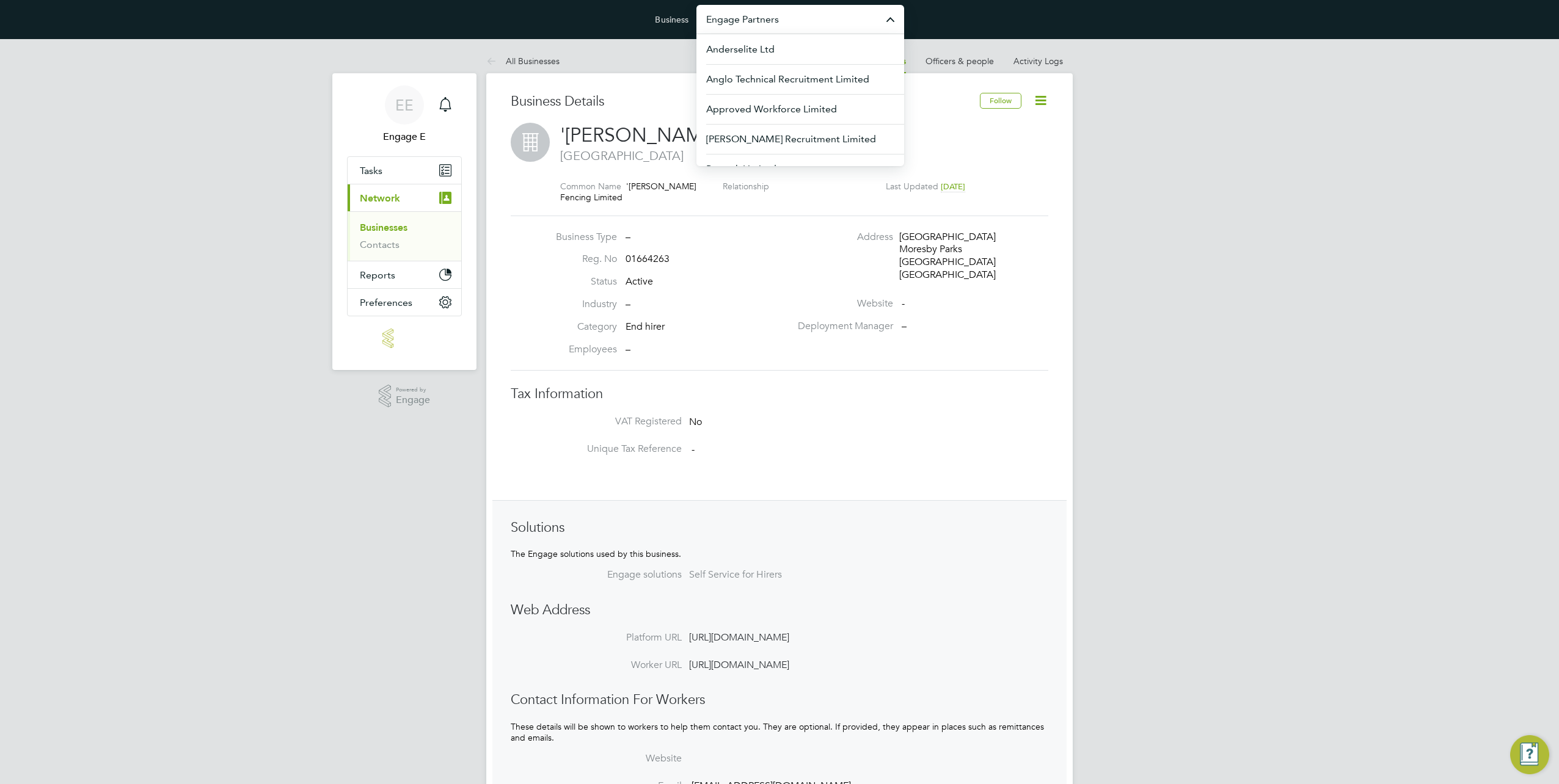
click at [1248, 219] on div "EE Engage E Notifications Applications: Tasks Current page: Network Businesses …" at bounding box center [779, 477] width 1559 height 877
click at [824, 16] on input "Engage Partners" at bounding box center [800, 19] width 207 height 29
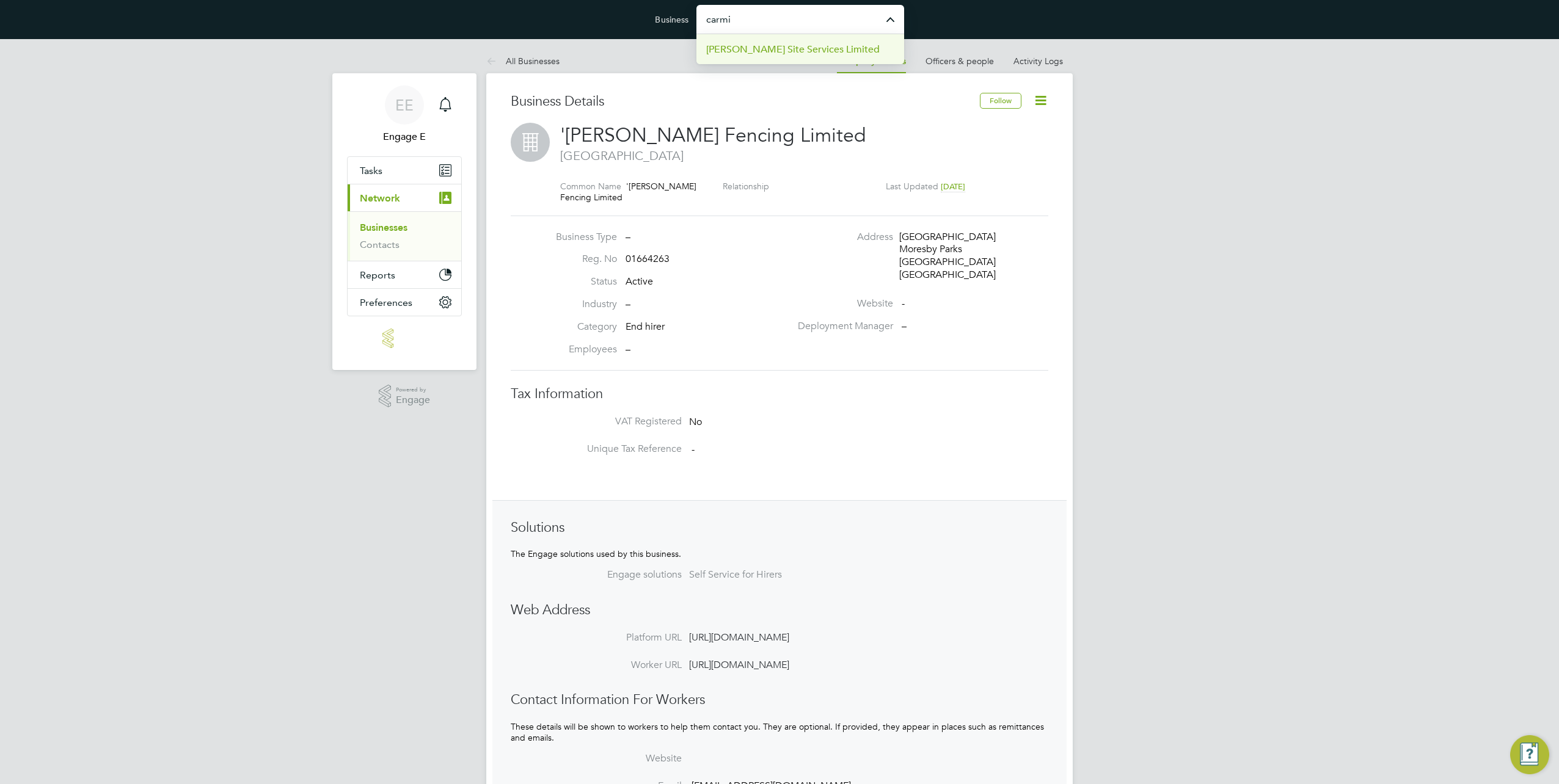
click at [831, 45] on span "Carmichael Site Services Limited" at bounding box center [793, 49] width 174 height 14
type input "Carmichael Site Services Limited"
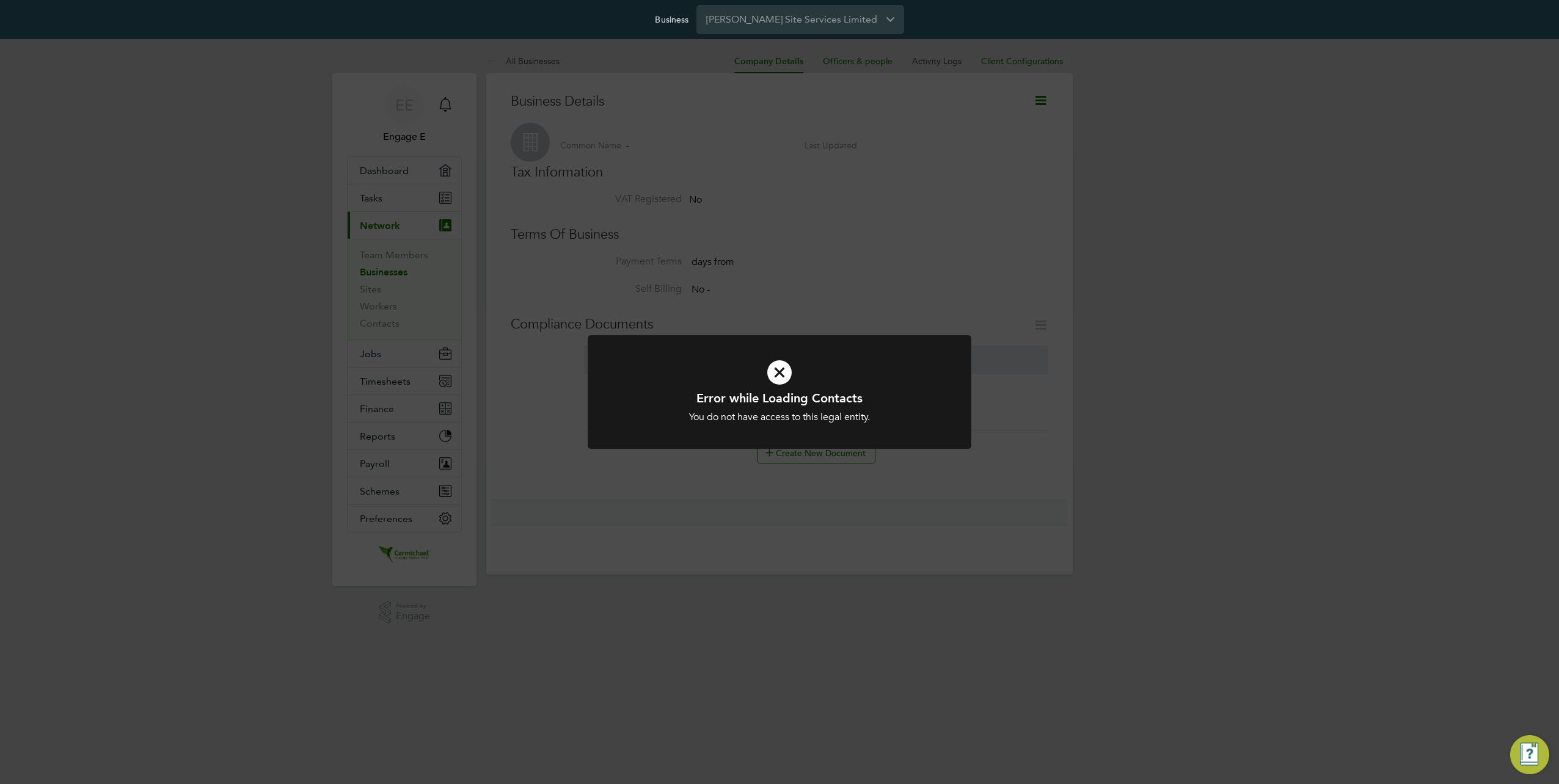
click at [1219, 320] on div "Error while Loading Contacts You do not have access to this legal entity. Cance…" at bounding box center [779, 392] width 1559 height 784
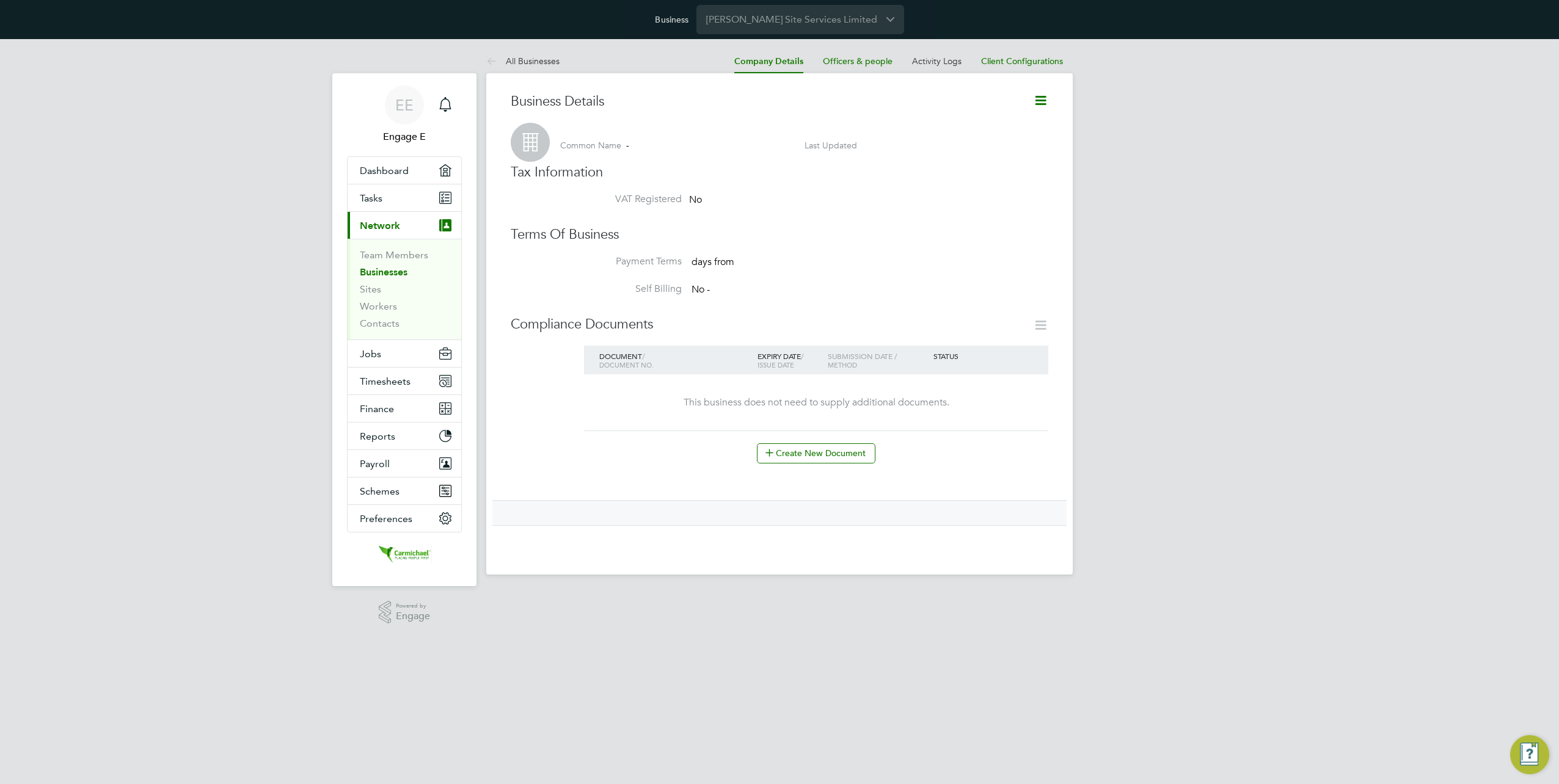
click at [383, 311] on li "Workers" at bounding box center [405, 309] width 92 height 17
click at [384, 304] on link "Workers" at bounding box center [378, 306] width 37 height 11
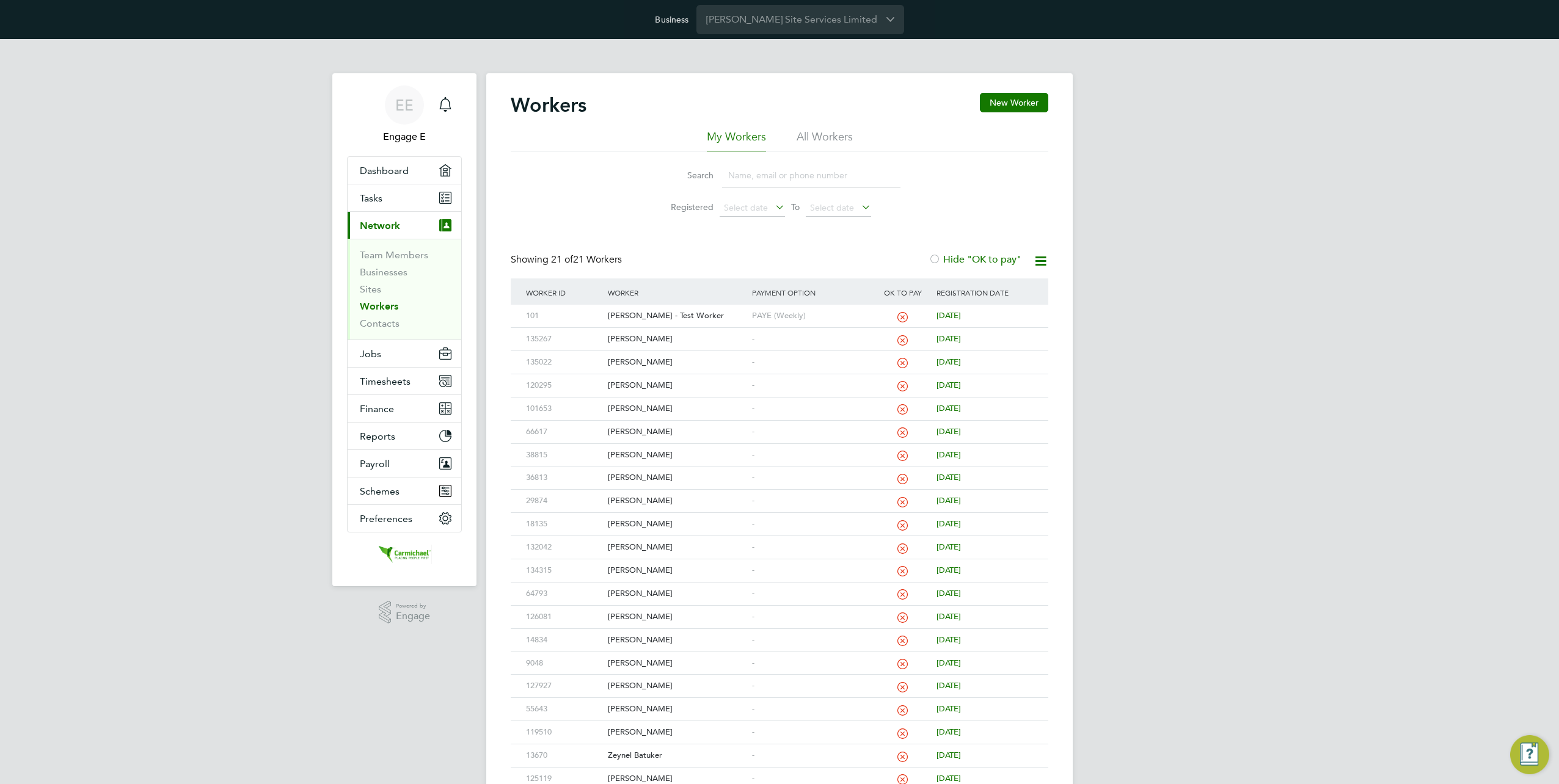
click at [1159, 255] on div "EE Engage E Notifications Applications: Dashboard Tasks Current page: Network T…" at bounding box center [779, 436] width 1559 height 795
click at [1026, 314] on icon at bounding box center [1021, 316] width 12 height 14
click at [644, 320] on div "[PERSON_NAME] - Test Worker" at bounding box center [677, 316] width 143 height 23
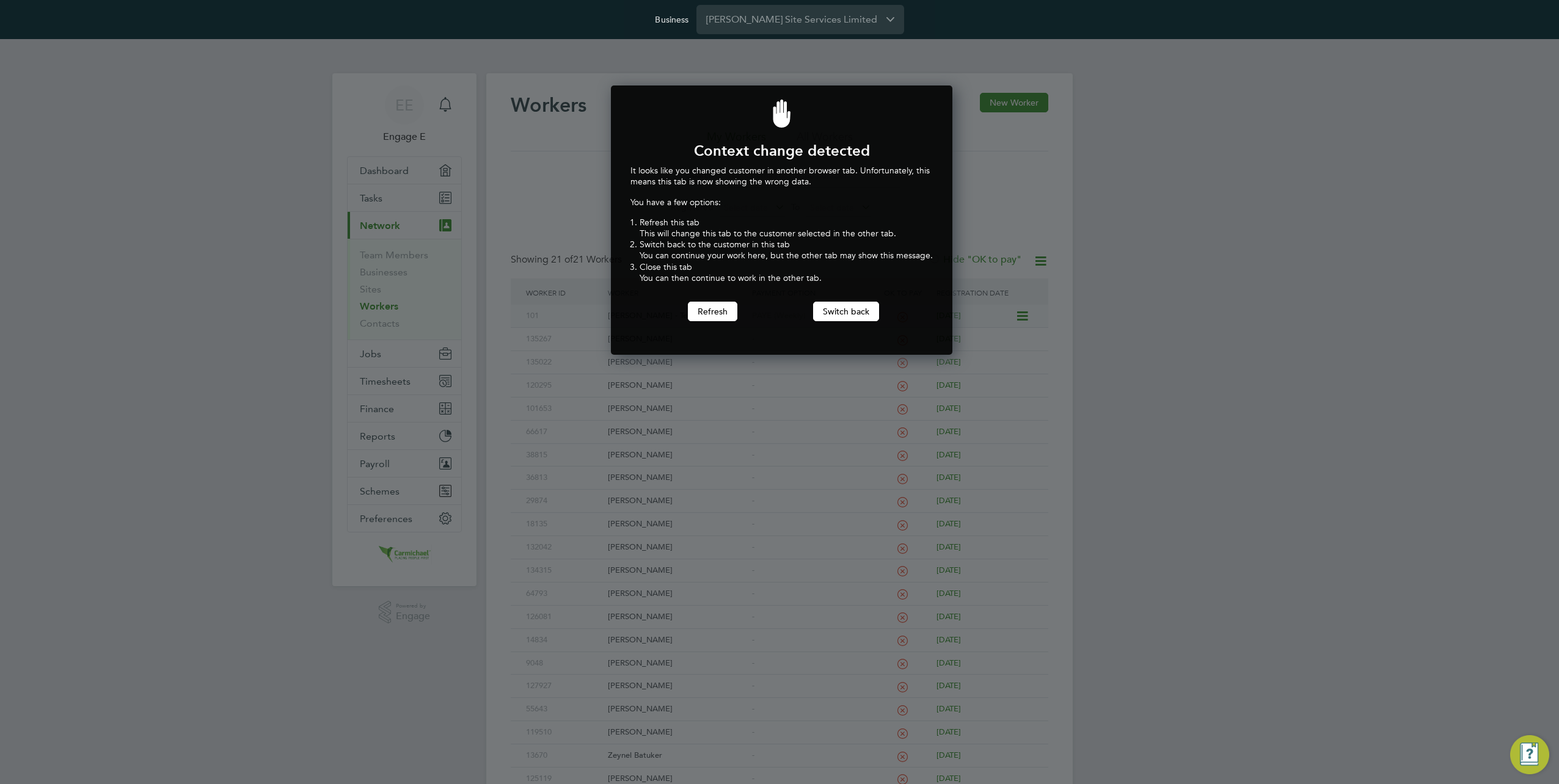
scroll to position [270, 337]
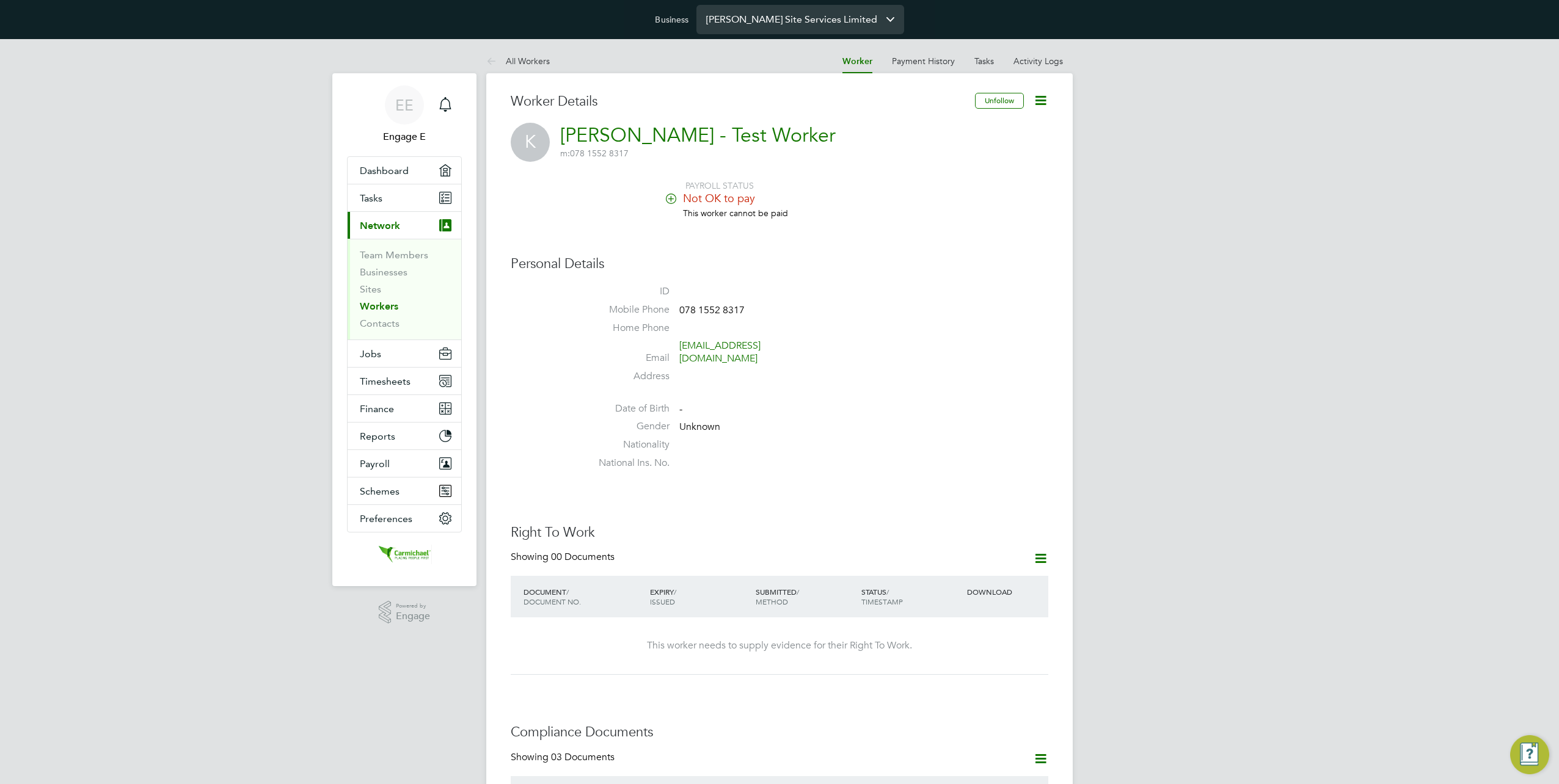
click at [767, 14] on input "[PERSON_NAME] Site Services Limited" at bounding box center [800, 19] width 207 height 29
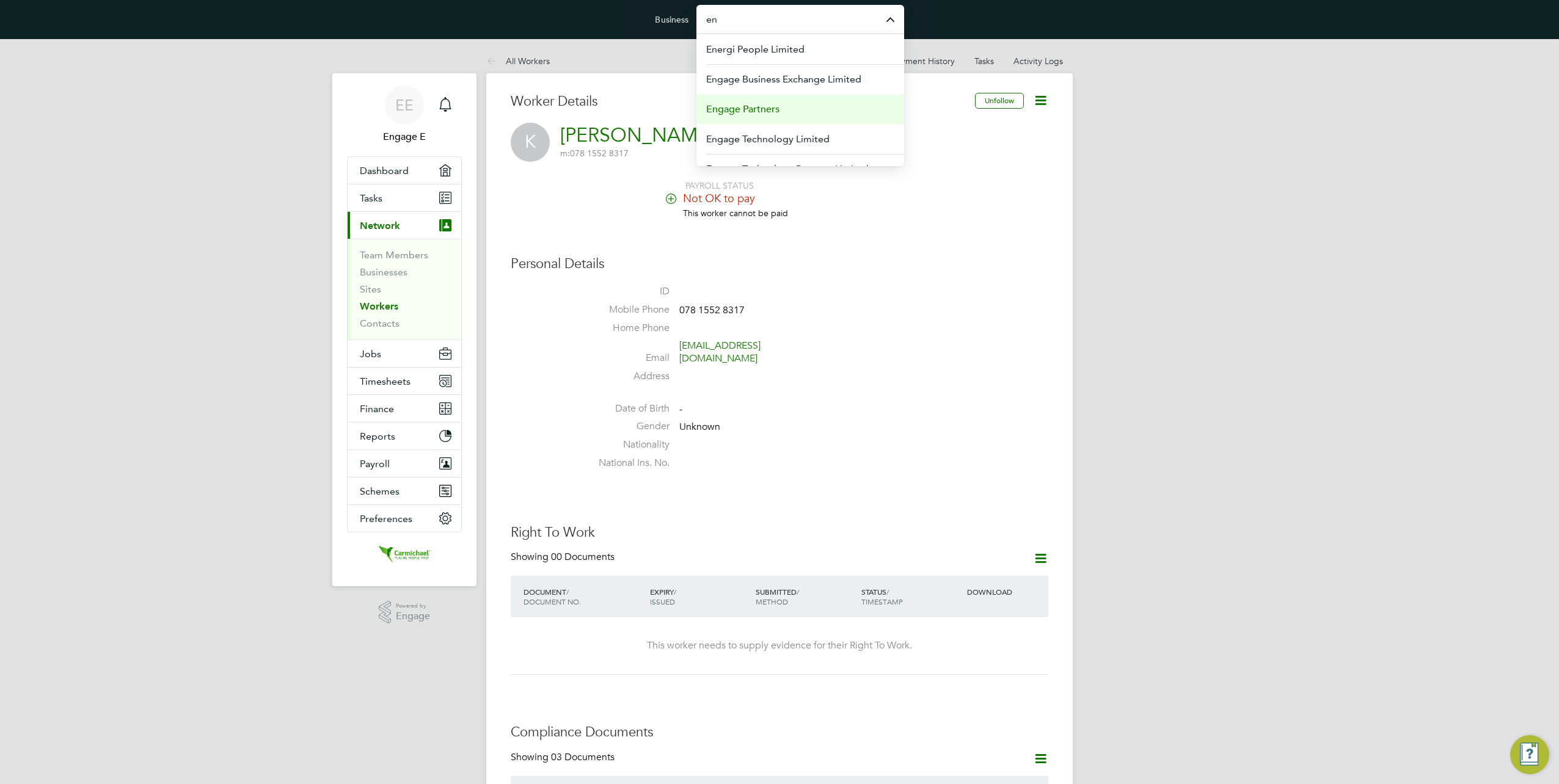
click at [758, 100] on li "Engage Partners" at bounding box center [800, 109] width 207 height 30
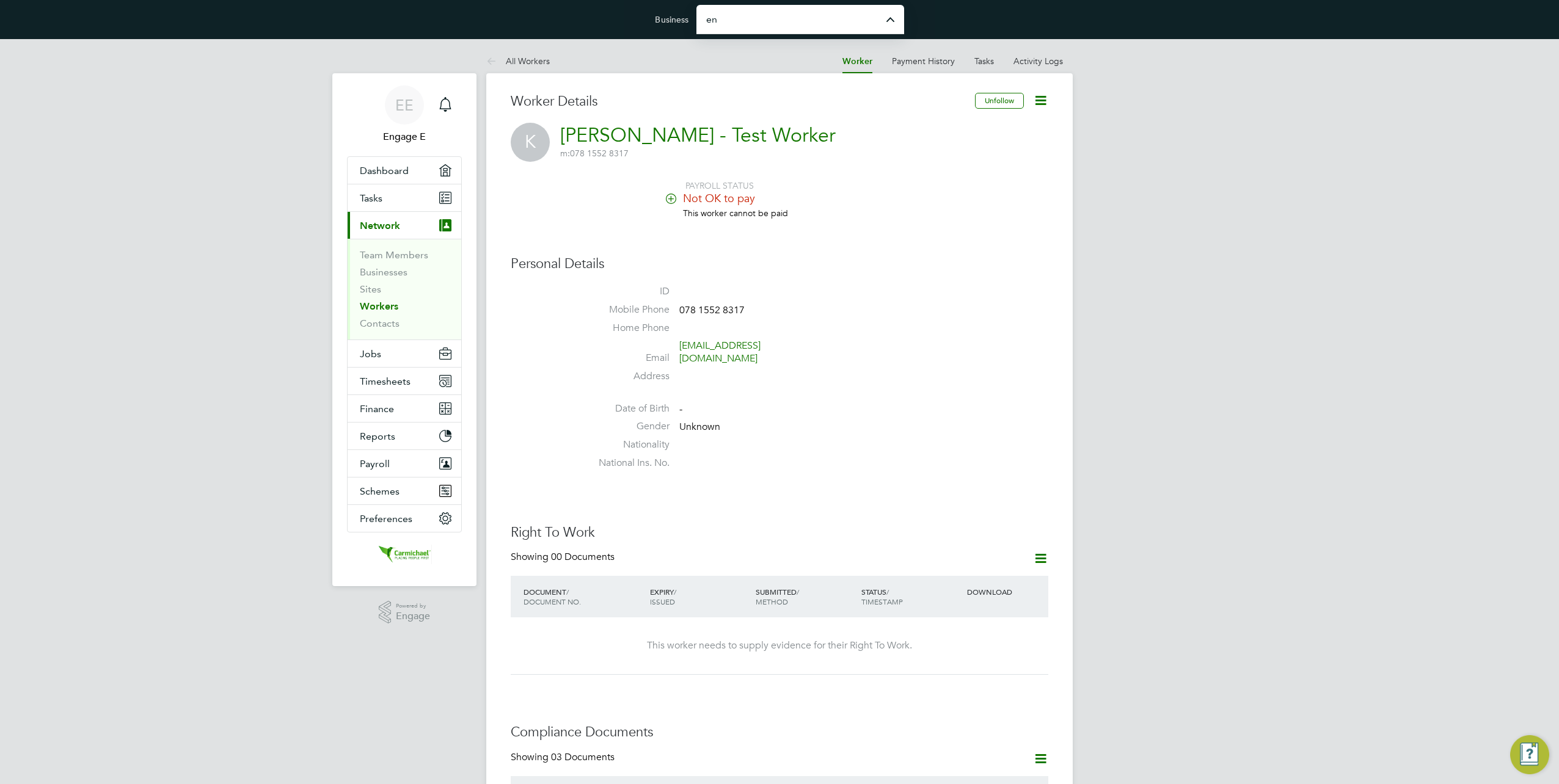
type input "Engage Partners"
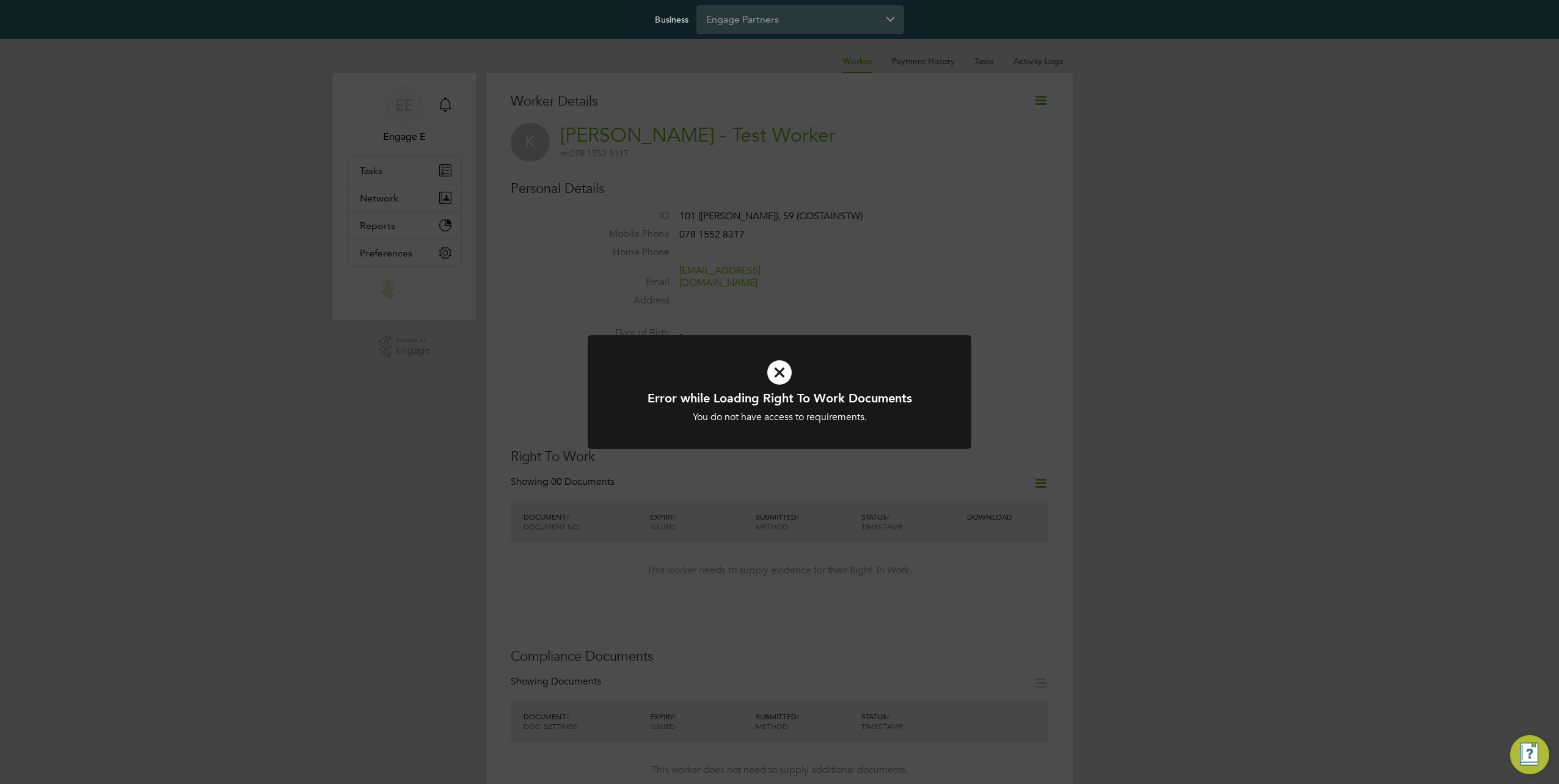
click at [758, 100] on div "Error while Loading Right To Work Documents You do not have access to requireme…" at bounding box center [779, 392] width 1559 height 784
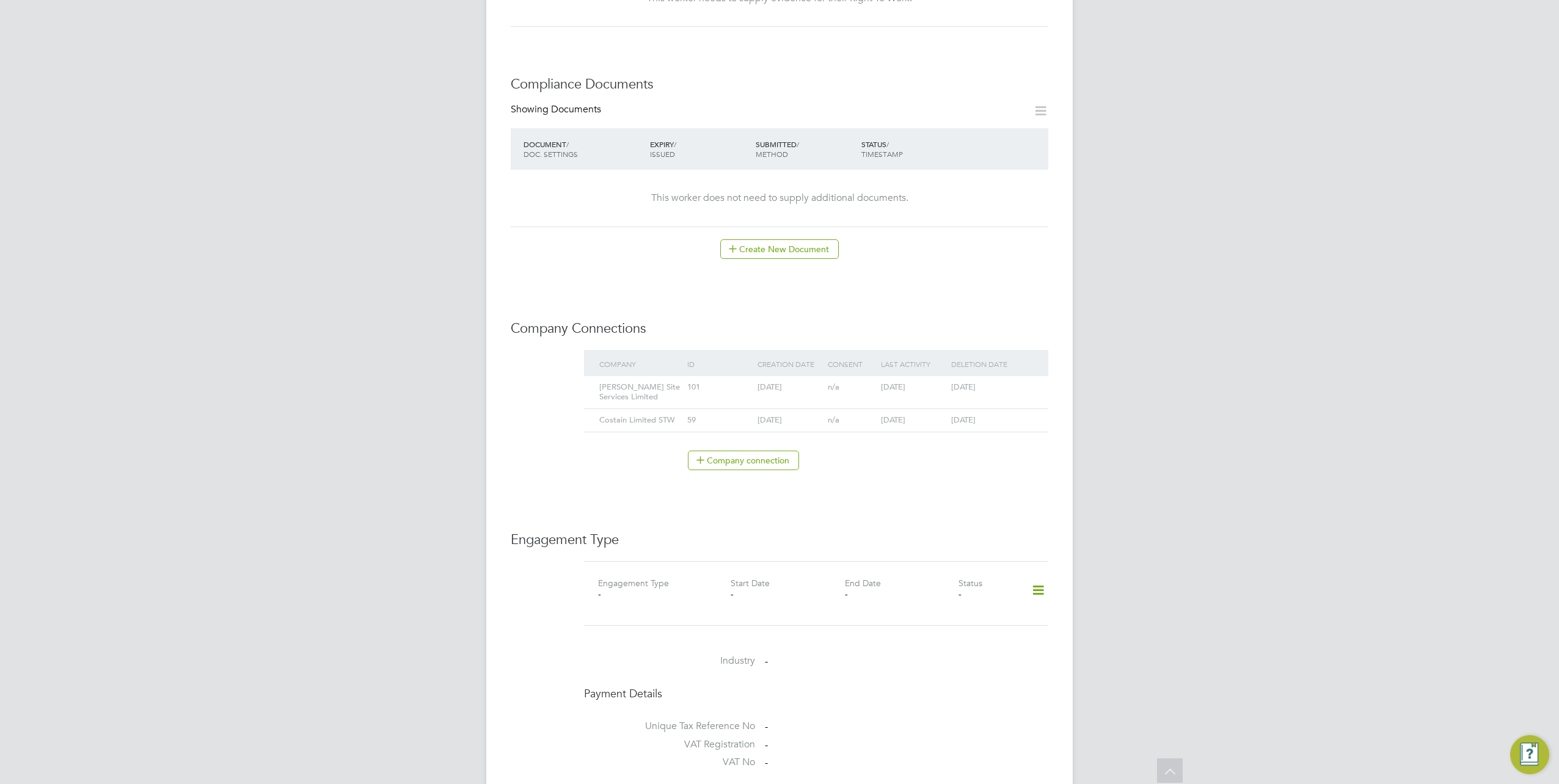
scroll to position [610, 0]
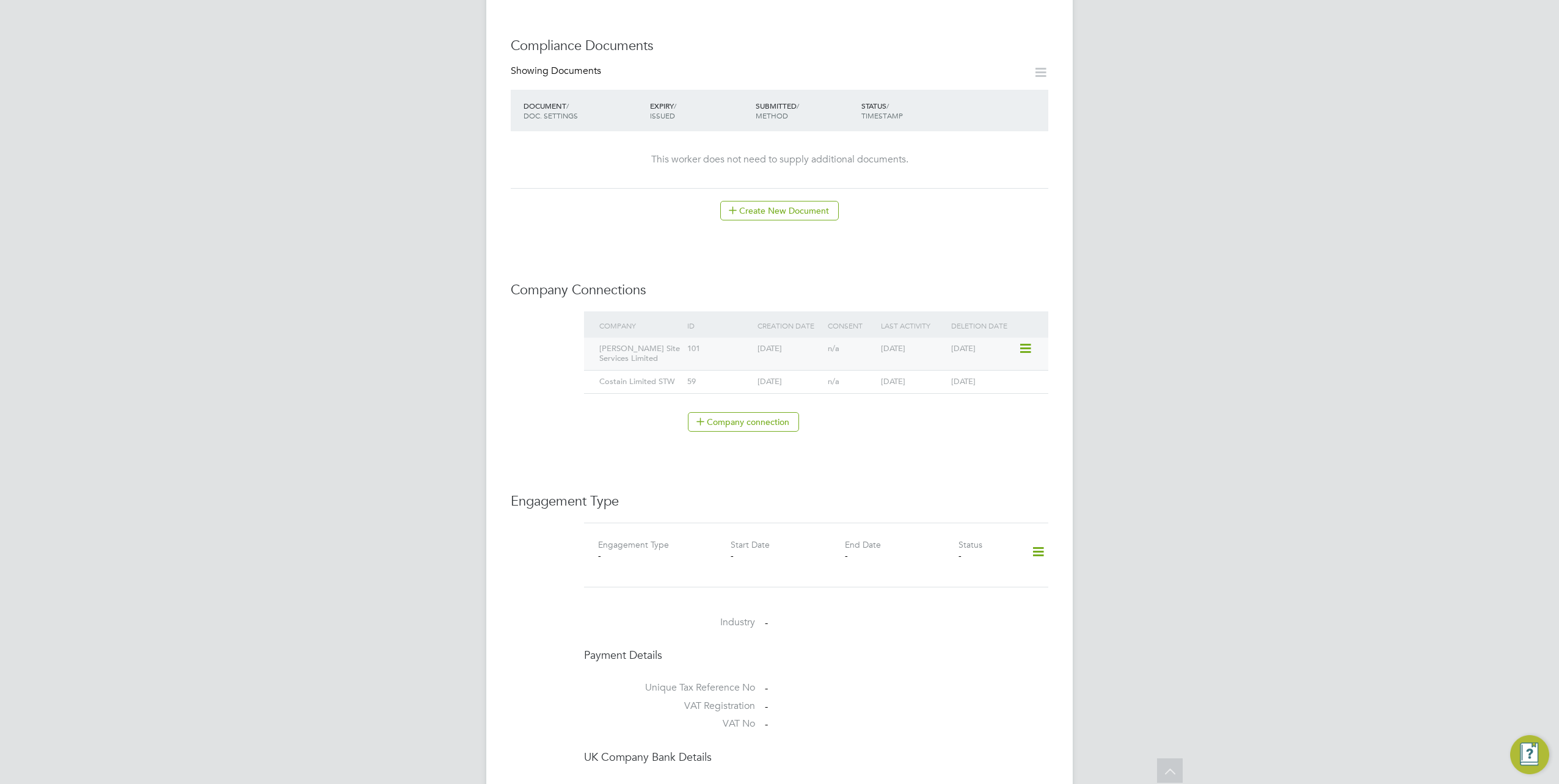
click at [1027, 348] on icon at bounding box center [1024, 349] width 12 height 14
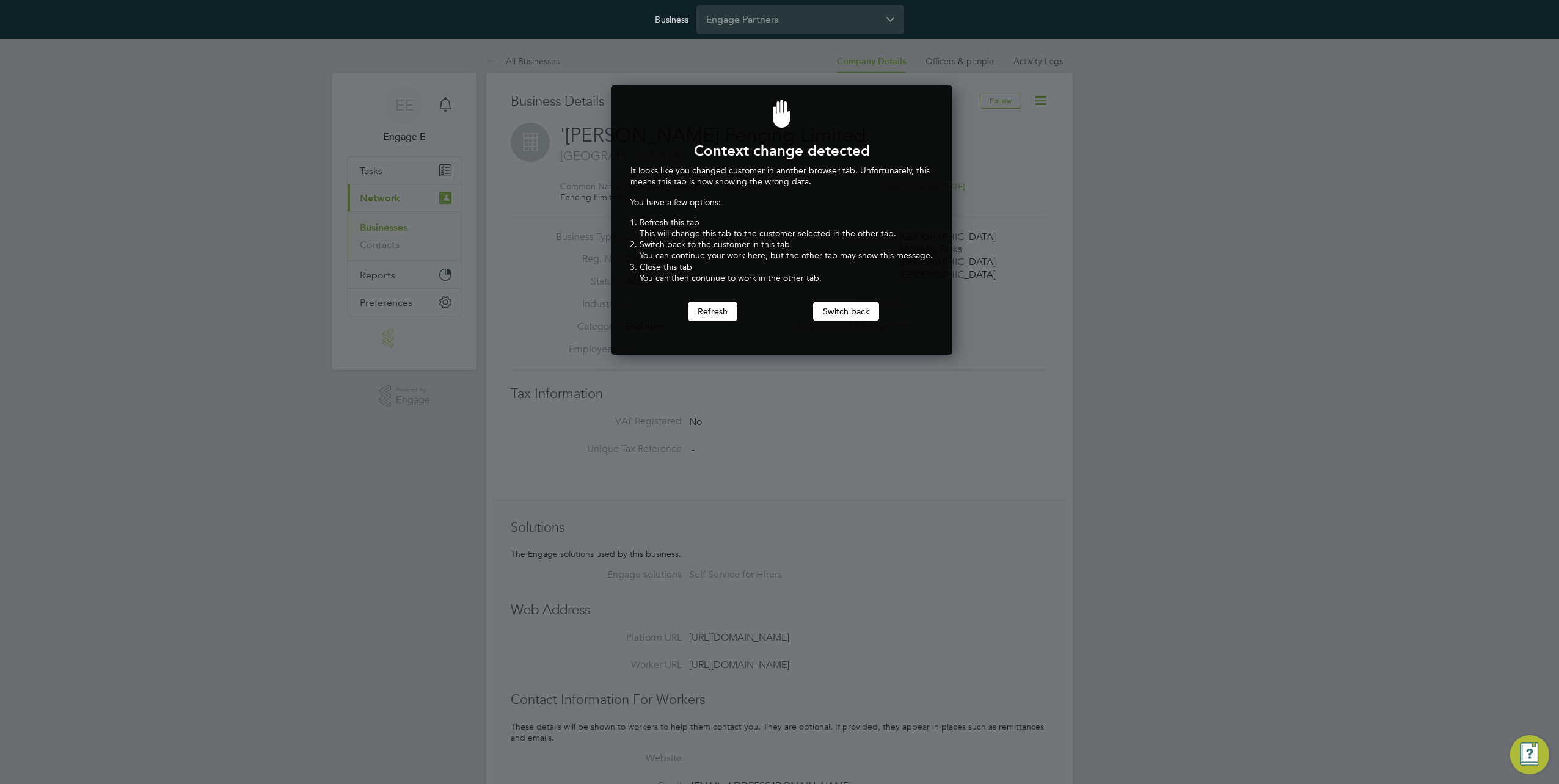
scroll to position [270, 337]
